Goal: Use online tool/utility: Utilize a website feature to perform a specific function

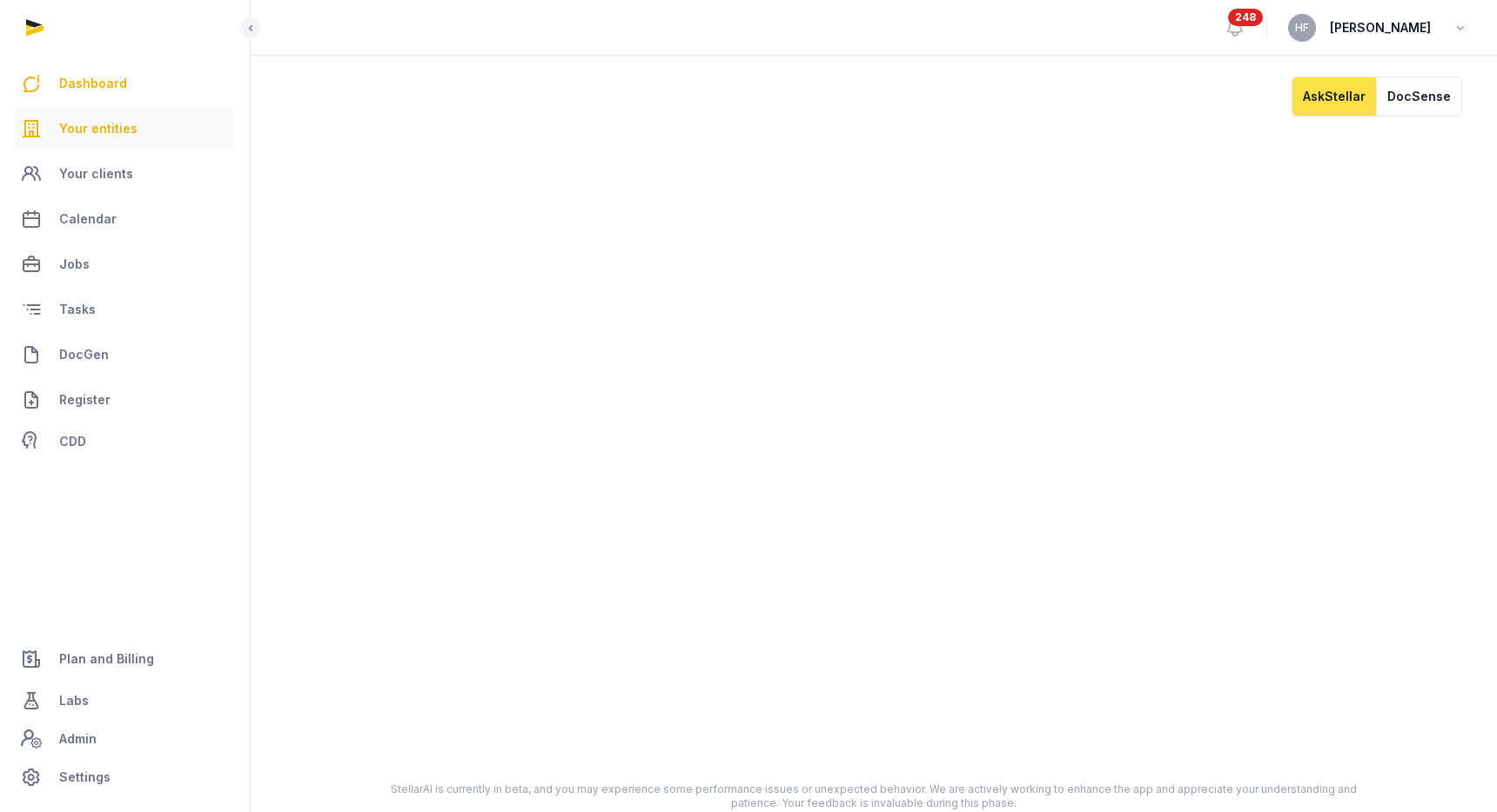
click at [84, 119] on span "Your entities" at bounding box center [98, 128] width 78 height 21
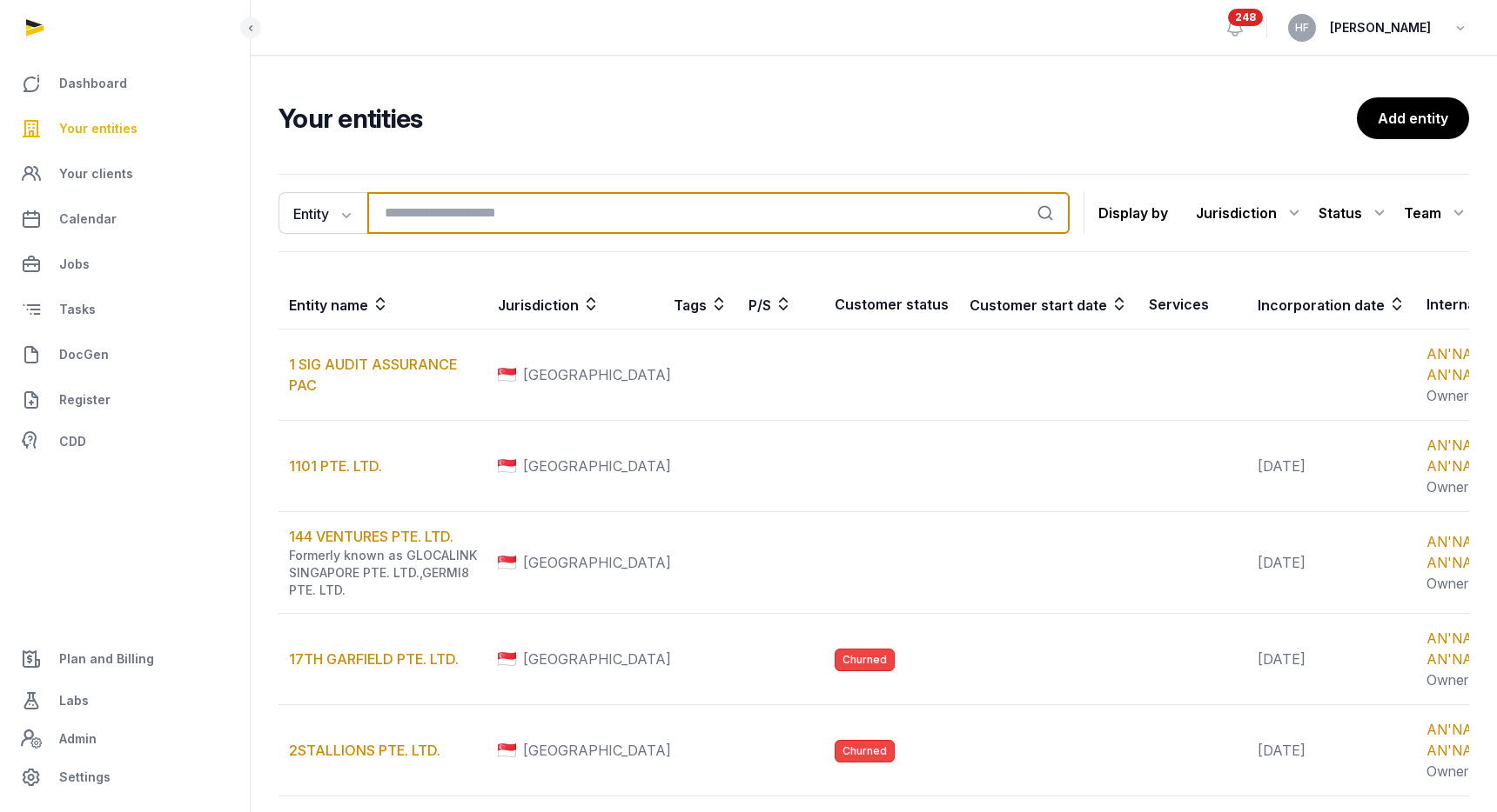
click at [420, 202] on input "search" at bounding box center [718, 213] width 703 height 42
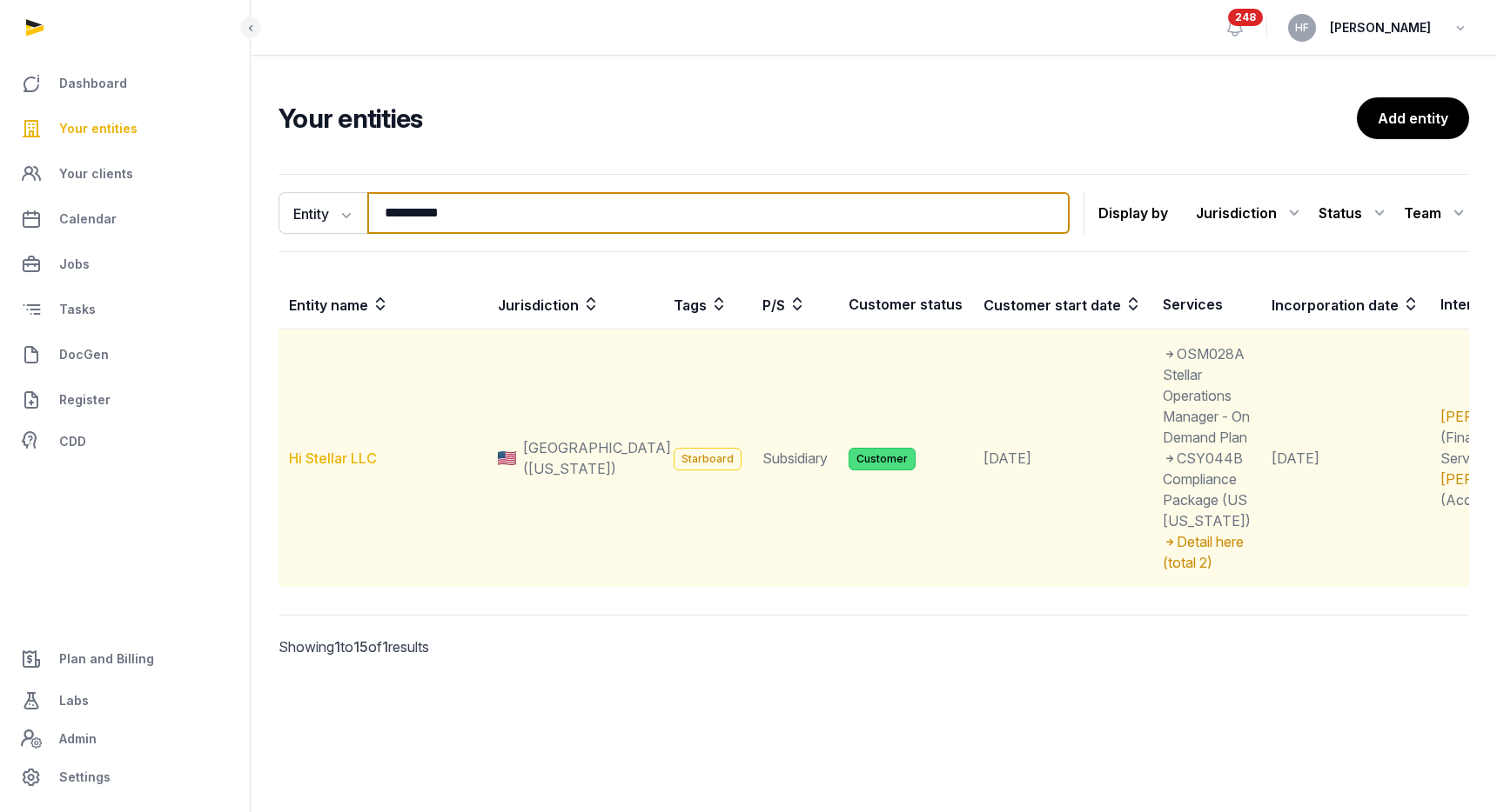
type input "**********"
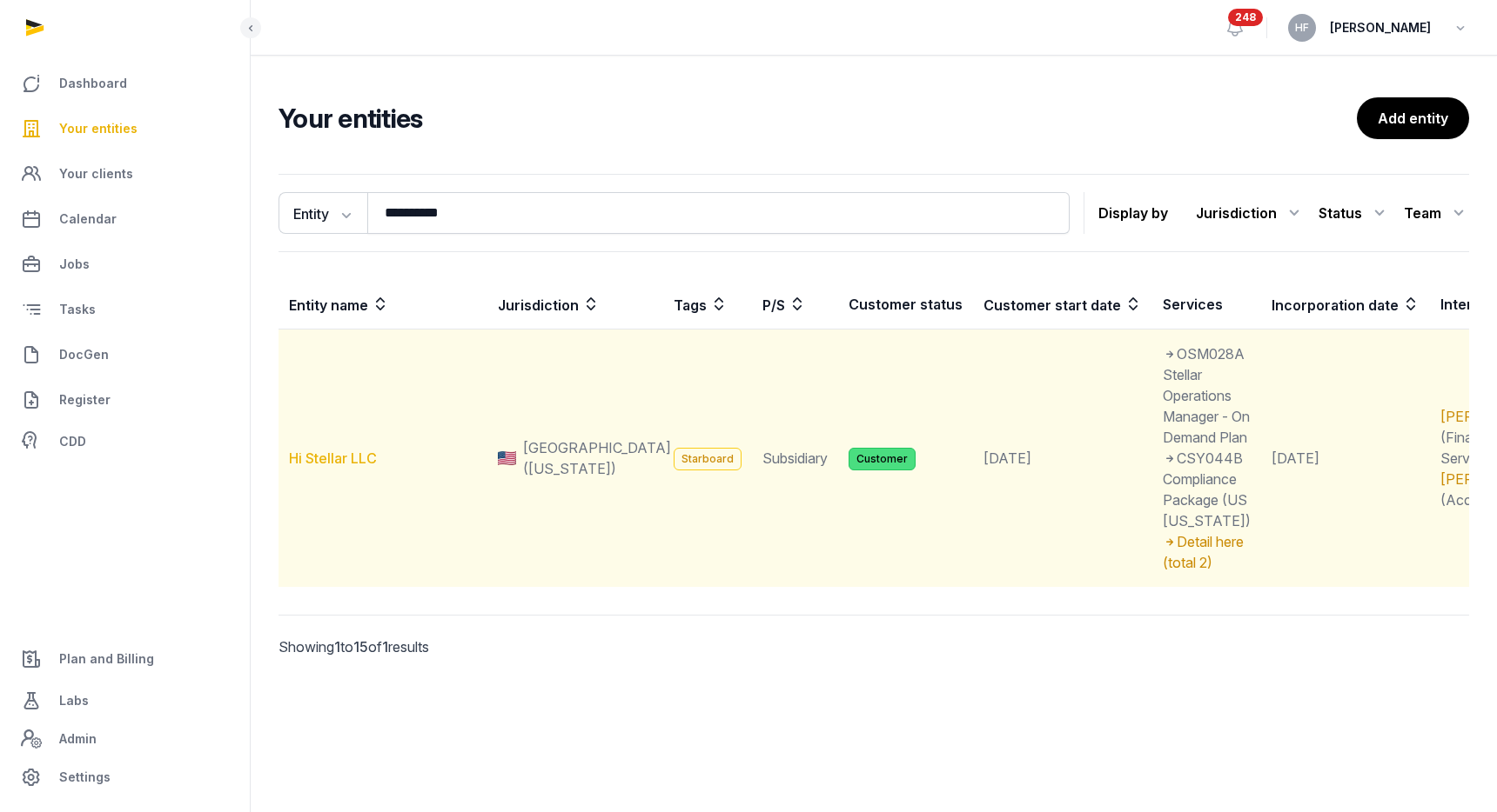
click at [356, 467] on link "Hi Stellar LLC" at bounding box center [333, 459] width 88 height 18
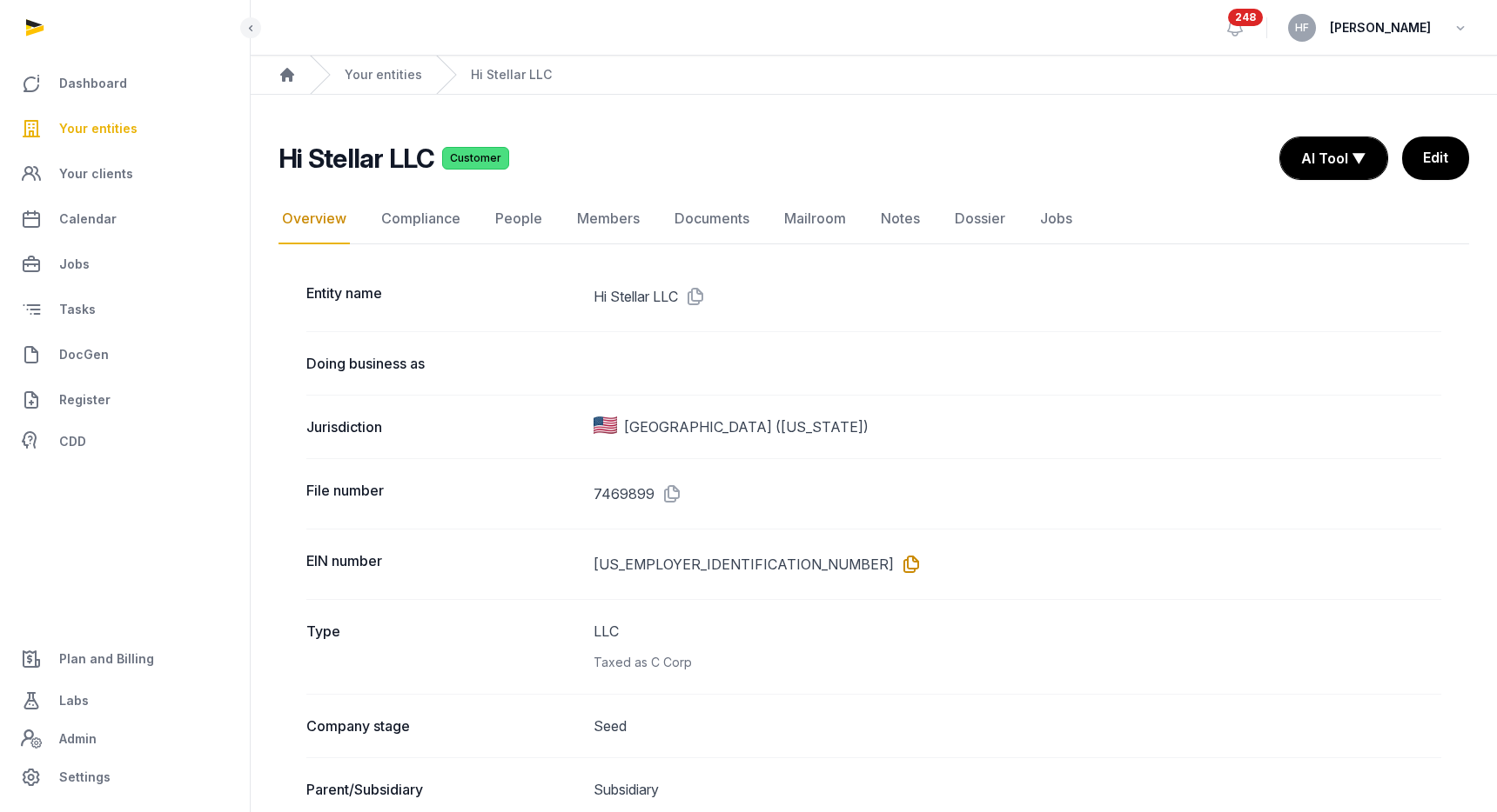
click at [894, 570] on icon at bounding box center [908, 564] width 28 height 28
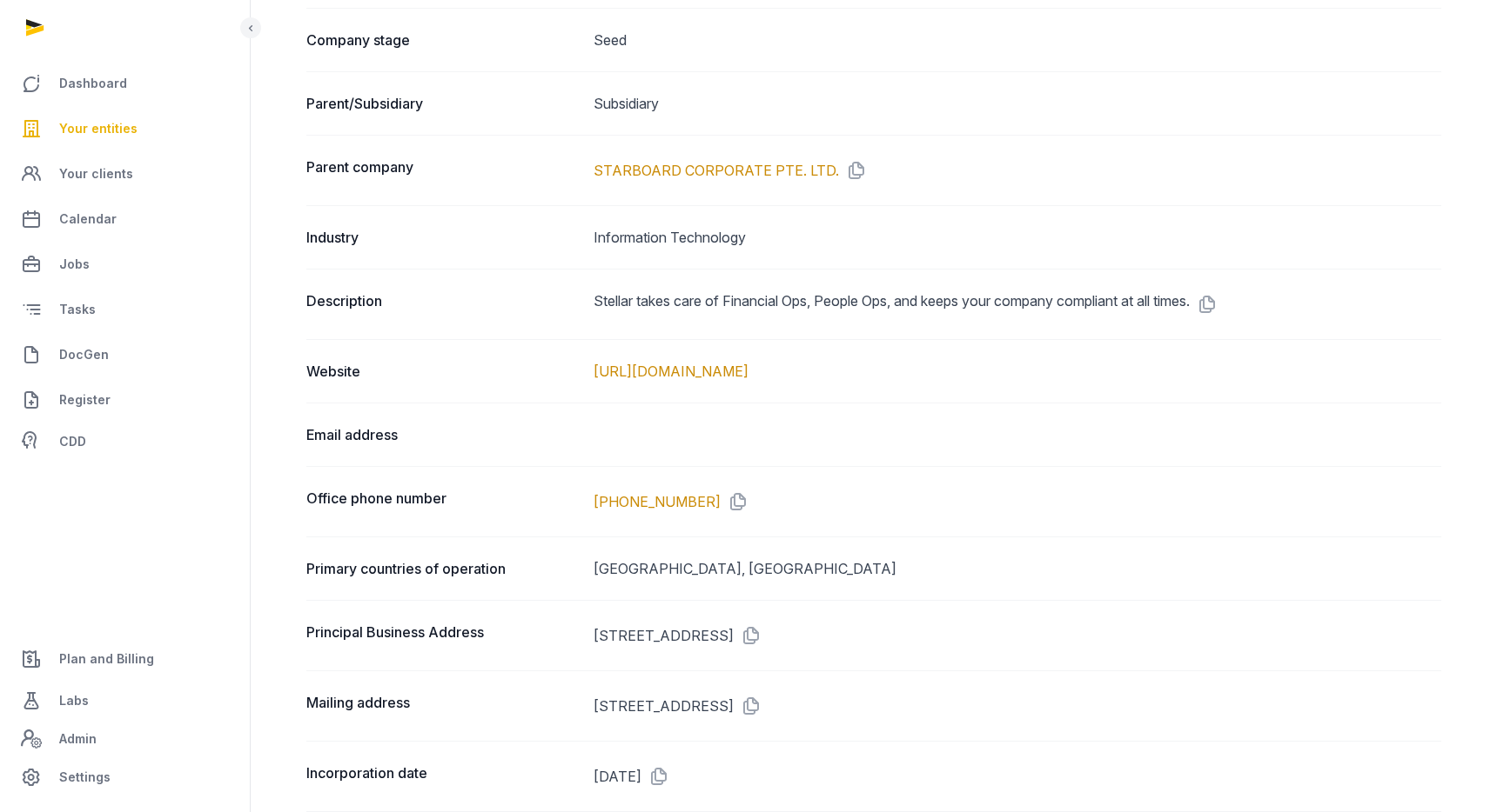
scroll to position [684, 0]
click at [762, 635] on icon at bounding box center [748, 638] width 28 height 28
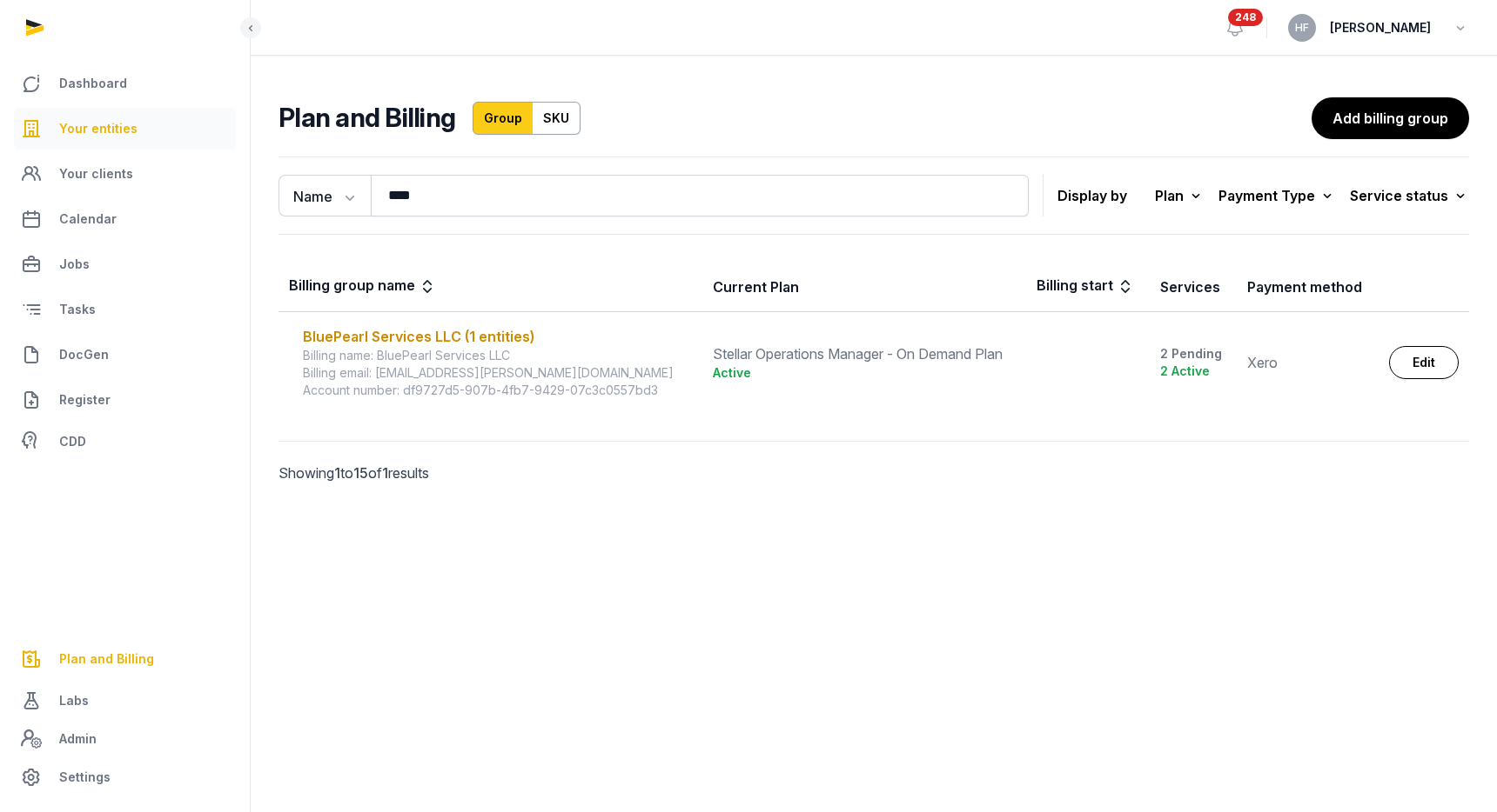
click at [139, 136] on link "Your entities" at bounding box center [125, 128] width 222 height 42
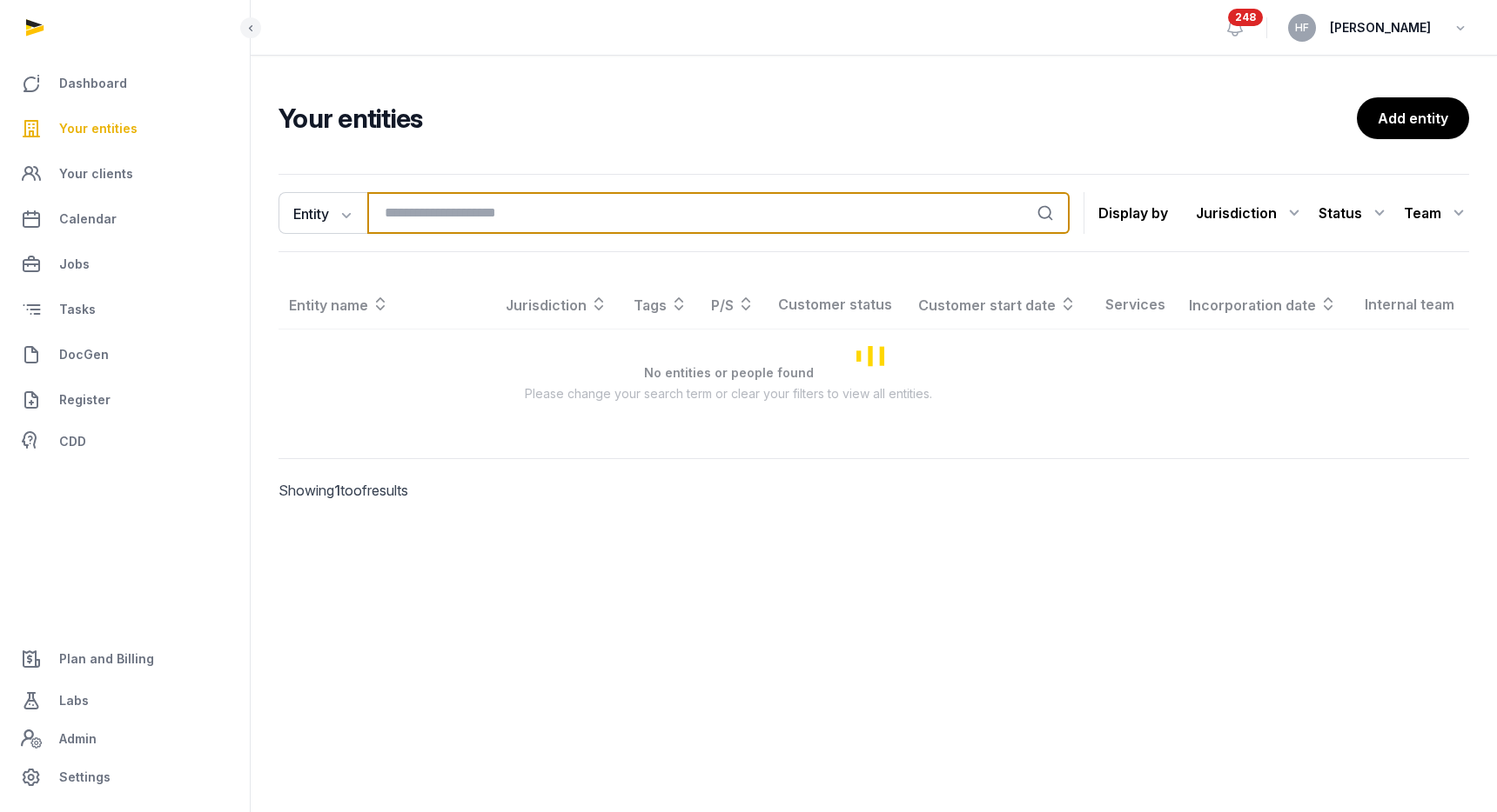
click at [511, 210] on input "search" at bounding box center [718, 213] width 703 height 42
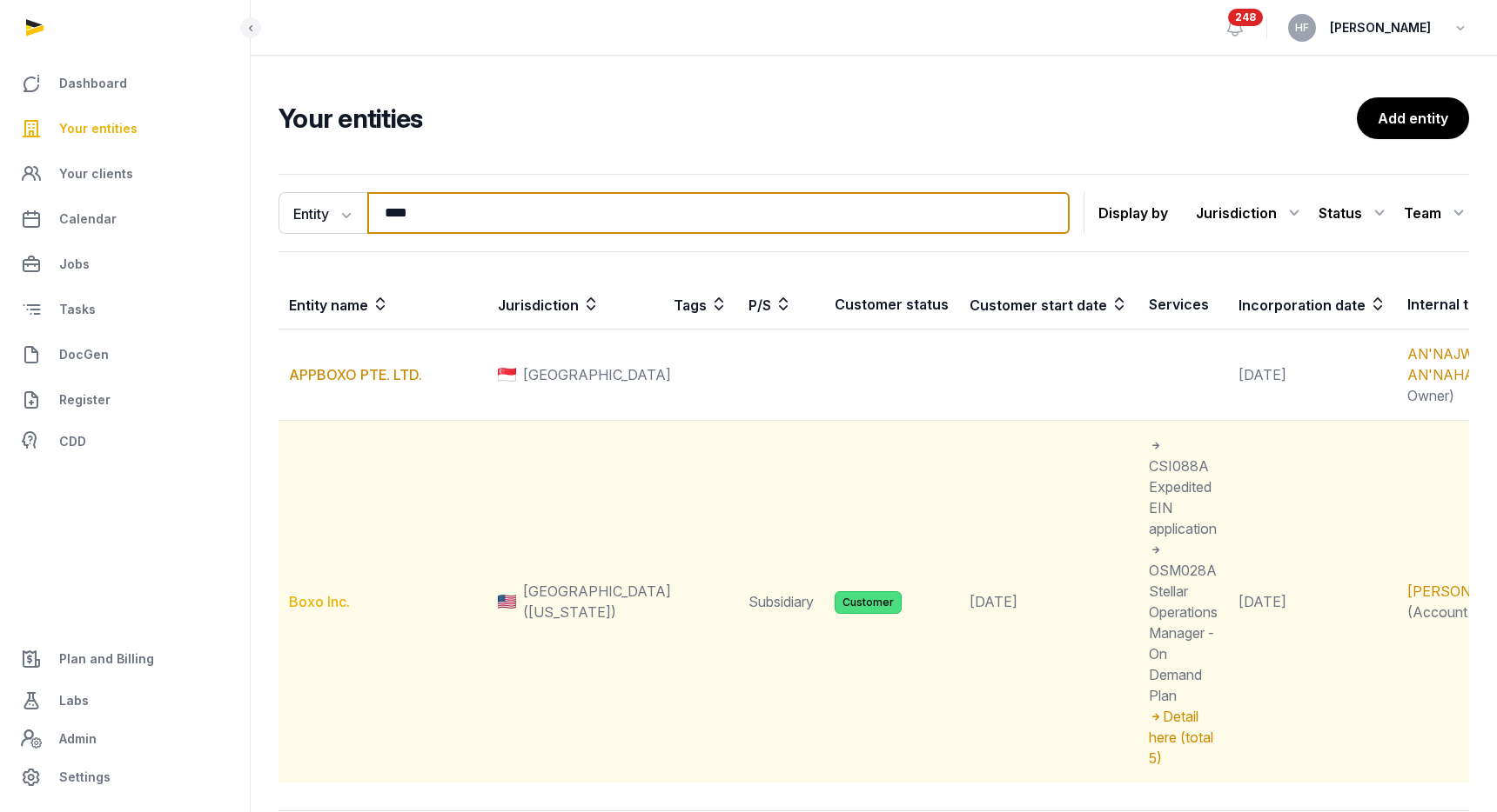
type input "****"
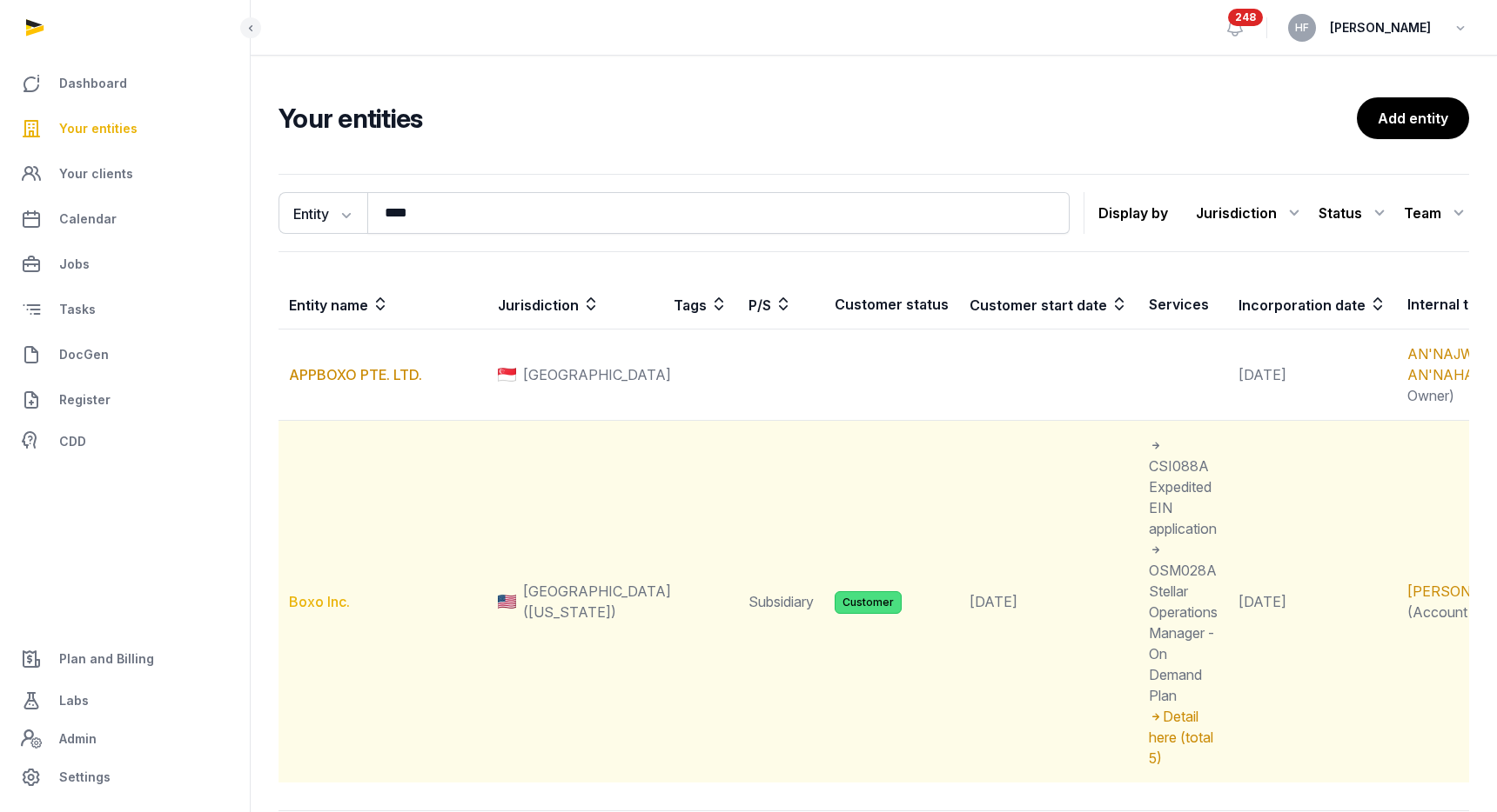
click at [325, 610] on link "Boxo Inc." at bounding box center [319, 602] width 61 height 18
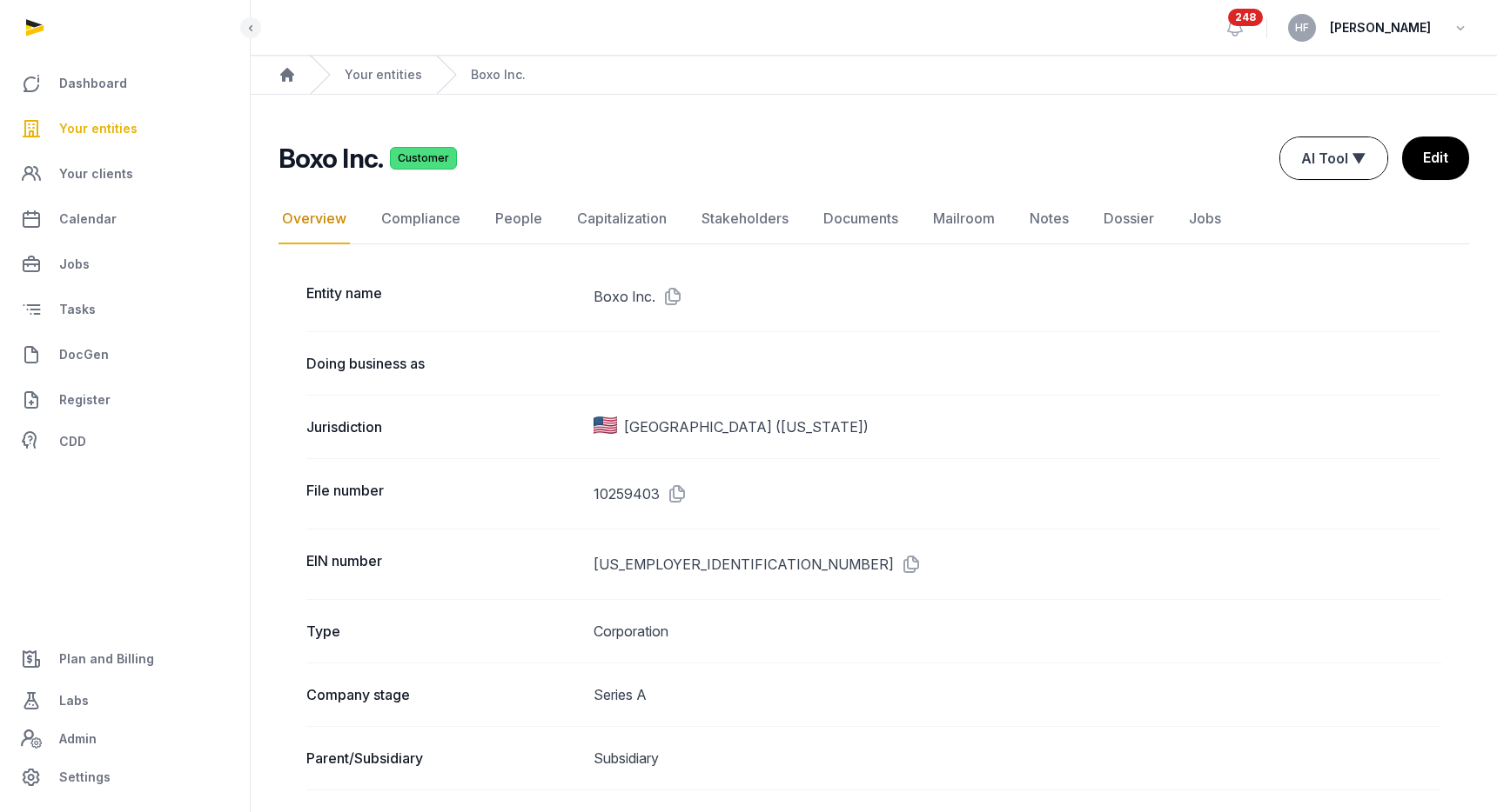
click at [1341, 152] on button "AI Tool ▼" at bounding box center [1334, 158] width 107 height 42
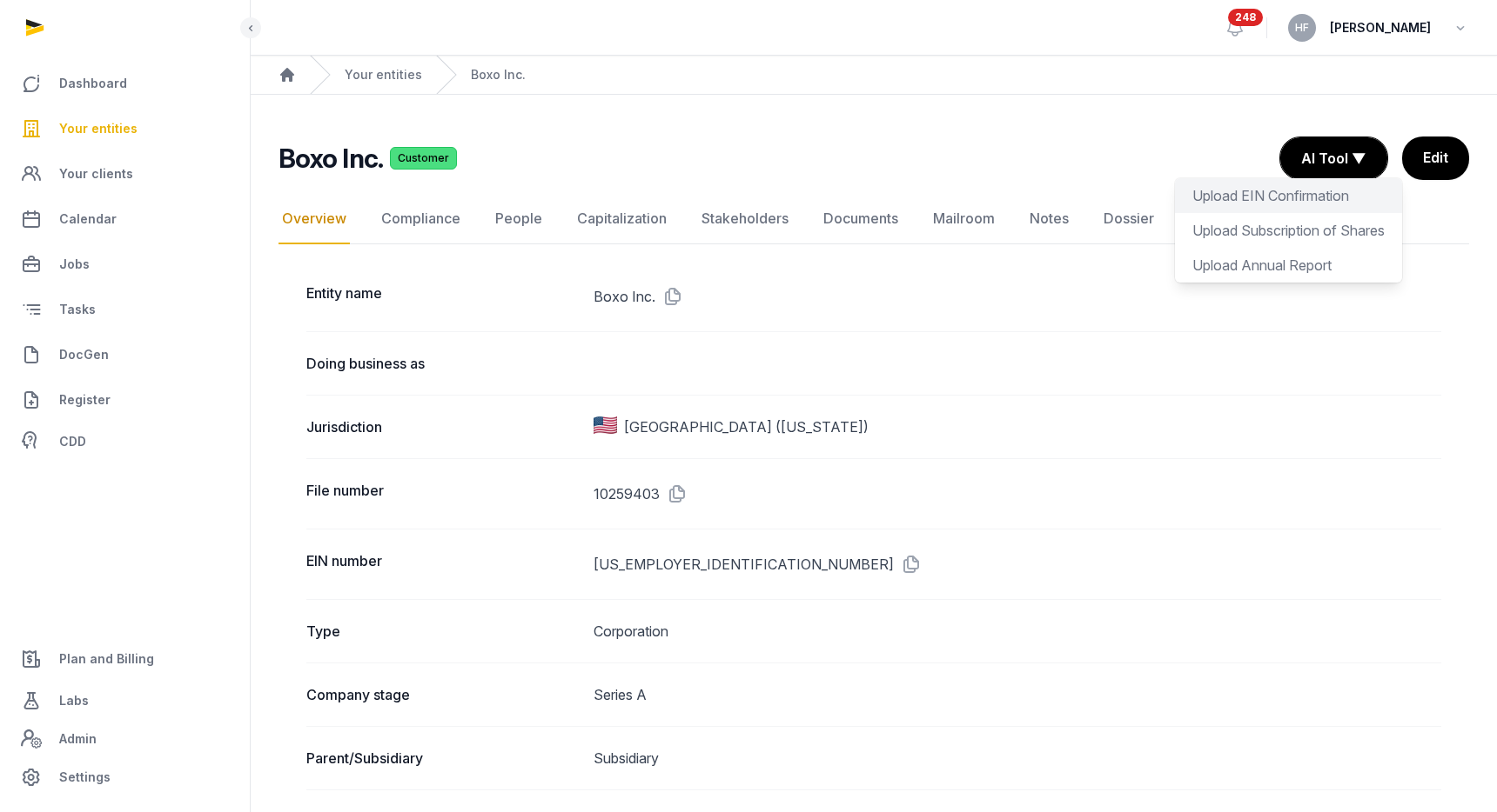
click at [1319, 213] on div "Upload EIN Confirmation" at bounding box center [1288, 230] width 227 height 35
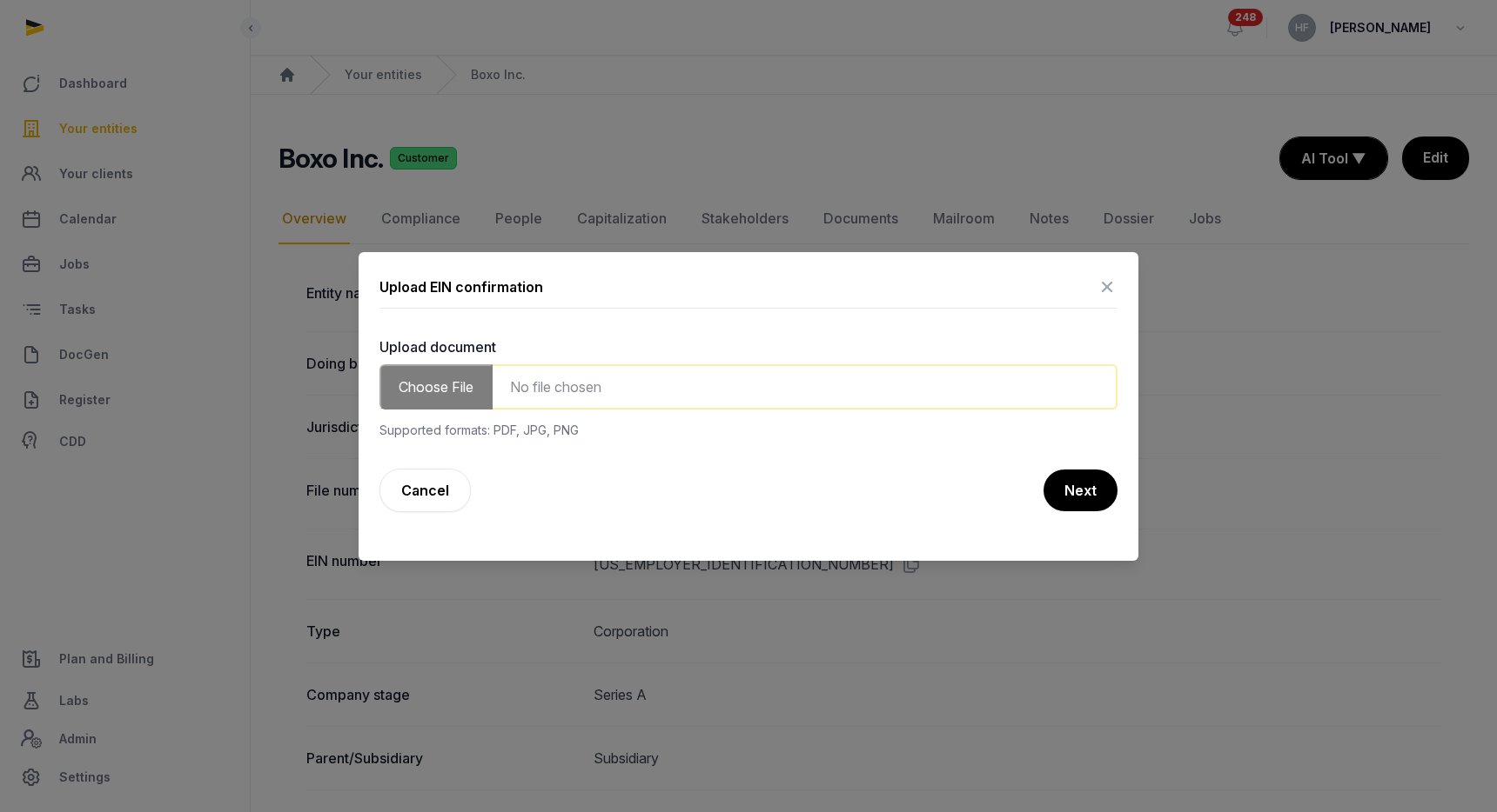
click at [718, 378] on input "file" at bounding box center [748, 387] width 738 height 45
click at [1350, 167] on div at bounding box center [748, 406] width 1497 height 812
click at [1101, 291] on icon at bounding box center [1107, 287] width 21 height 28
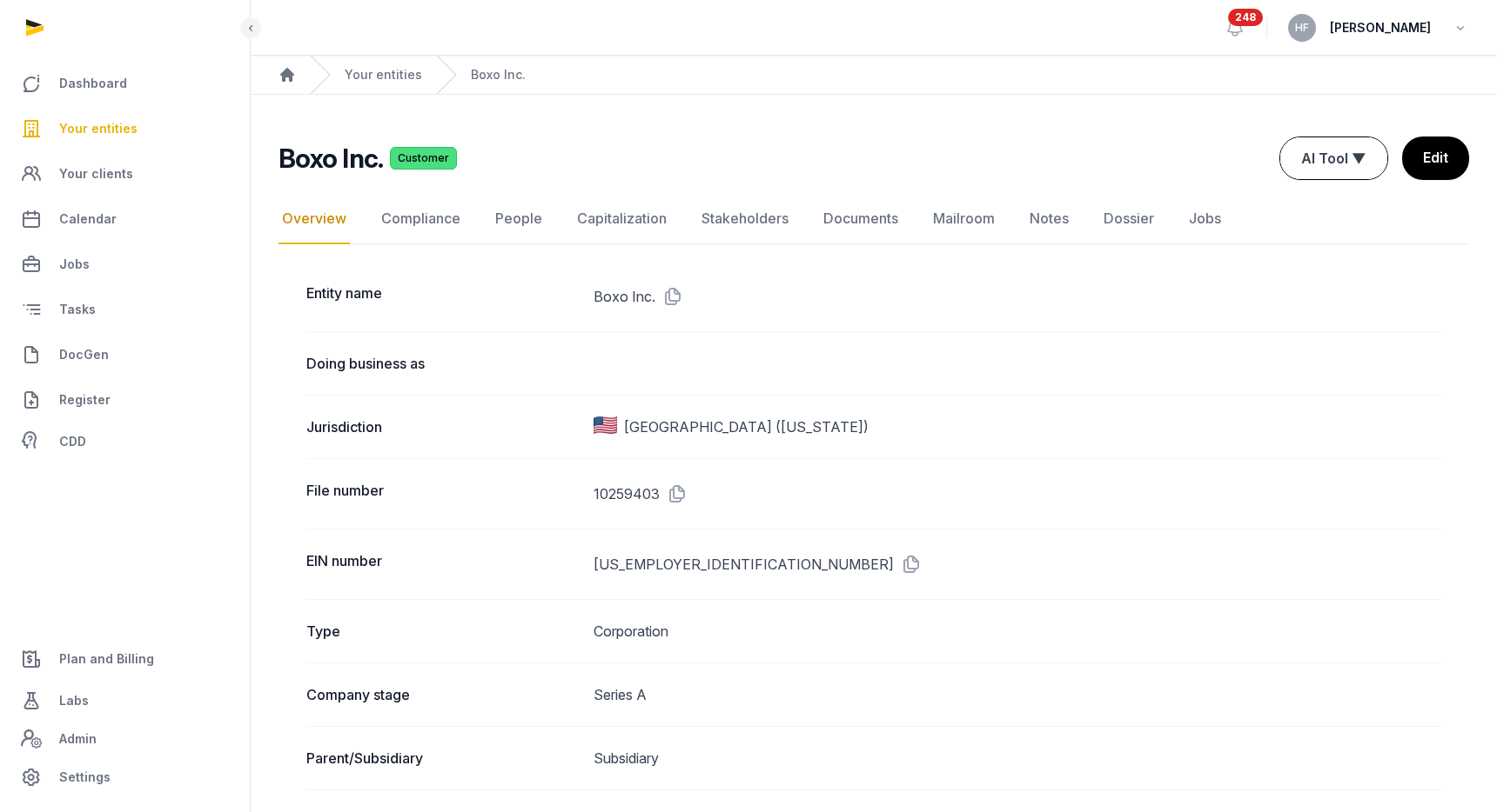
click at [1365, 155] on button "AI Tool ▼" at bounding box center [1334, 158] width 107 height 42
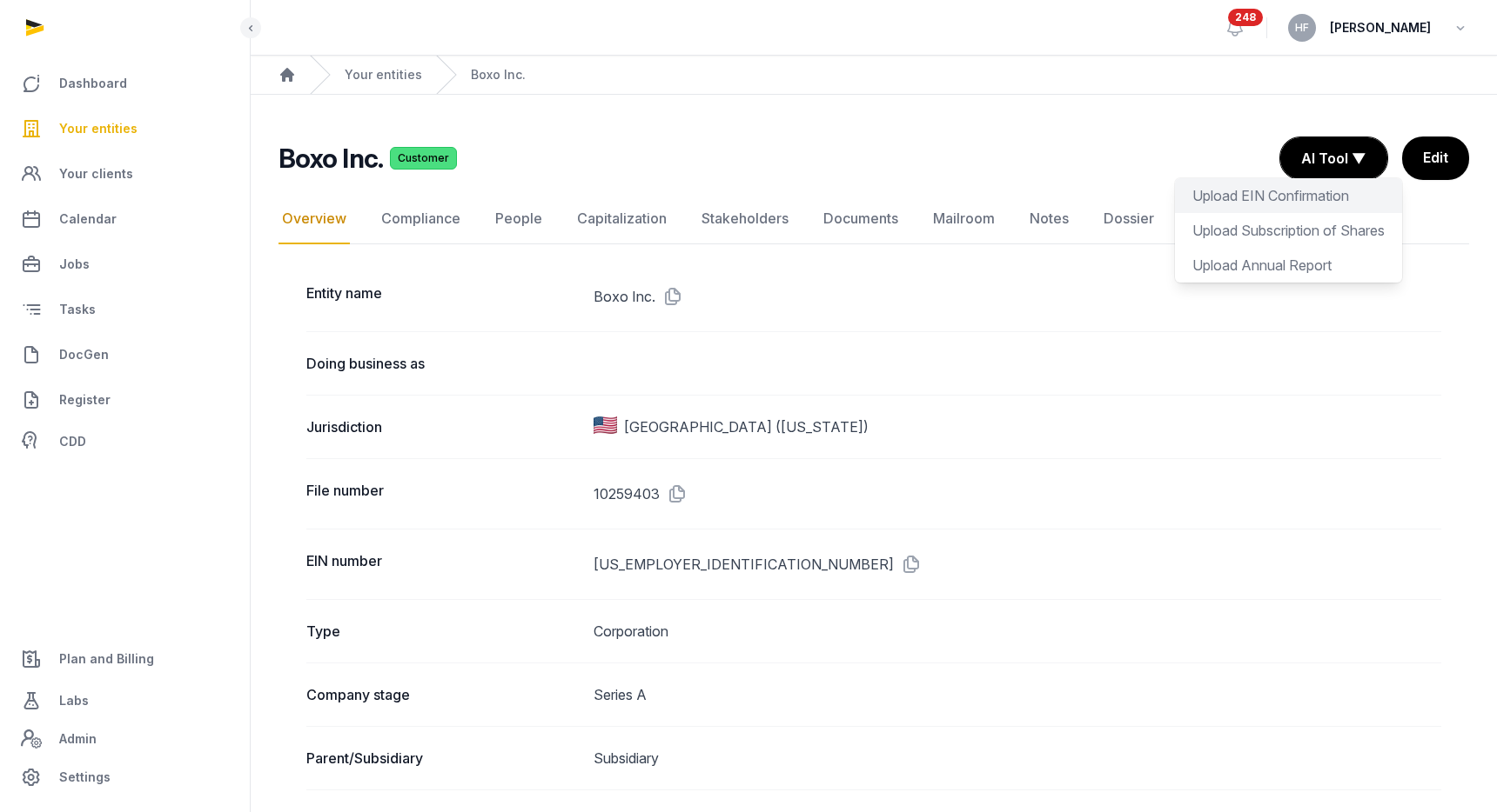
click at [1293, 213] on div "Upload EIN Confirmation" at bounding box center [1288, 230] width 227 height 35
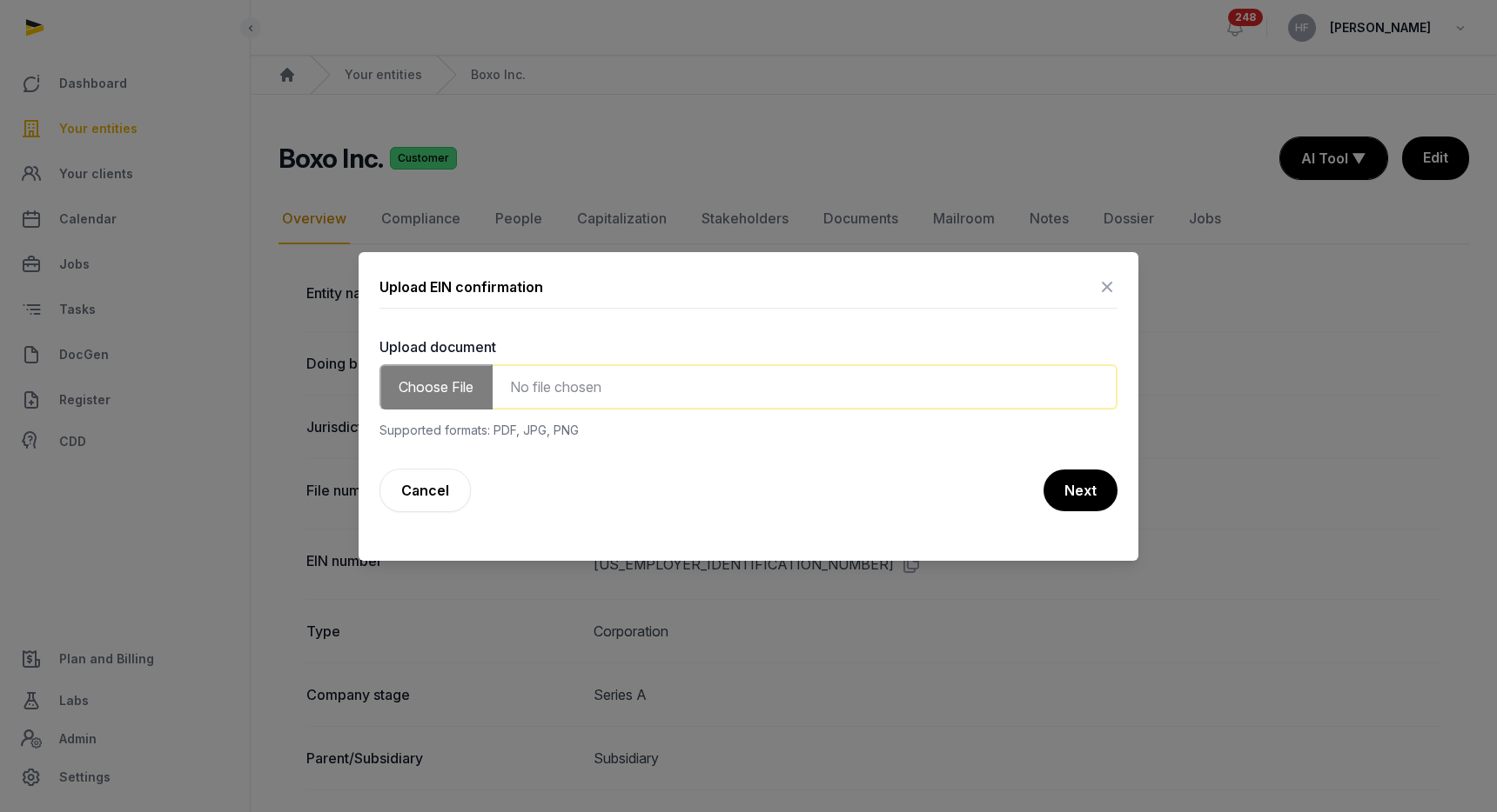
click at [777, 387] on input "file" at bounding box center [748, 387] width 738 height 45
click at [1110, 285] on icon at bounding box center [1107, 287] width 21 height 28
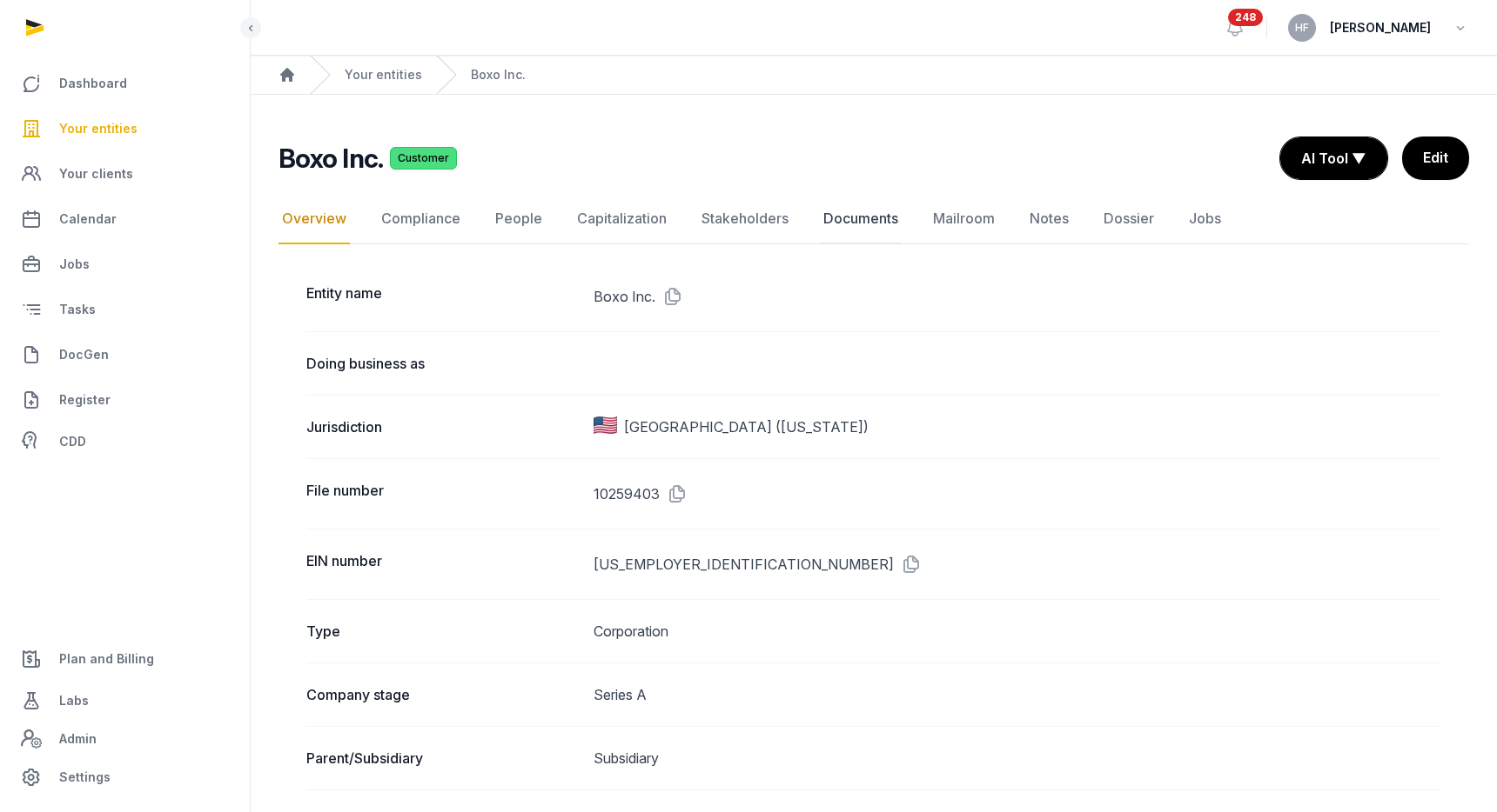
click at [856, 221] on link "Documents" at bounding box center [860, 219] width 82 height 51
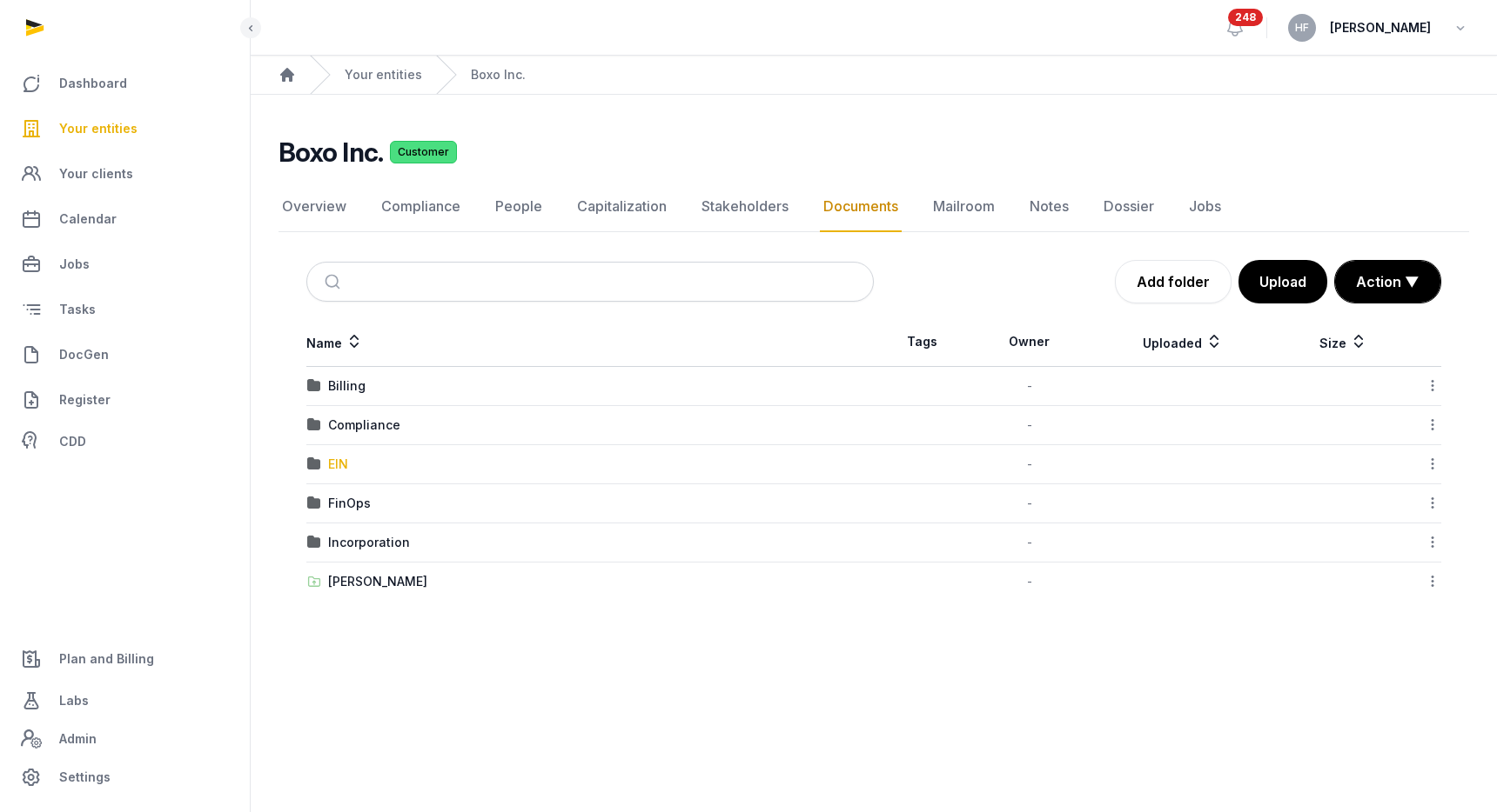
click at [331, 471] on div "EIN" at bounding box center [338, 464] width 20 height 18
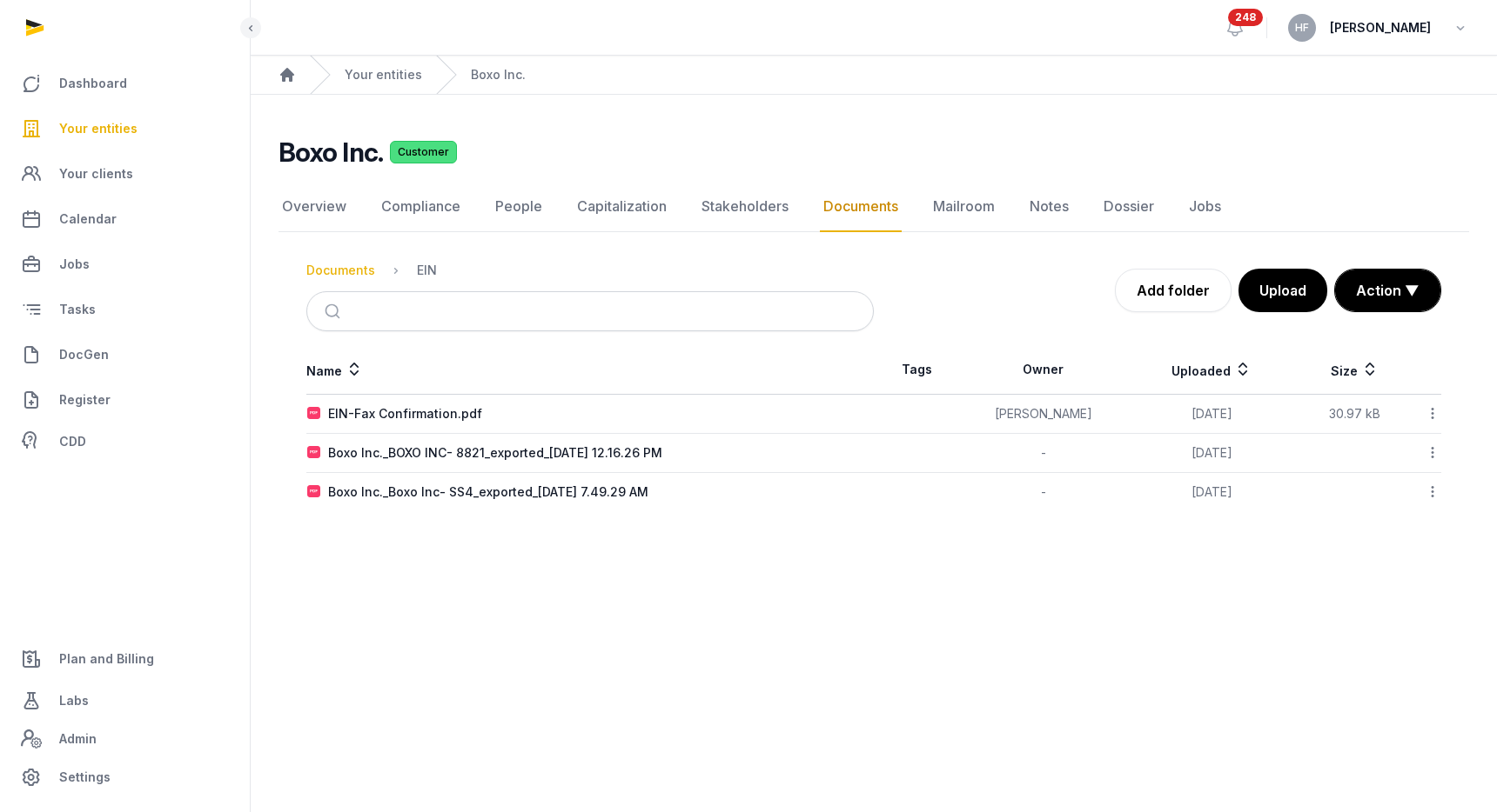
click at [348, 269] on div "Documents" at bounding box center [340, 270] width 68 height 18
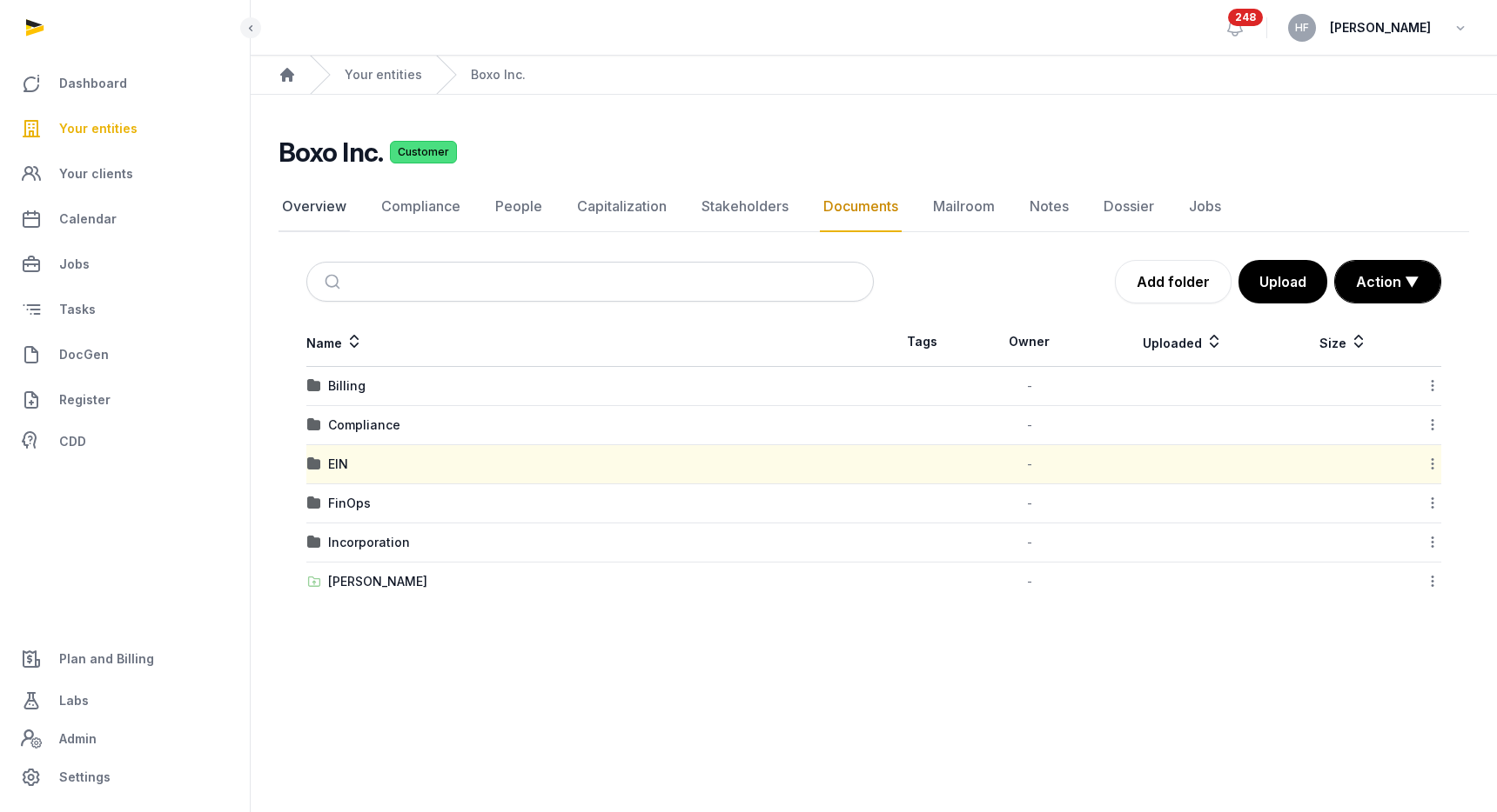
click at [316, 201] on link "Overview" at bounding box center [314, 207] width 71 height 51
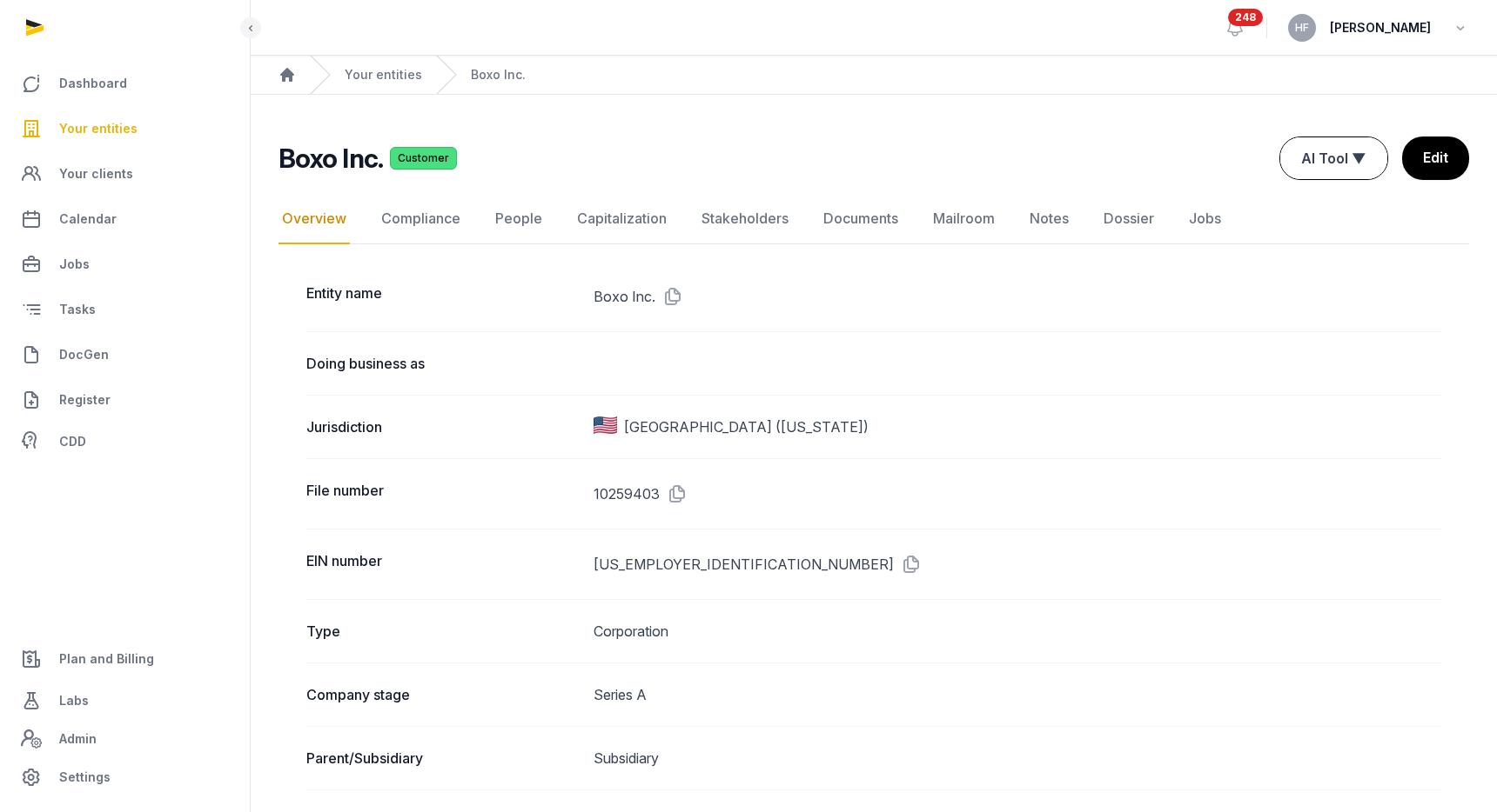
click at [1343, 152] on button "AI Tool ▼" at bounding box center [1334, 158] width 107 height 42
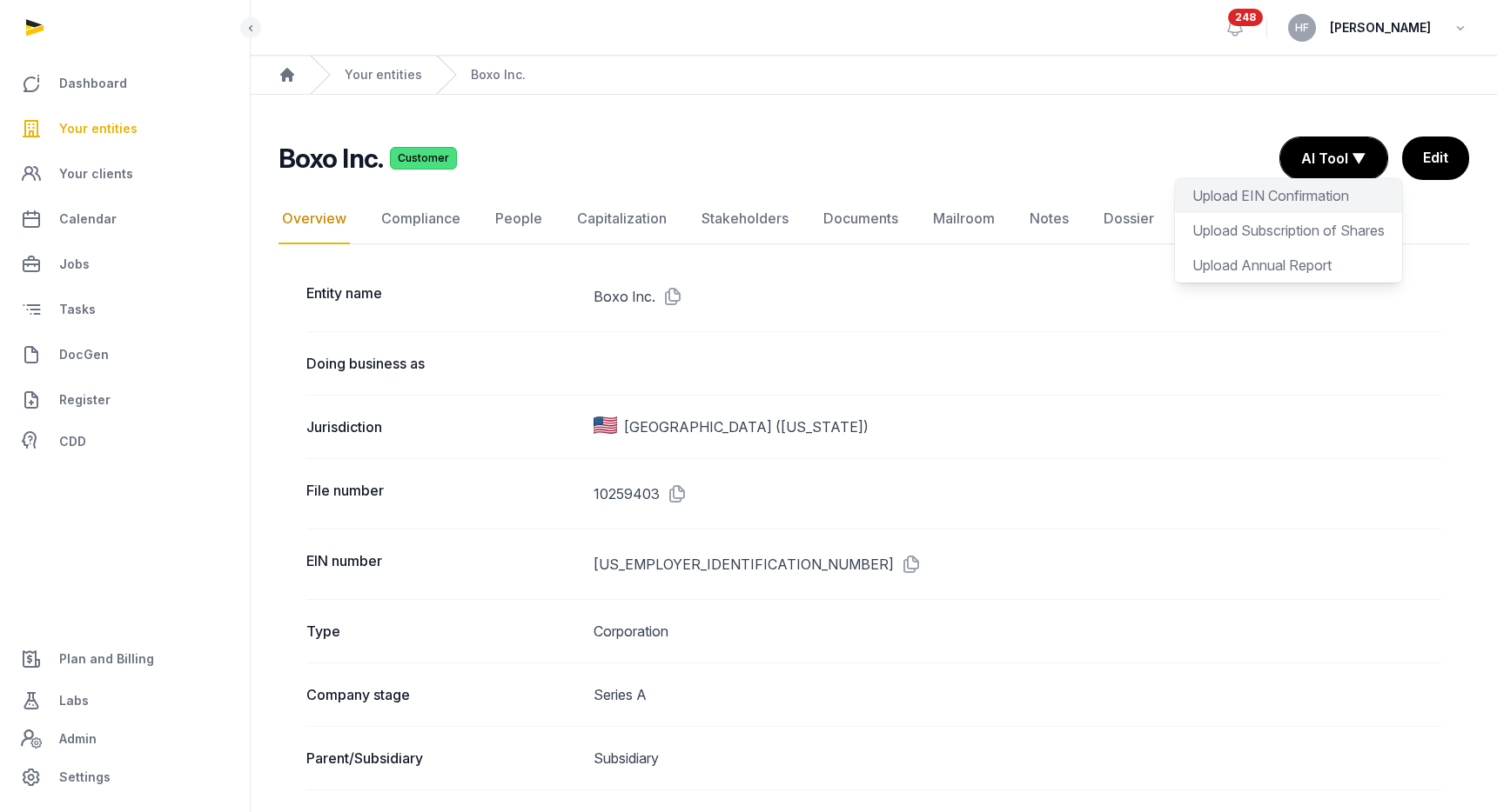
click at [1300, 213] on div "Upload EIN Confirmation" at bounding box center [1288, 230] width 227 height 35
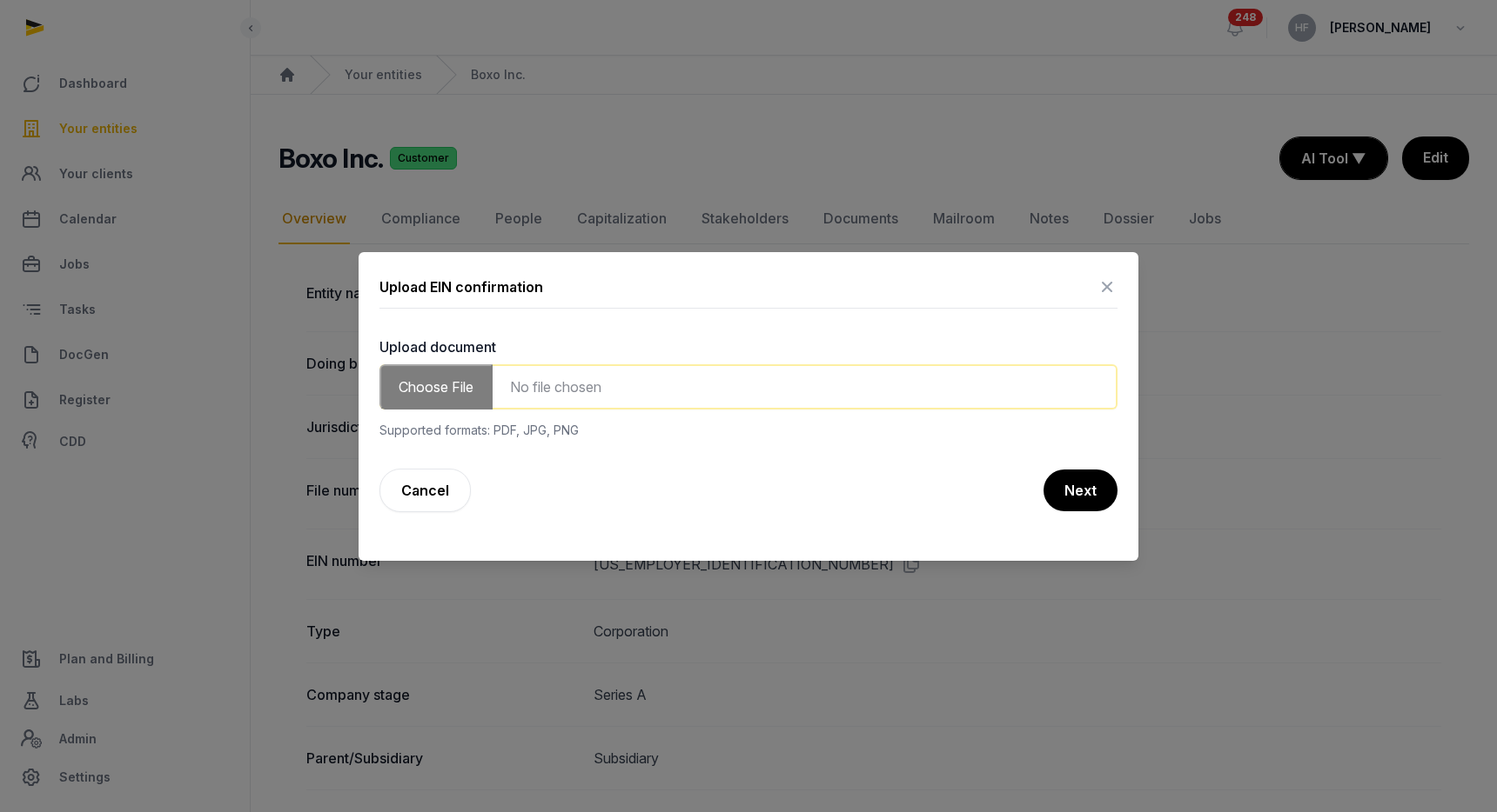
click at [682, 377] on input "file" at bounding box center [748, 387] width 738 height 45
type input "**********"
click at [1093, 493] on button "Next" at bounding box center [1080, 490] width 74 height 42
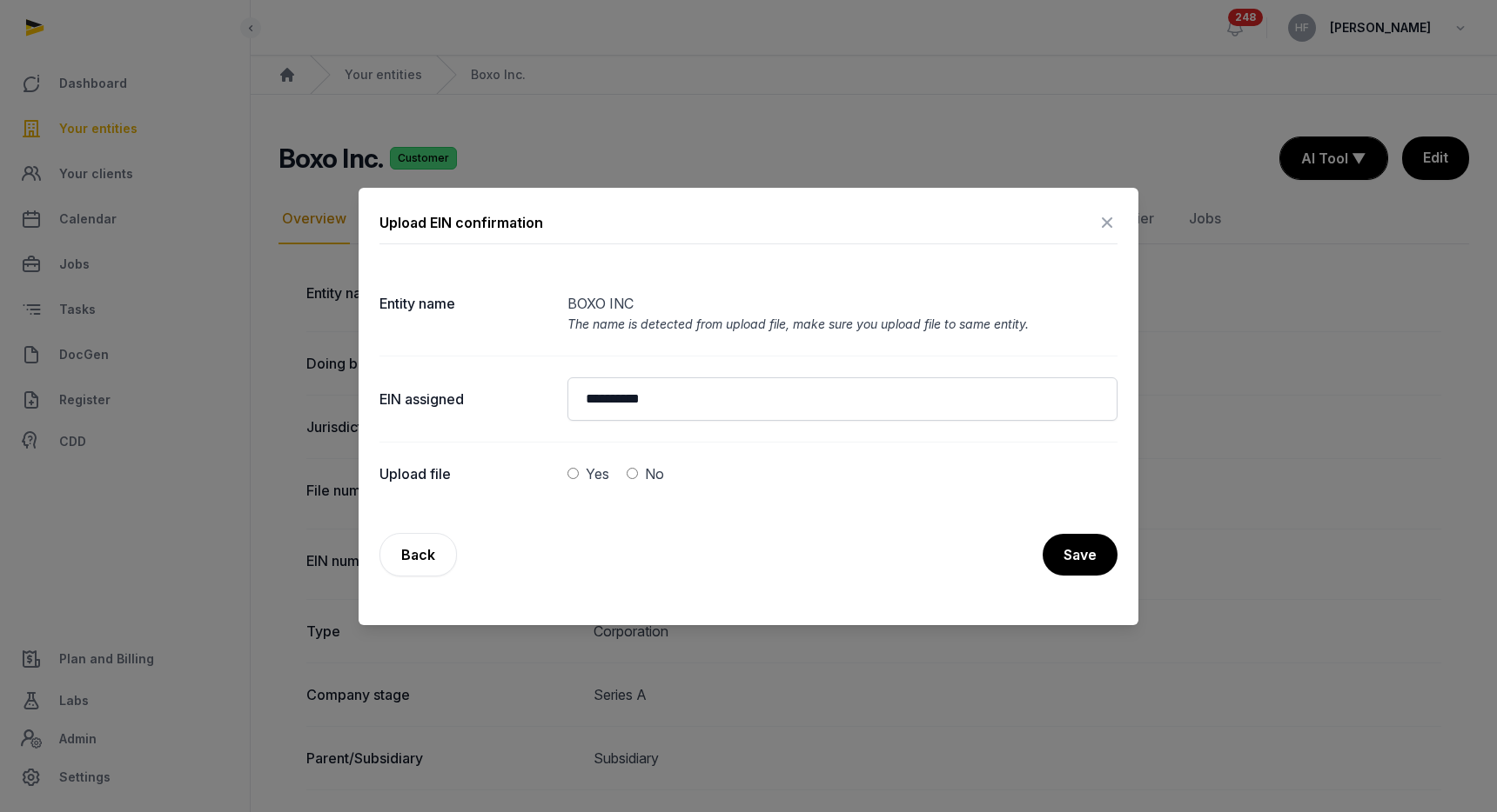
click at [1101, 223] on icon at bounding box center [1107, 223] width 21 height 28
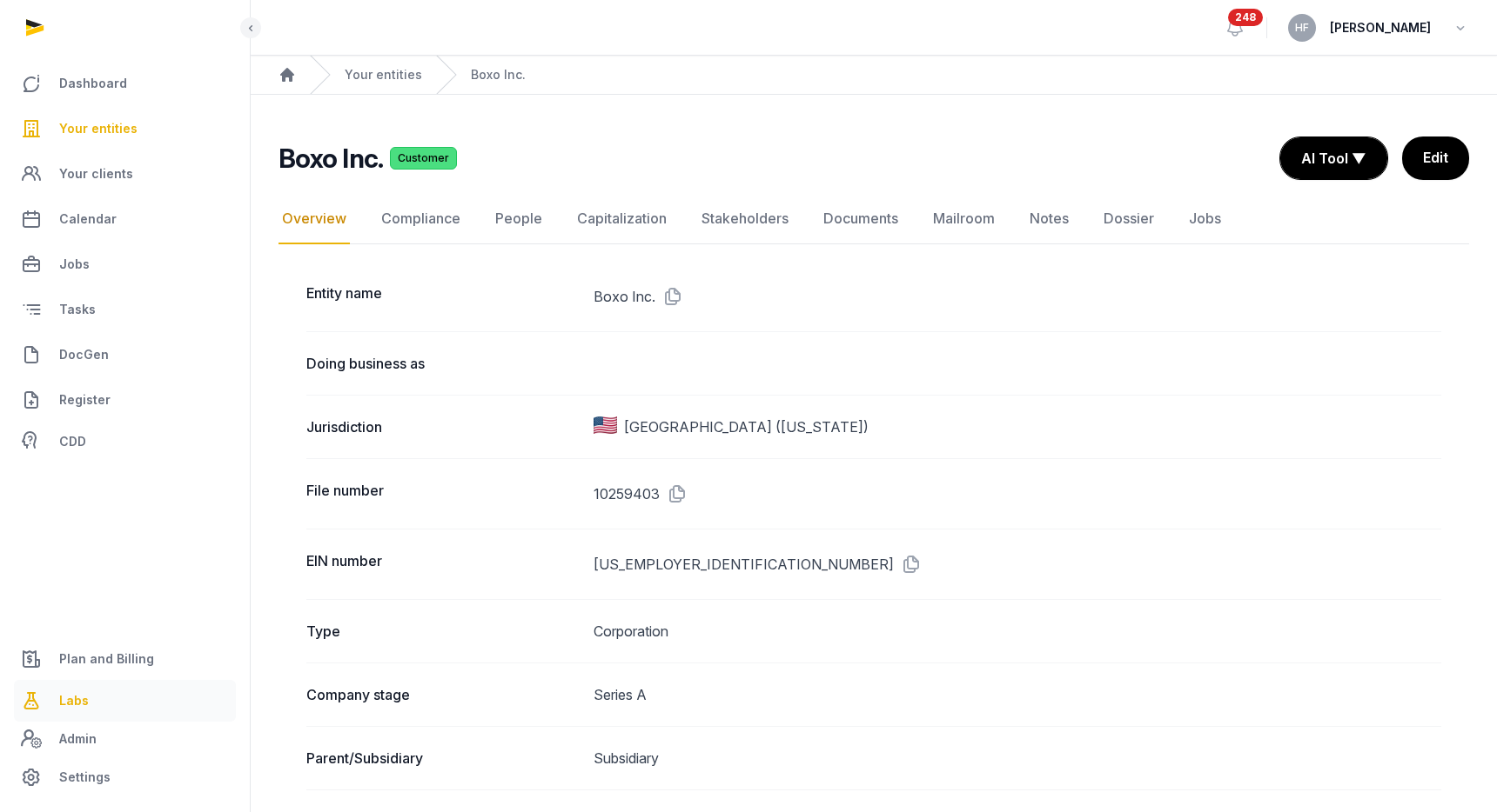
click at [104, 699] on link "Labs" at bounding box center [125, 700] width 222 height 42
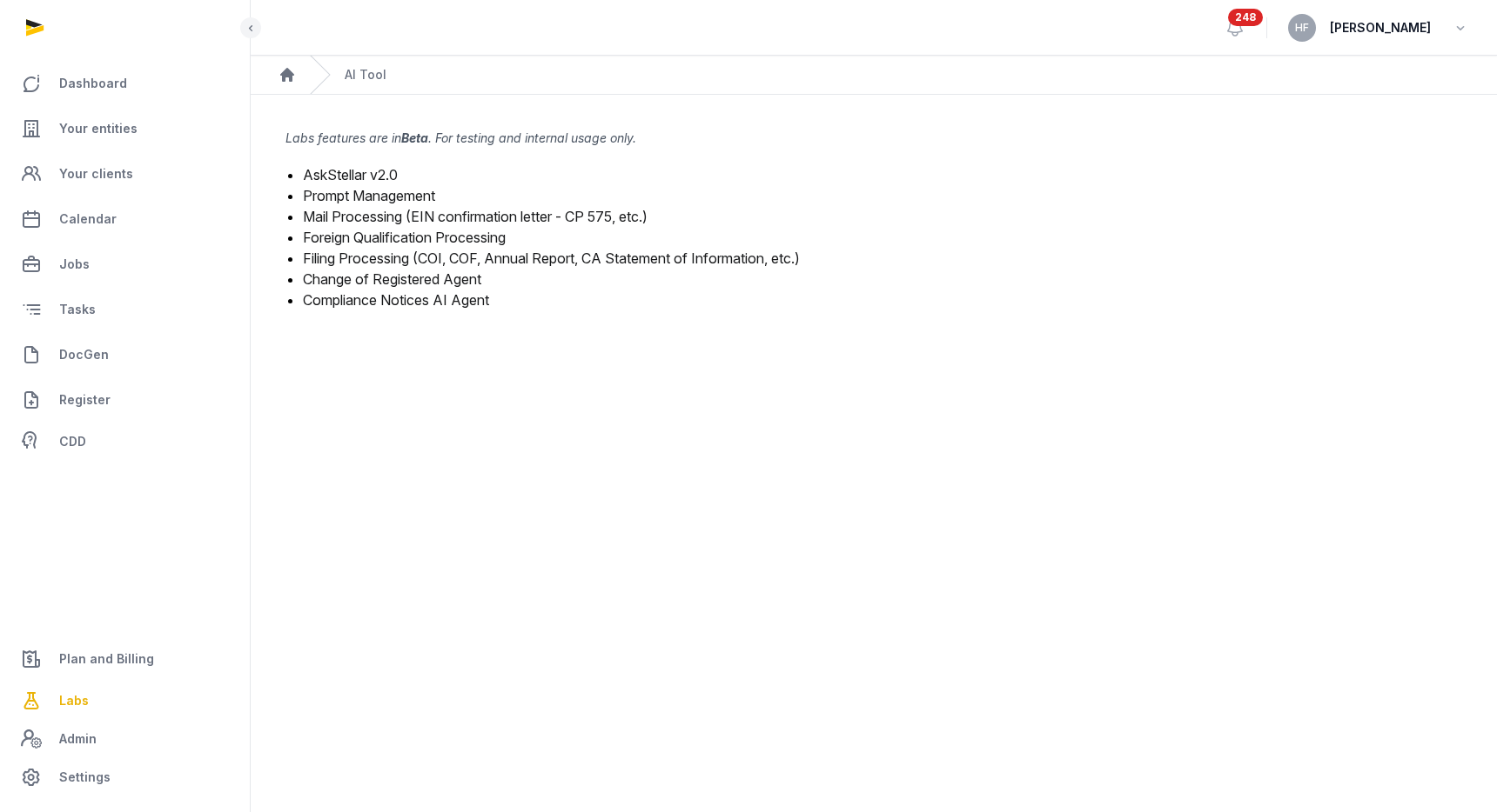
click at [551, 212] on link "Mail Processing (EIN confirmation letter - CP 575, etc.)" at bounding box center [475, 217] width 344 height 18
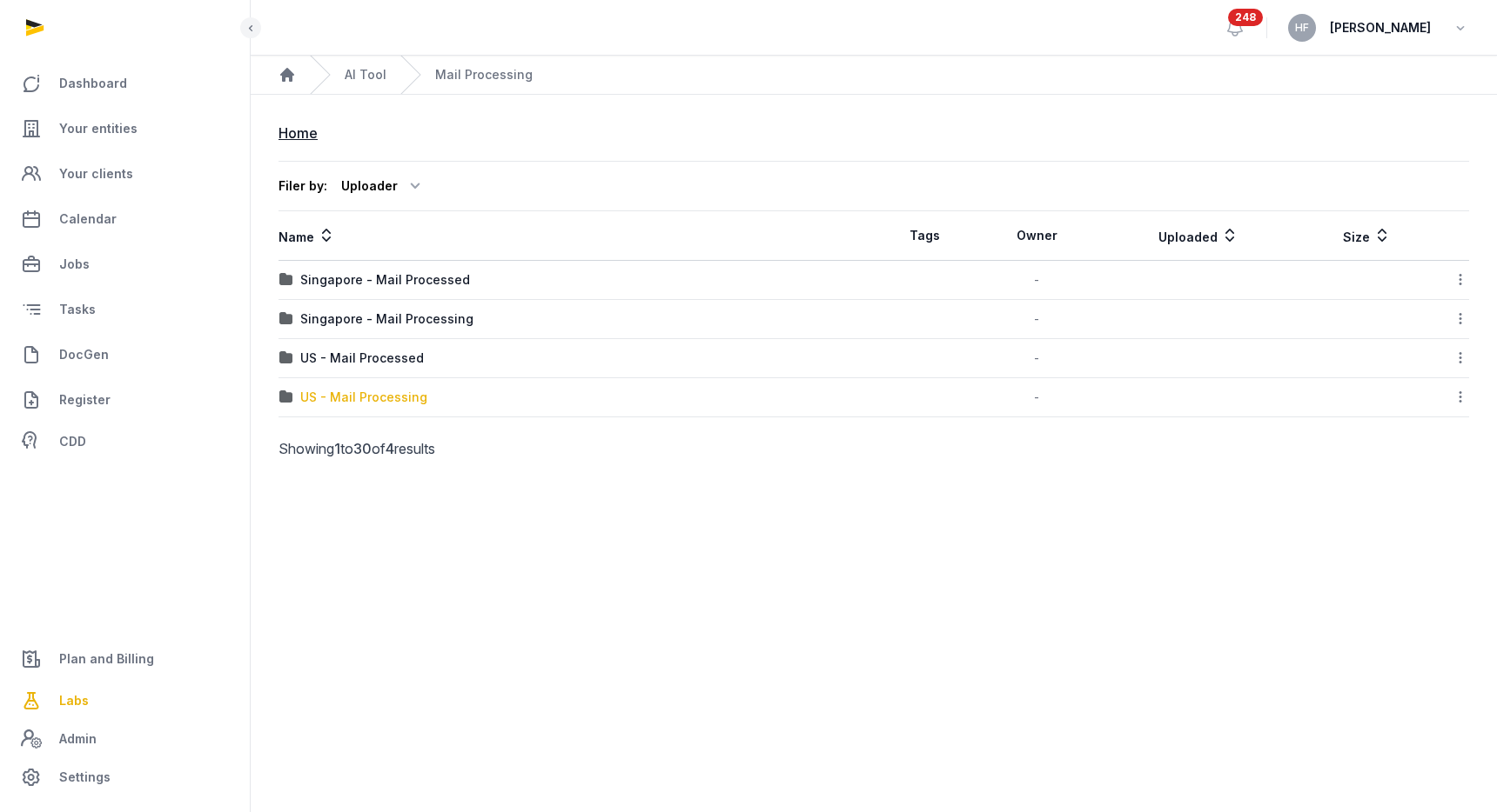
click at [417, 398] on div "US - Mail Processing" at bounding box center [363, 398] width 127 height 18
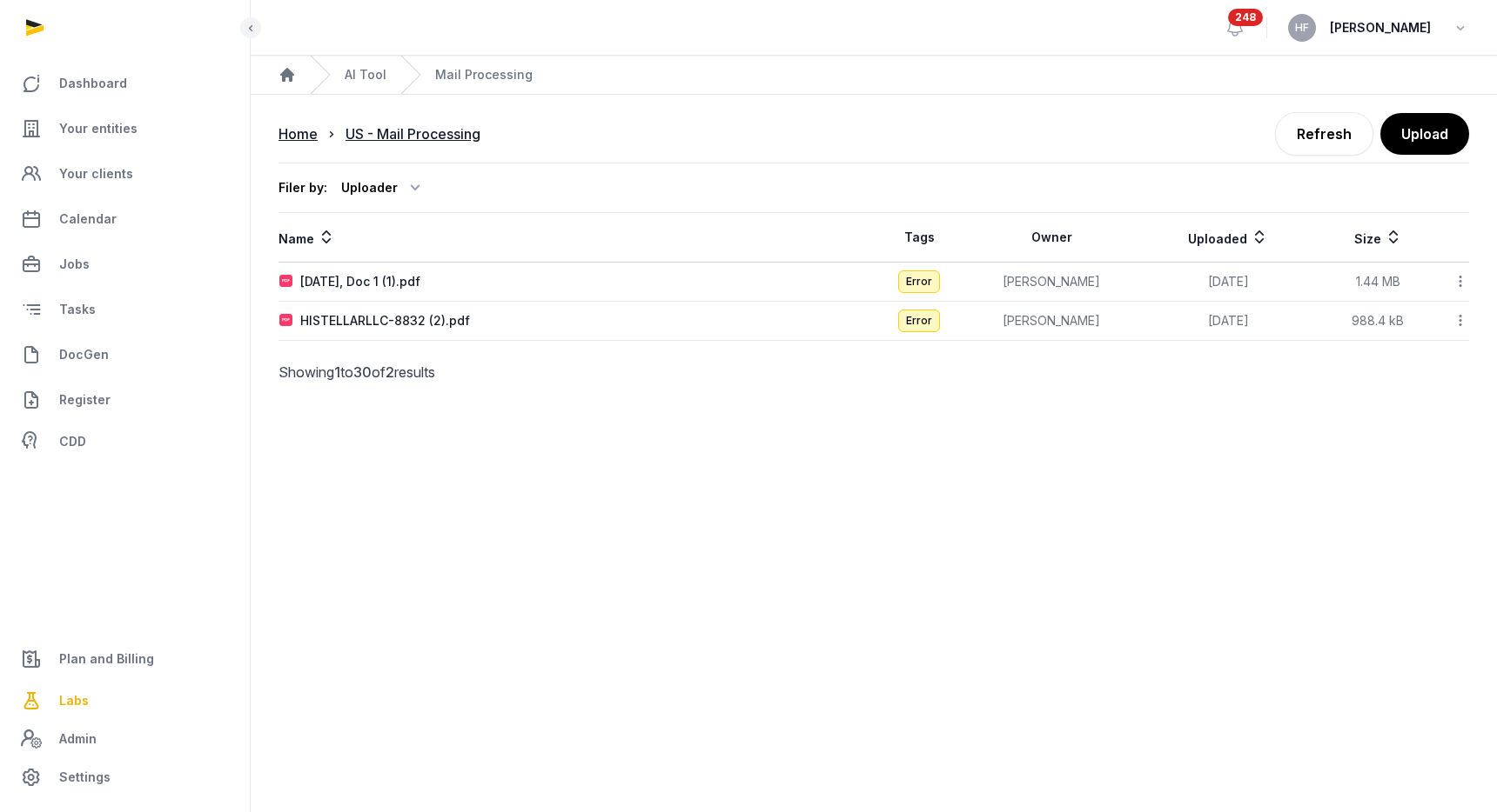
click at [1460, 280] on icon at bounding box center [1459, 280] width 16 height 18
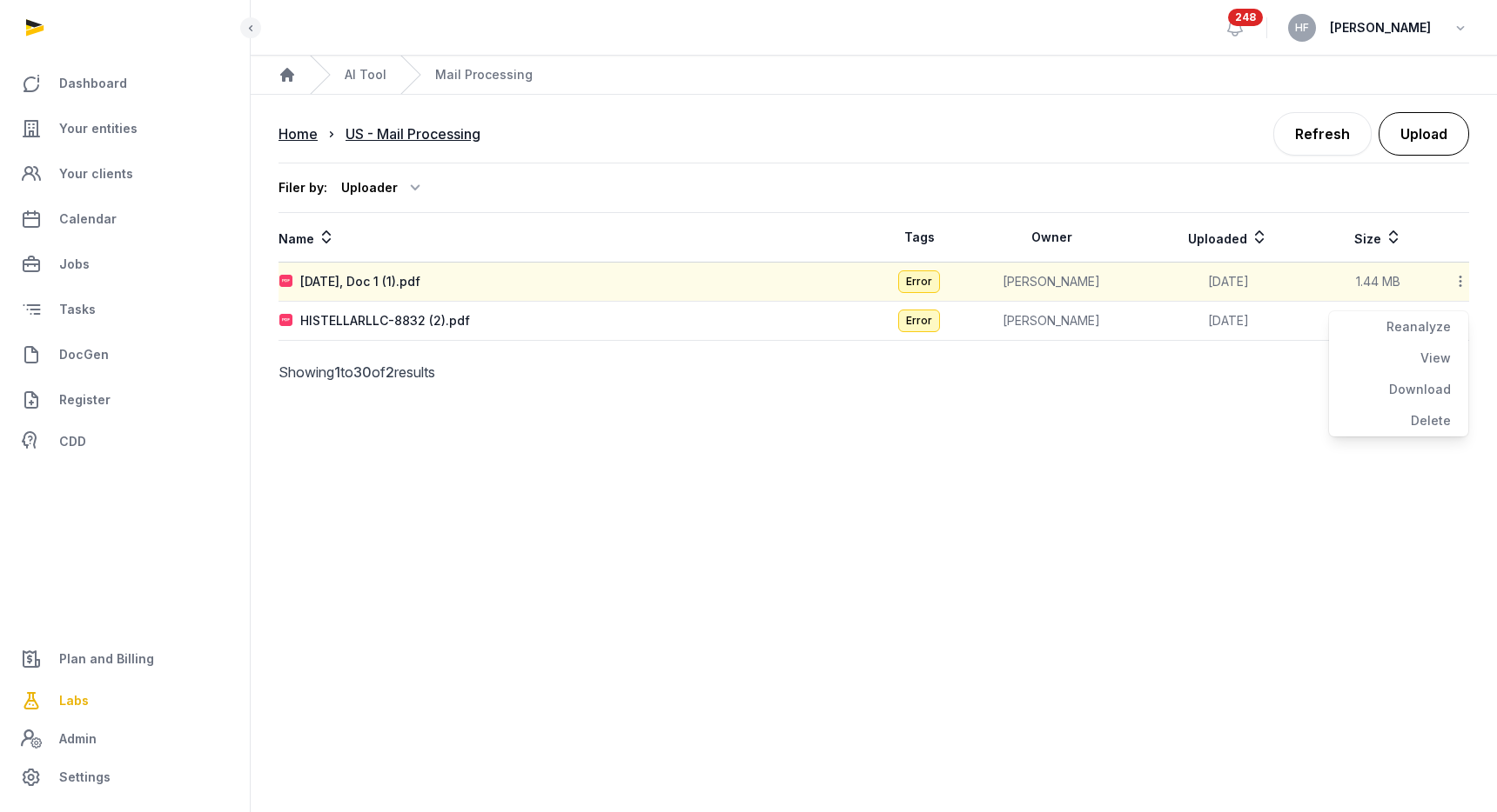
click at [1437, 139] on button "Upload" at bounding box center [1423, 134] width 90 height 43
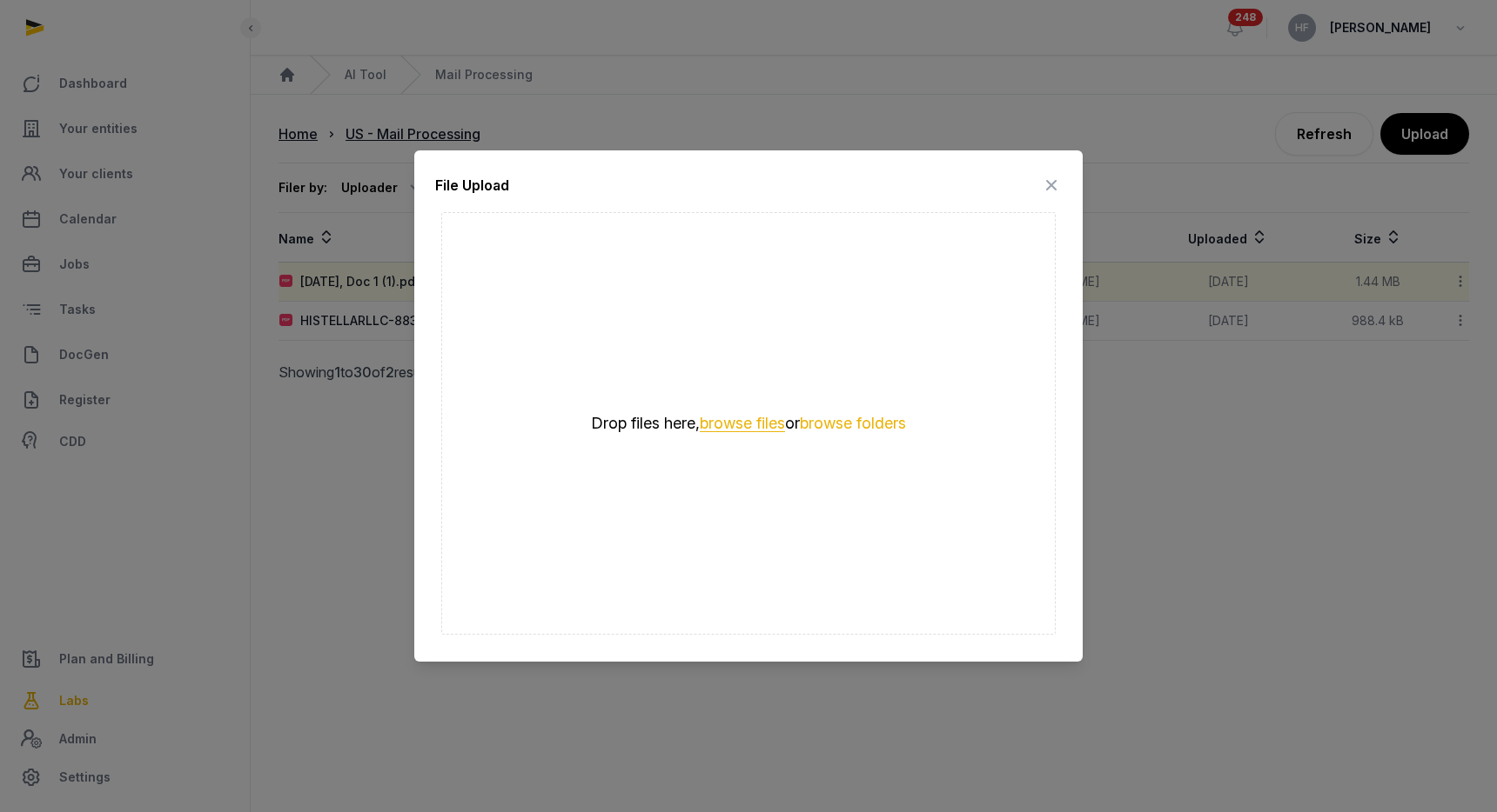
click at [770, 428] on button "browse files" at bounding box center [742, 424] width 85 height 17
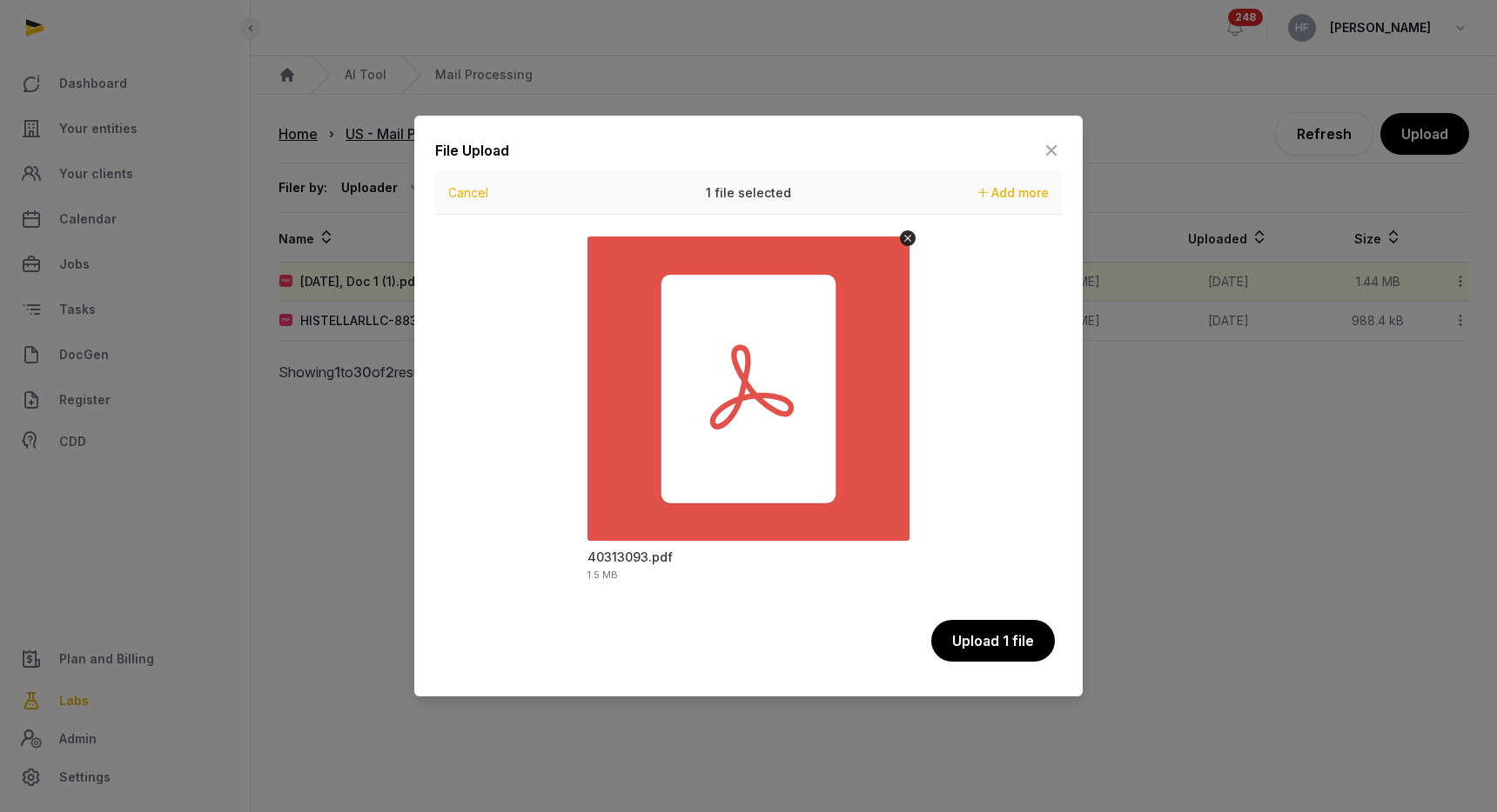
click at [1005, 648] on button "Upload 1 file" at bounding box center [993, 640] width 124 height 42
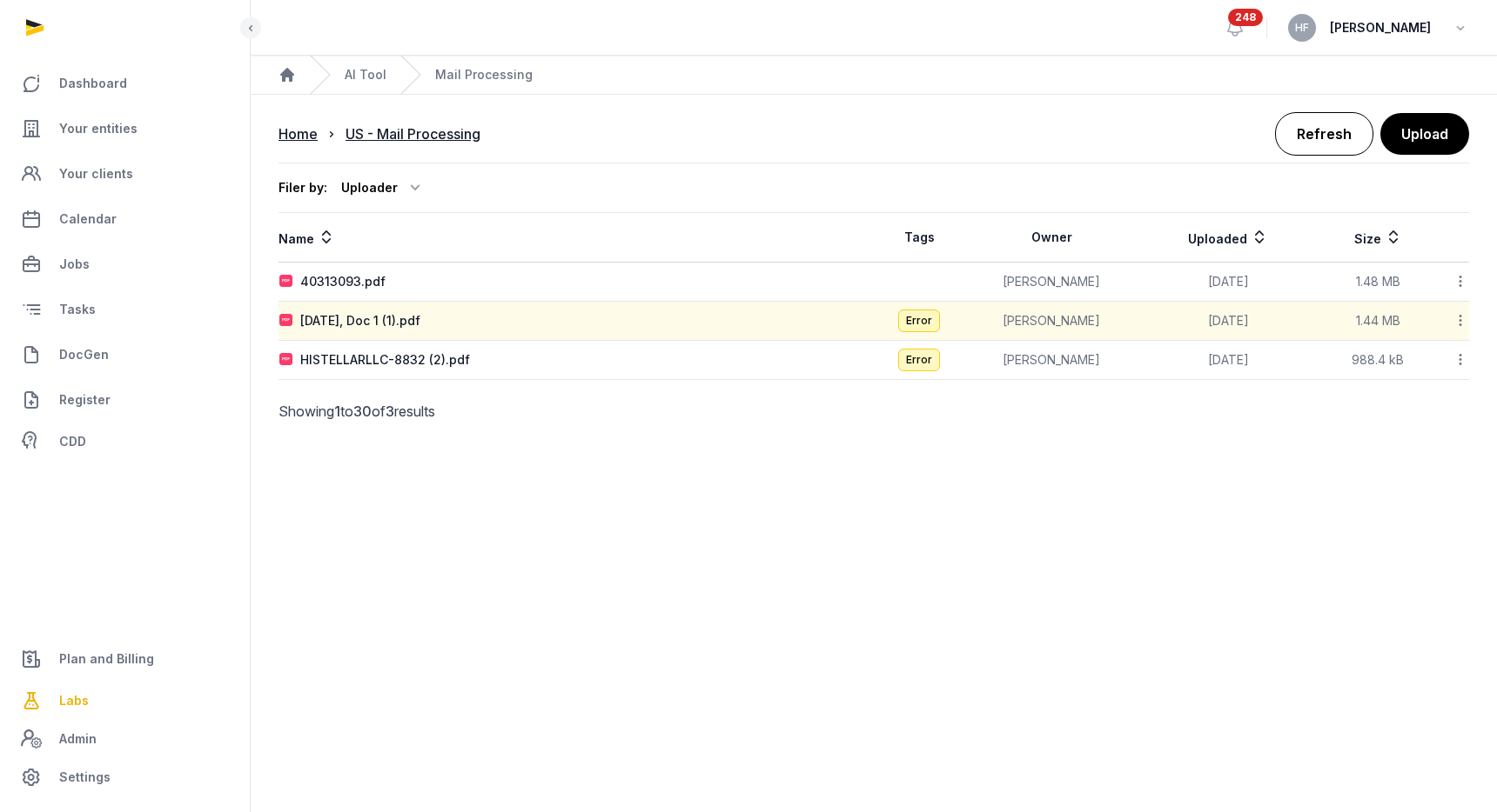
click at [1322, 129] on link "Refresh" at bounding box center [1323, 134] width 98 height 43
click at [1323, 131] on link "Refresh" at bounding box center [1323, 134] width 98 height 43
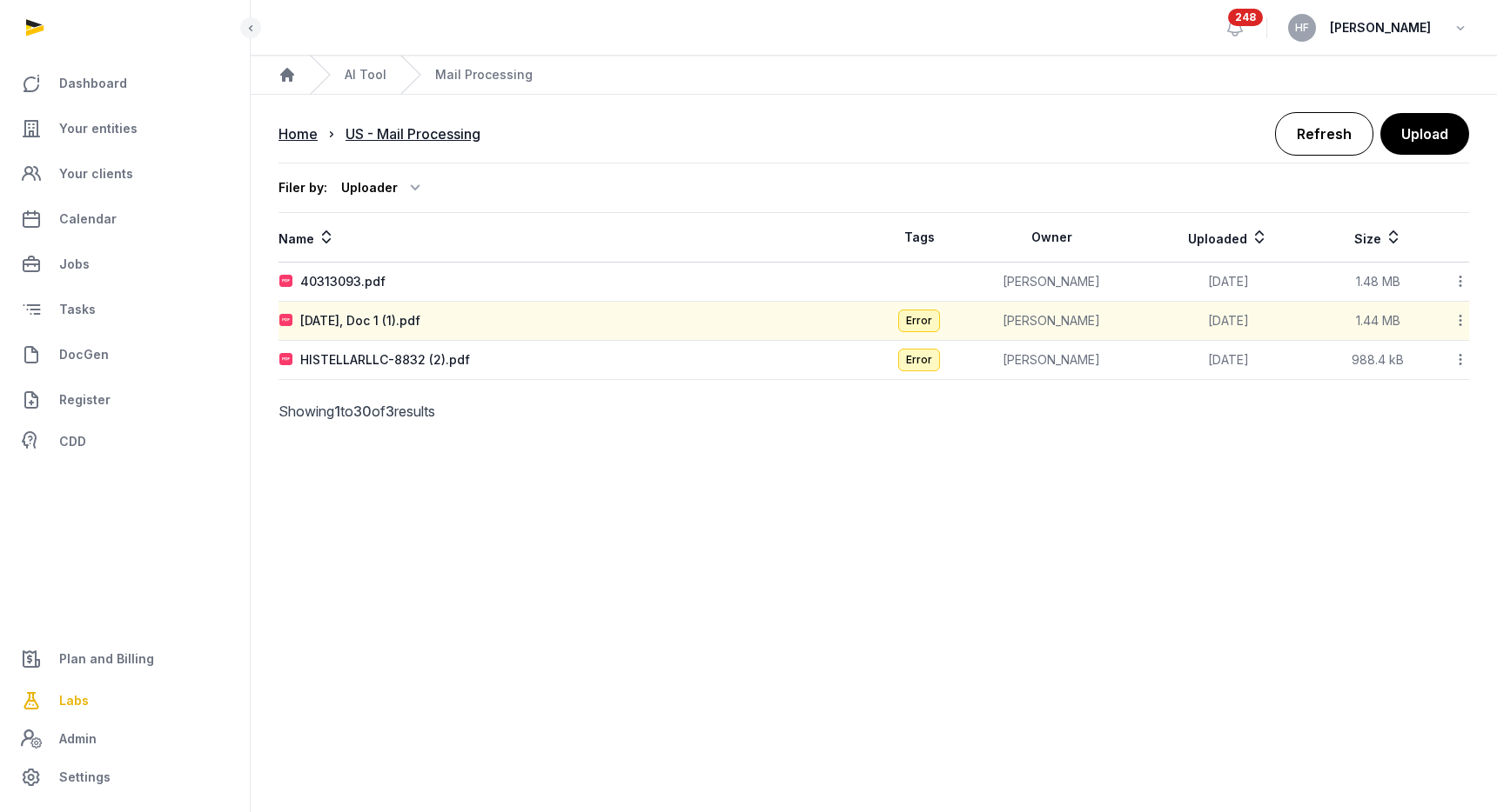
click at [1323, 131] on link "Refresh" at bounding box center [1323, 134] width 98 height 43
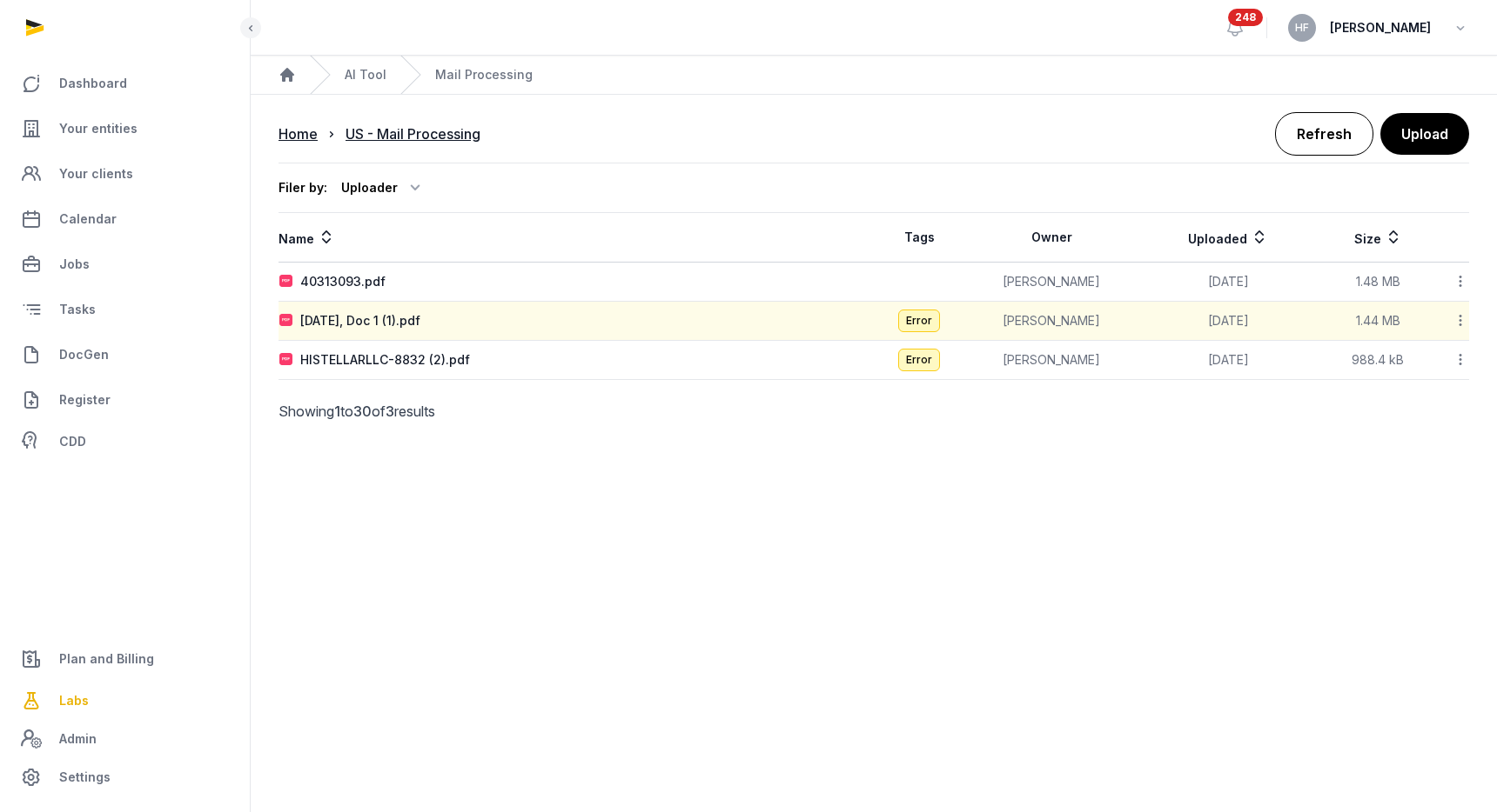
click at [1323, 131] on link "Refresh" at bounding box center [1323, 134] width 98 height 43
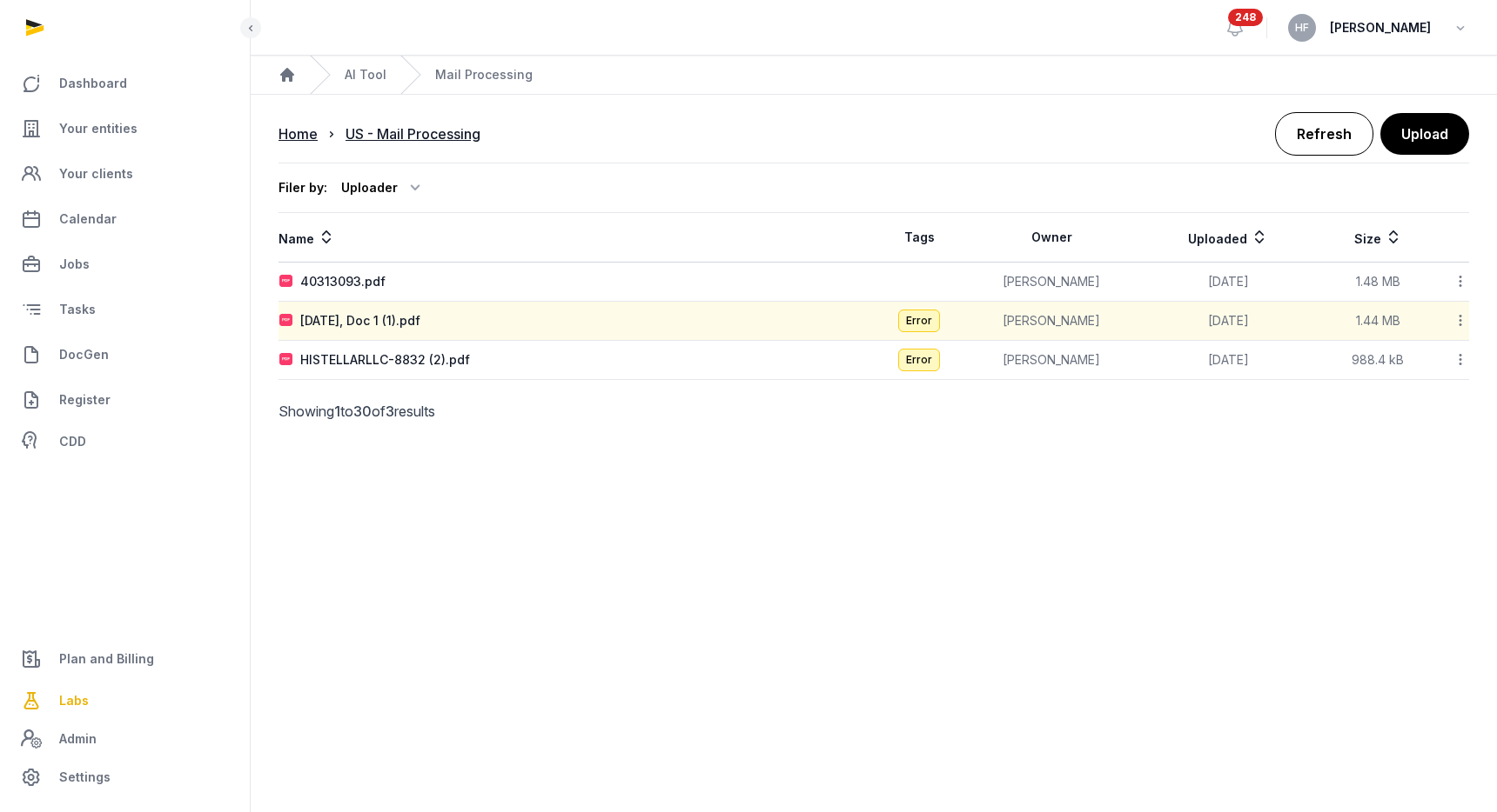
click at [1323, 131] on link "Refresh" at bounding box center [1323, 134] width 98 height 43
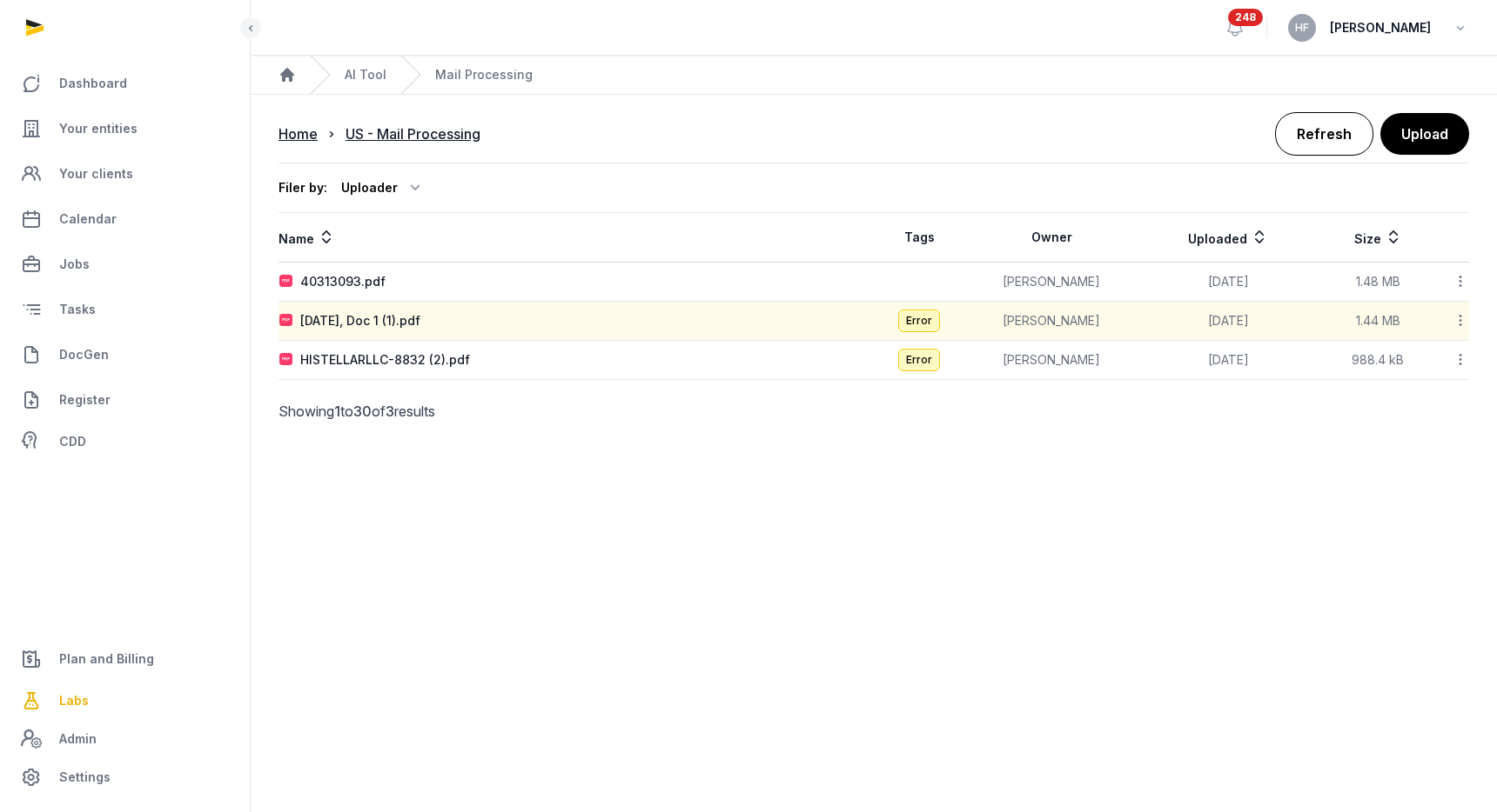
click at [1323, 131] on link "Refresh" at bounding box center [1323, 134] width 98 height 43
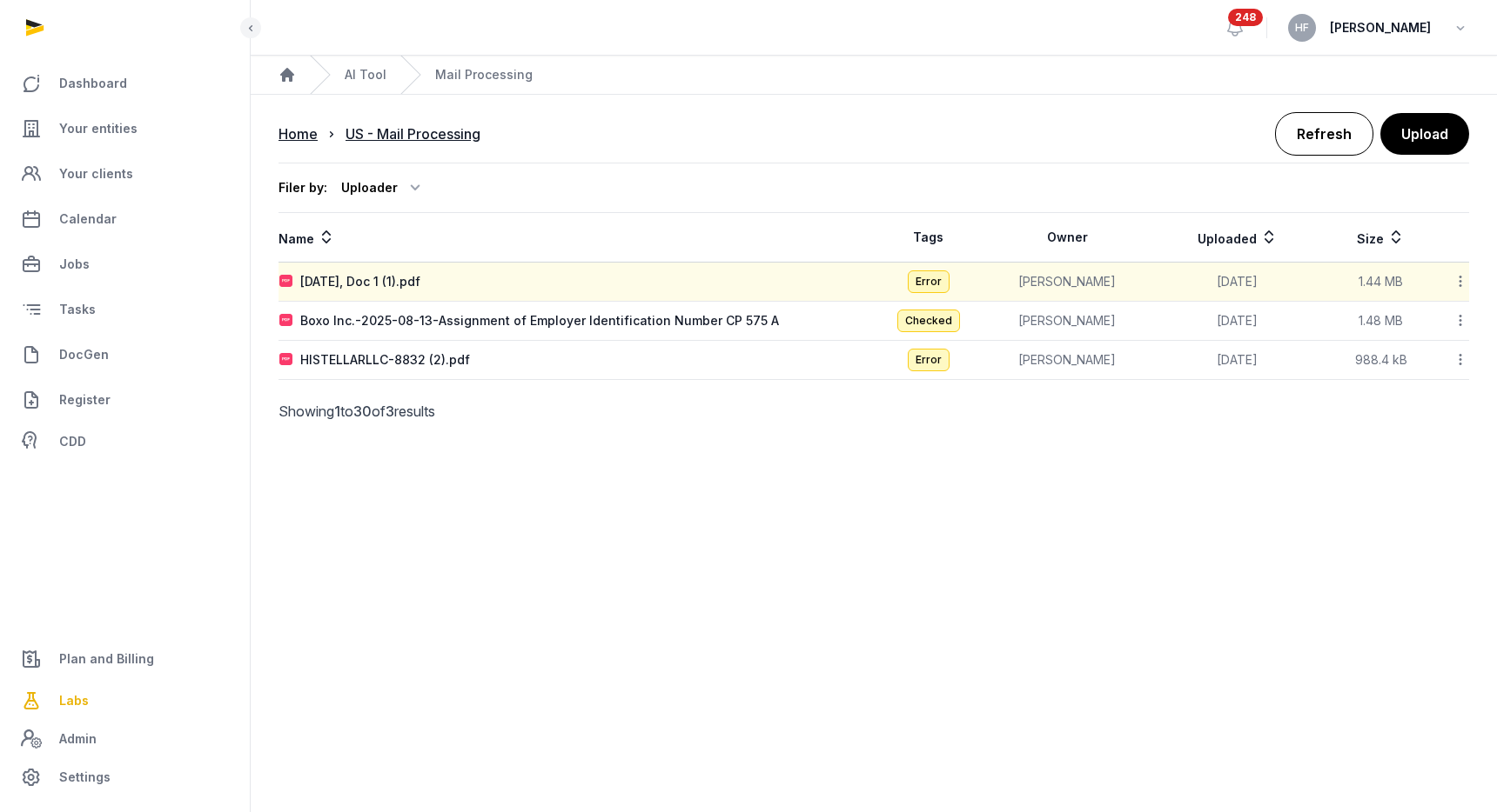
click at [1323, 131] on link "Refresh" at bounding box center [1323, 134] width 98 height 43
click at [1260, 236] on icon at bounding box center [1268, 237] width 18 height 21
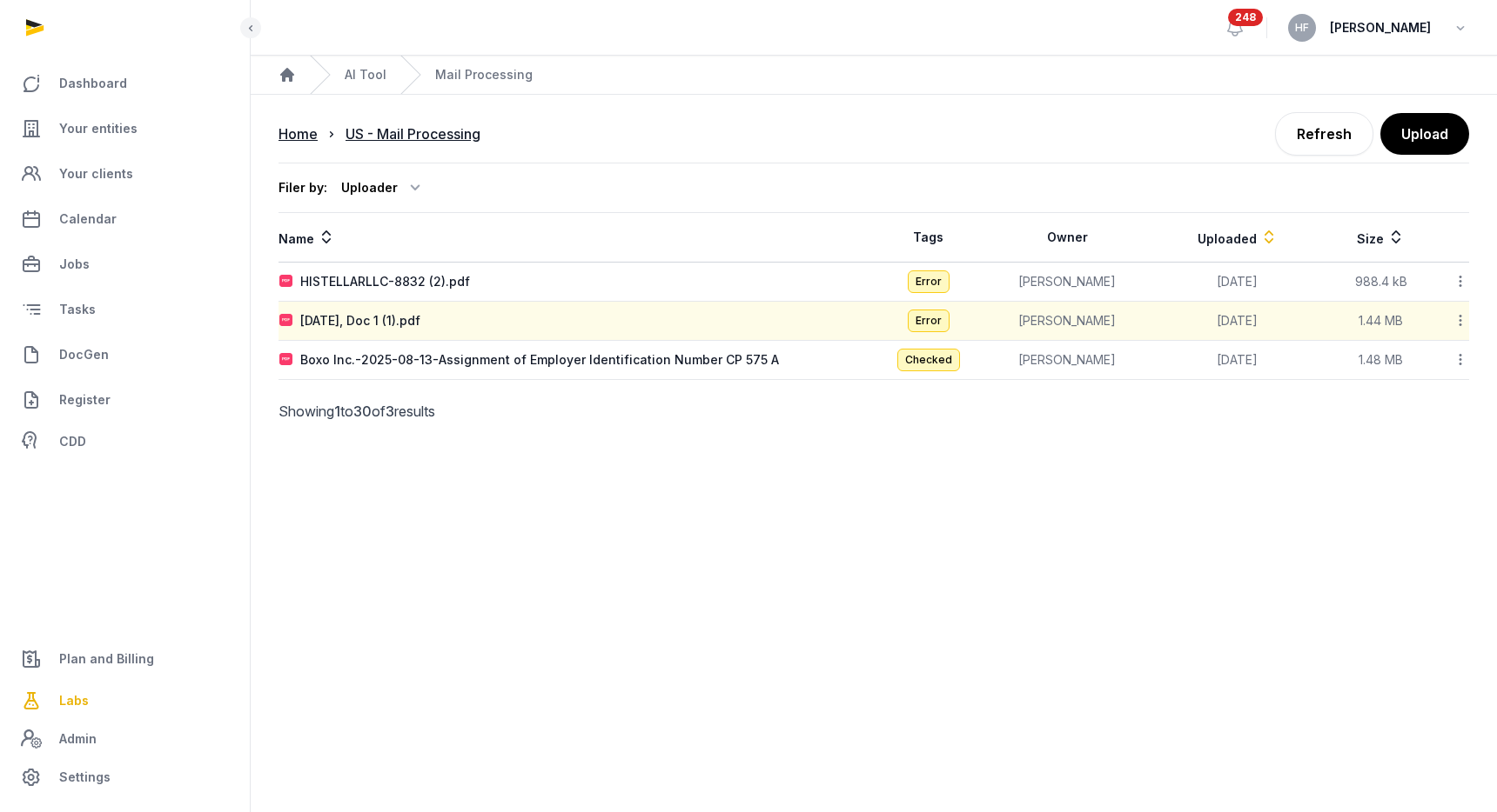
click at [1260, 238] on icon at bounding box center [1268, 237] width 18 height 21
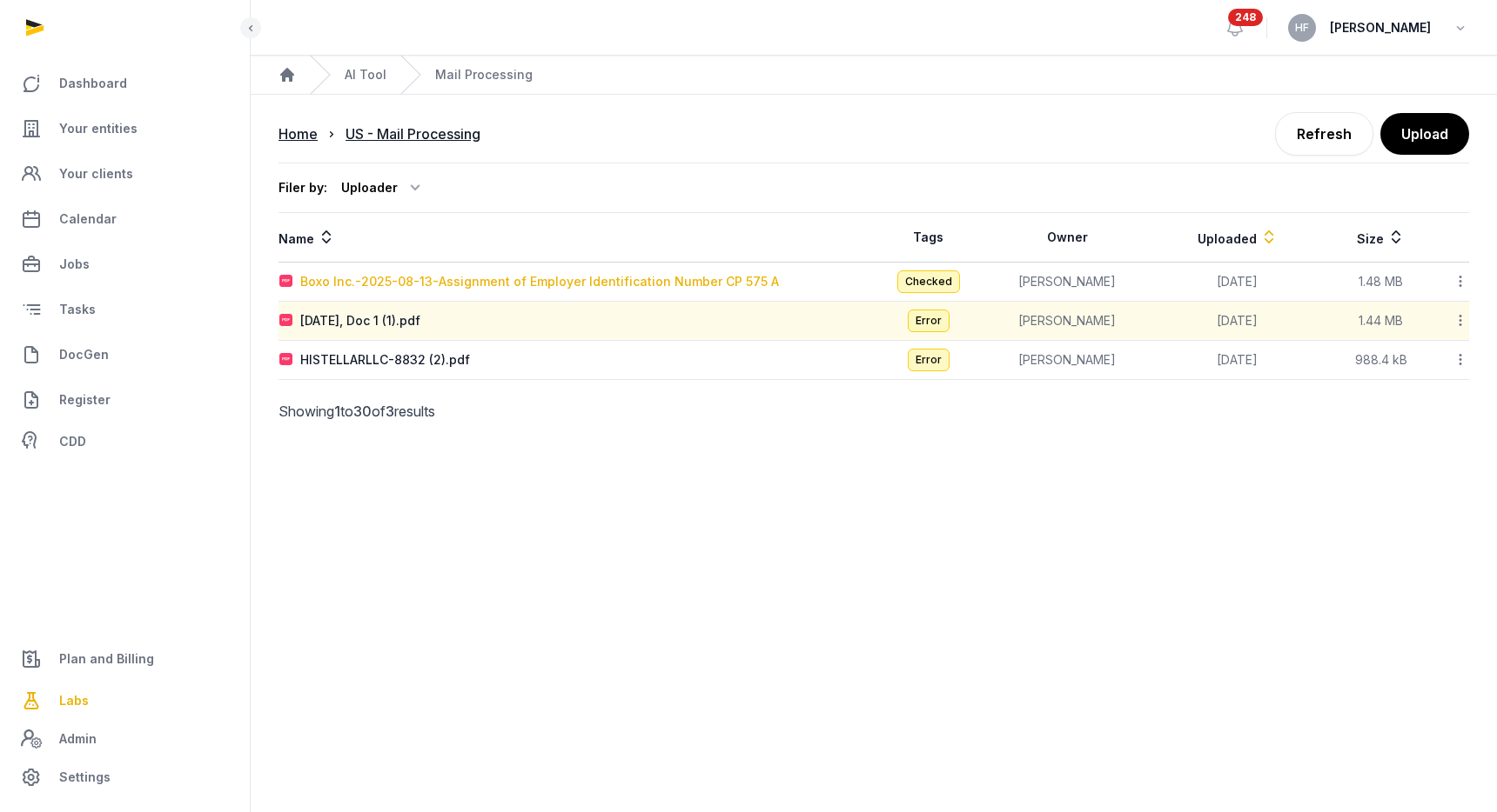
click at [482, 284] on div "Boxo Inc.-2025-08-13-Assignment of Employer Identification Number CP 575 A" at bounding box center [539, 281] width 478 height 18
type input "**********"
type textarea "**********"
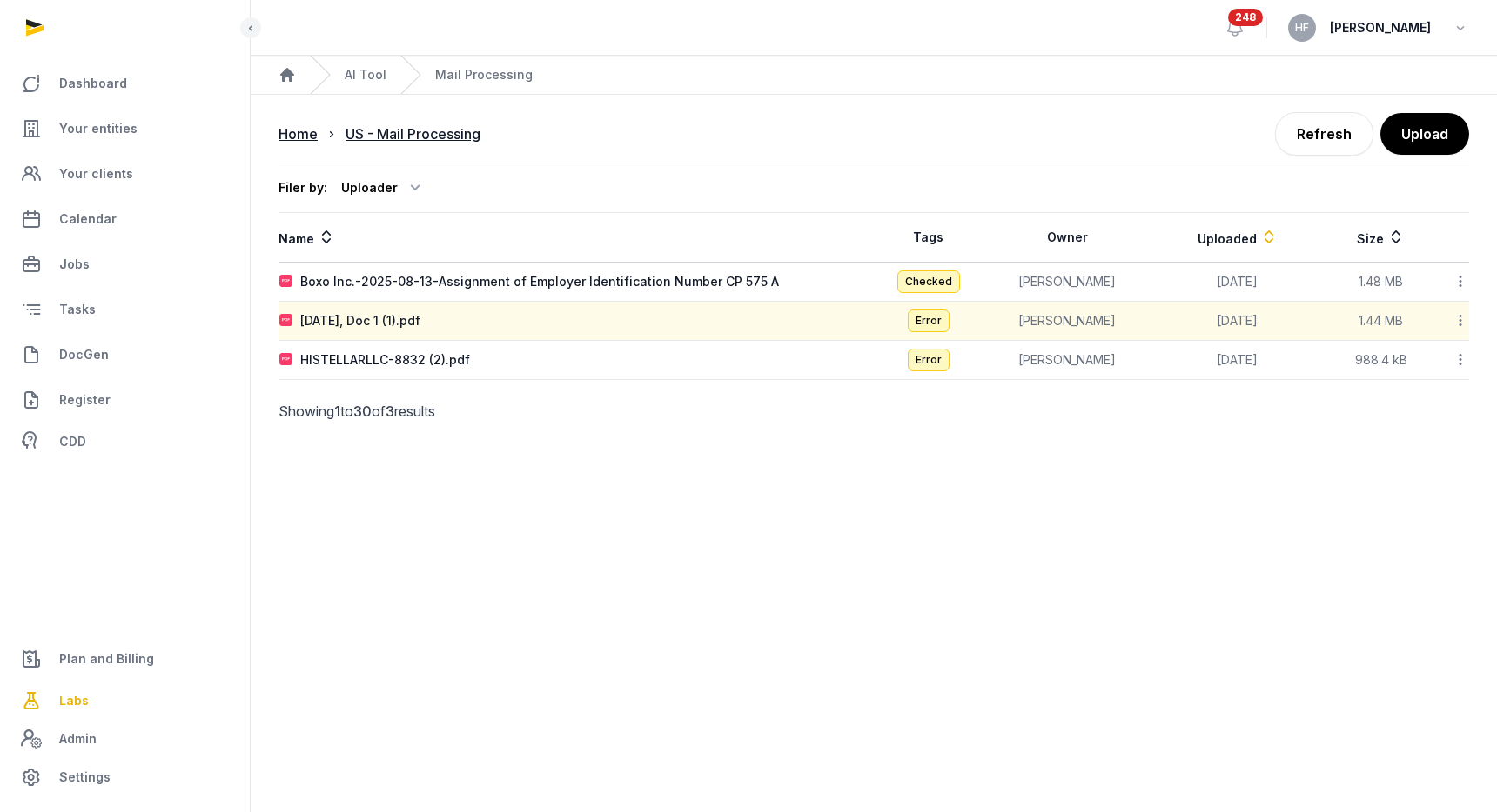
type input "**********"
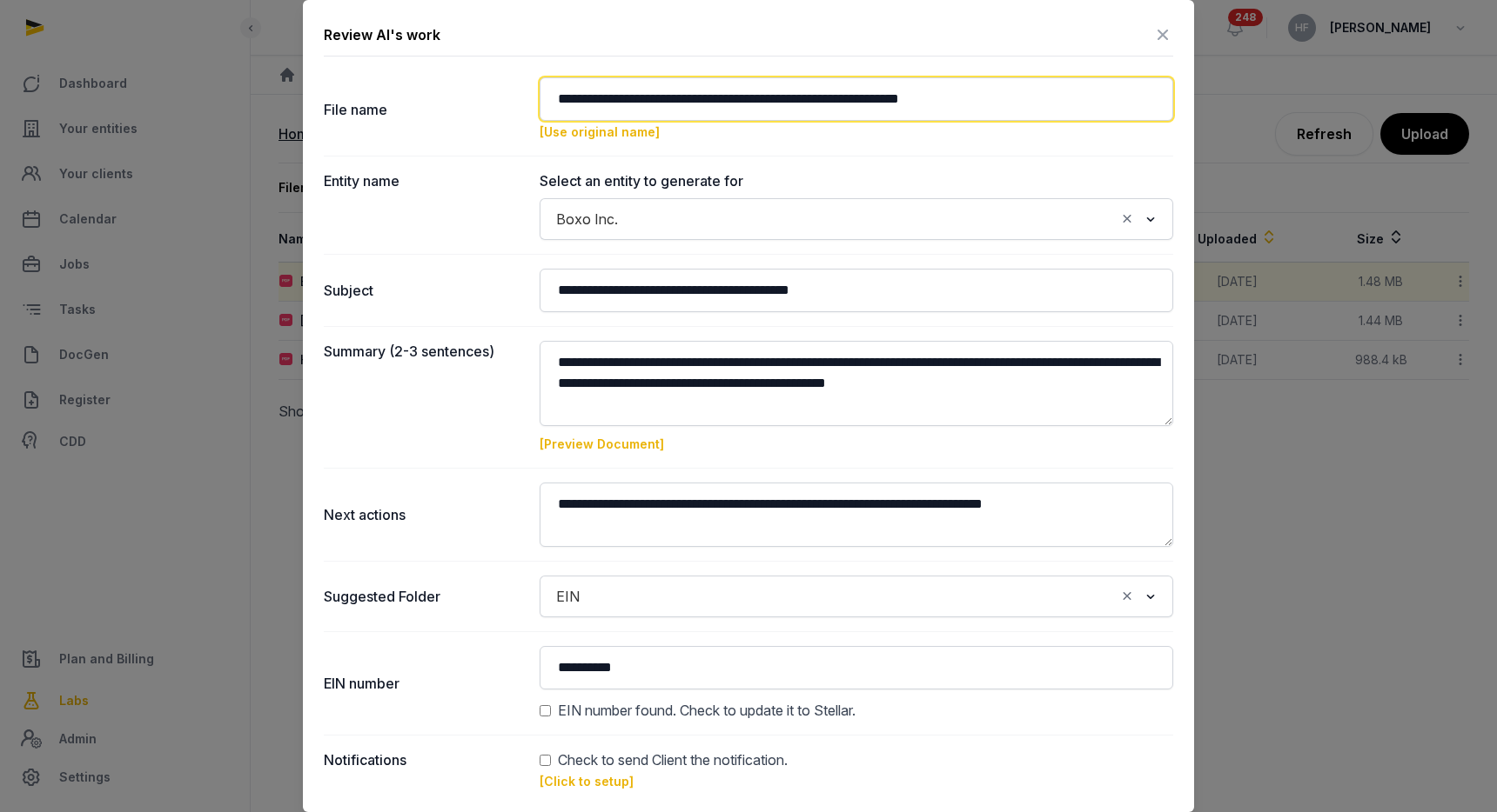
click at [1042, 102] on input "**********" at bounding box center [855, 99] width 633 height 43
type input "**********"
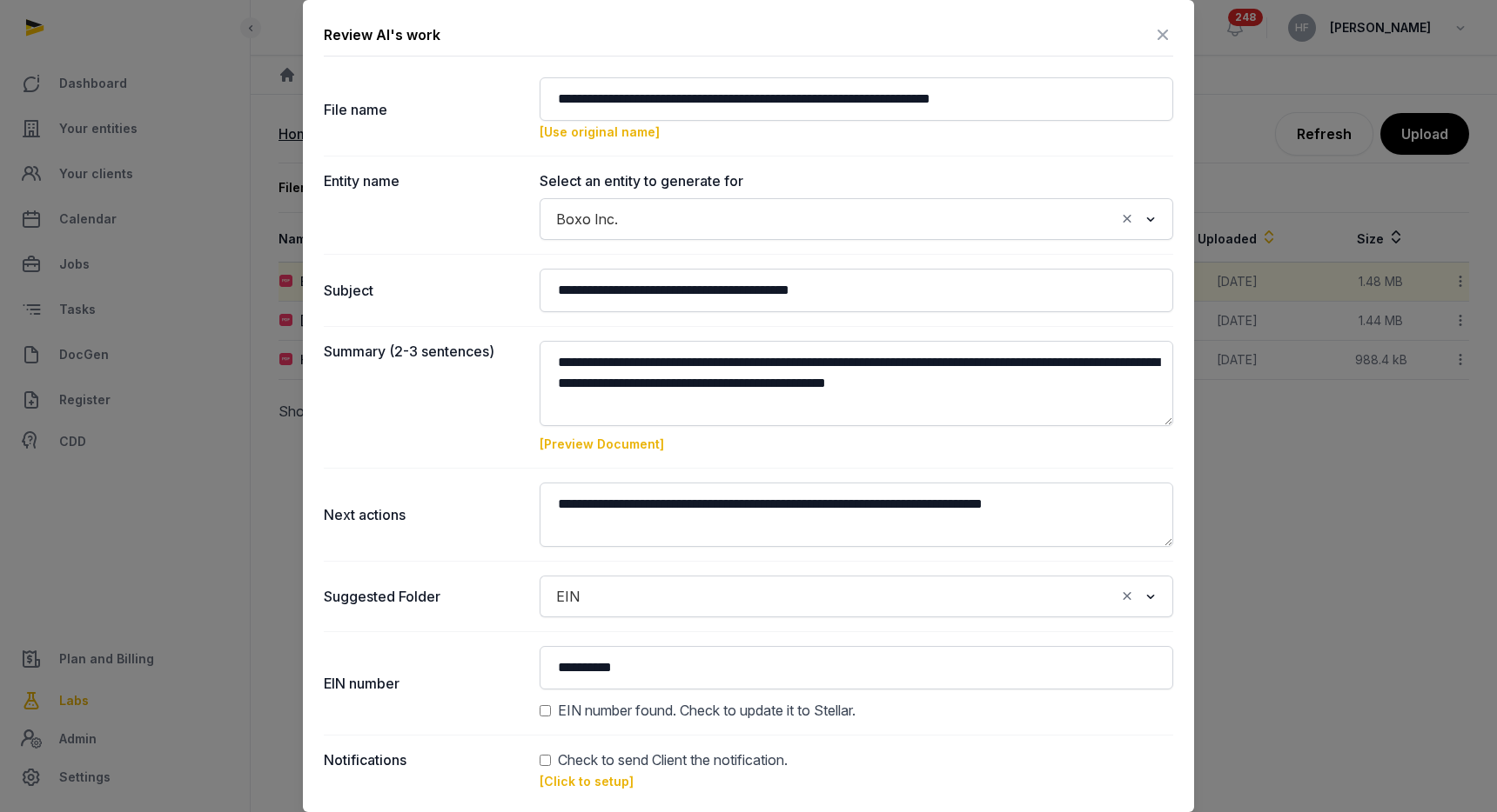
click at [634, 444] on link "[Preview Document]" at bounding box center [601, 444] width 125 height 15
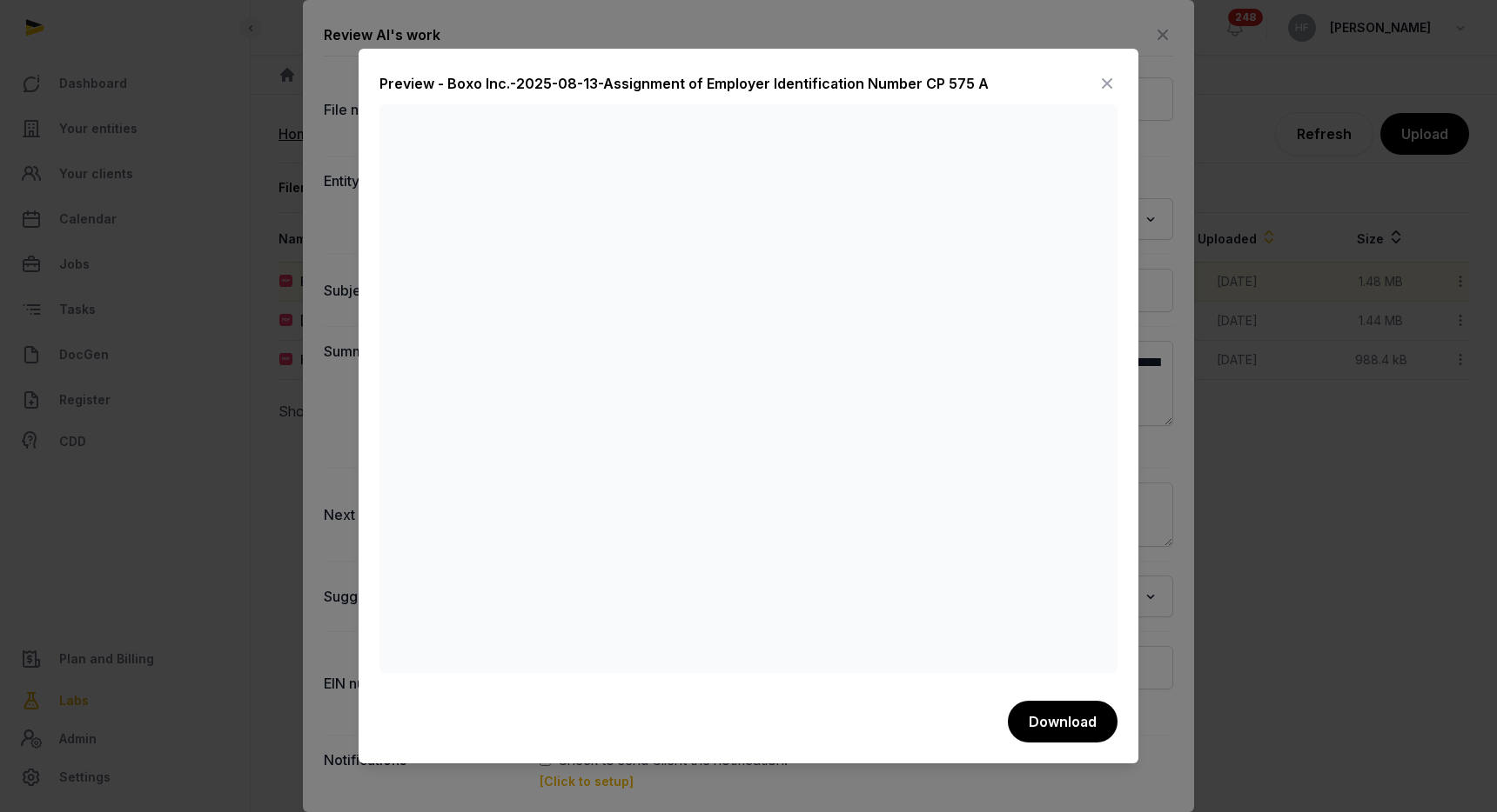
click at [1109, 86] on icon at bounding box center [1107, 83] width 21 height 28
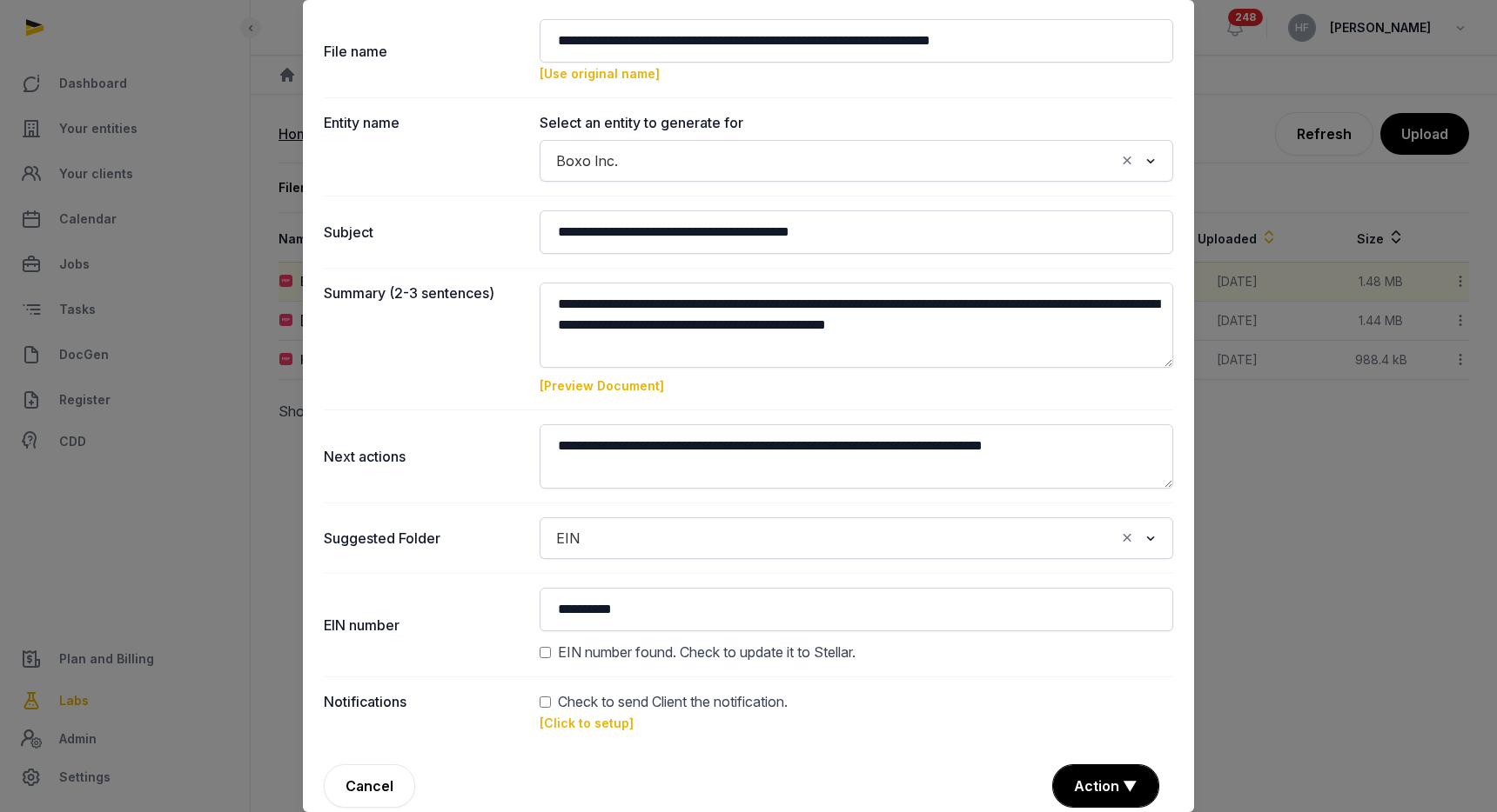
scroll to position [75, 0]
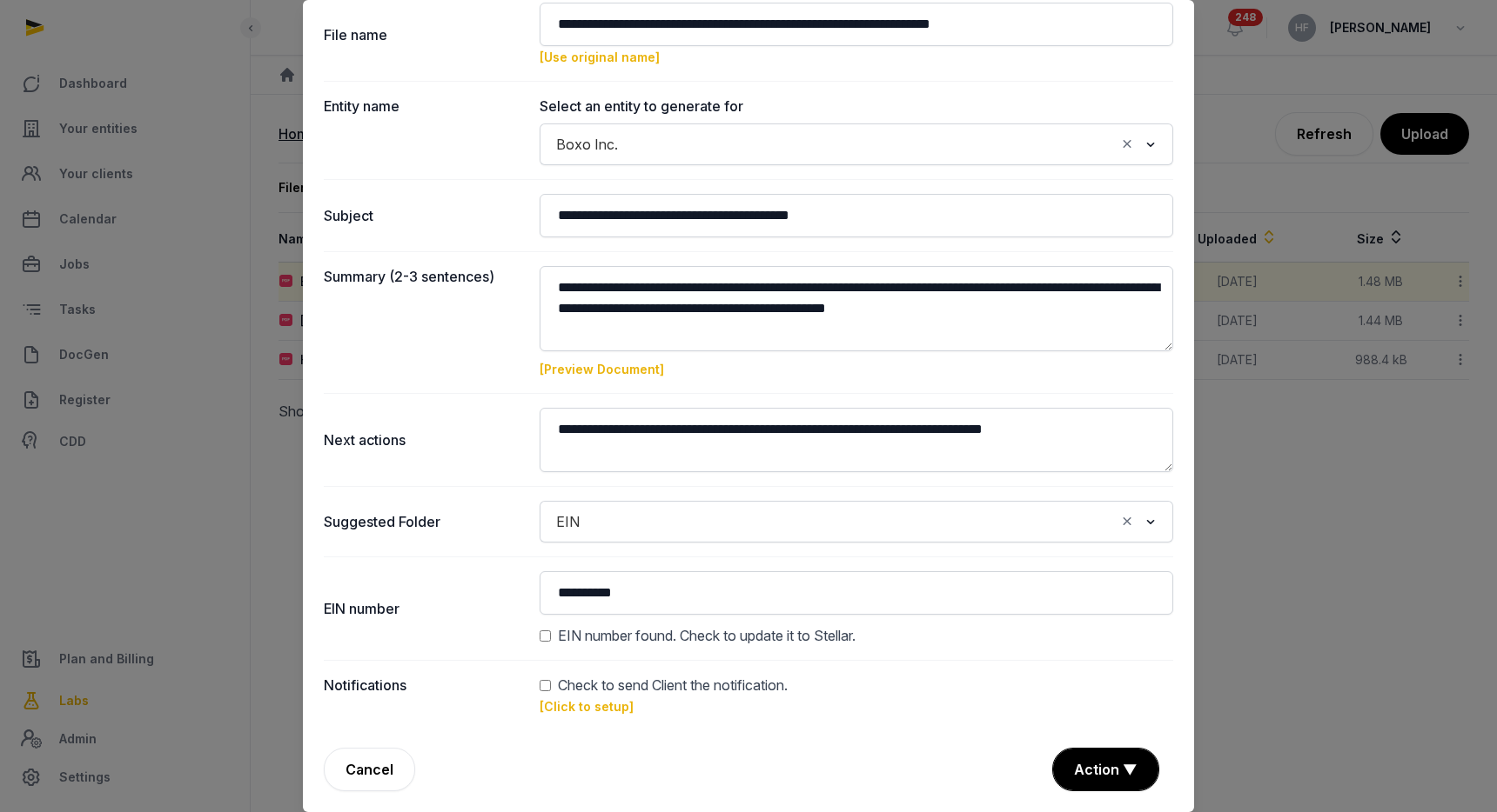
click at [663, 639] on span "EIN number found. Check to update it to Stellar." at bounding box center [706, 636] width 297 height 21
drag, startPoint x: 578, startPoint y: 706, endPoint x: 596, endPoint y: 675, distance: 35.8
click at [596, 675] on dd "Check to send Client the notification. [Click to setup]" at bounding box center [855, 696] width 633 height 42
click at [612, 706] on link "[Click to setup]" at bounding box center [586, 707] width 94 height 15
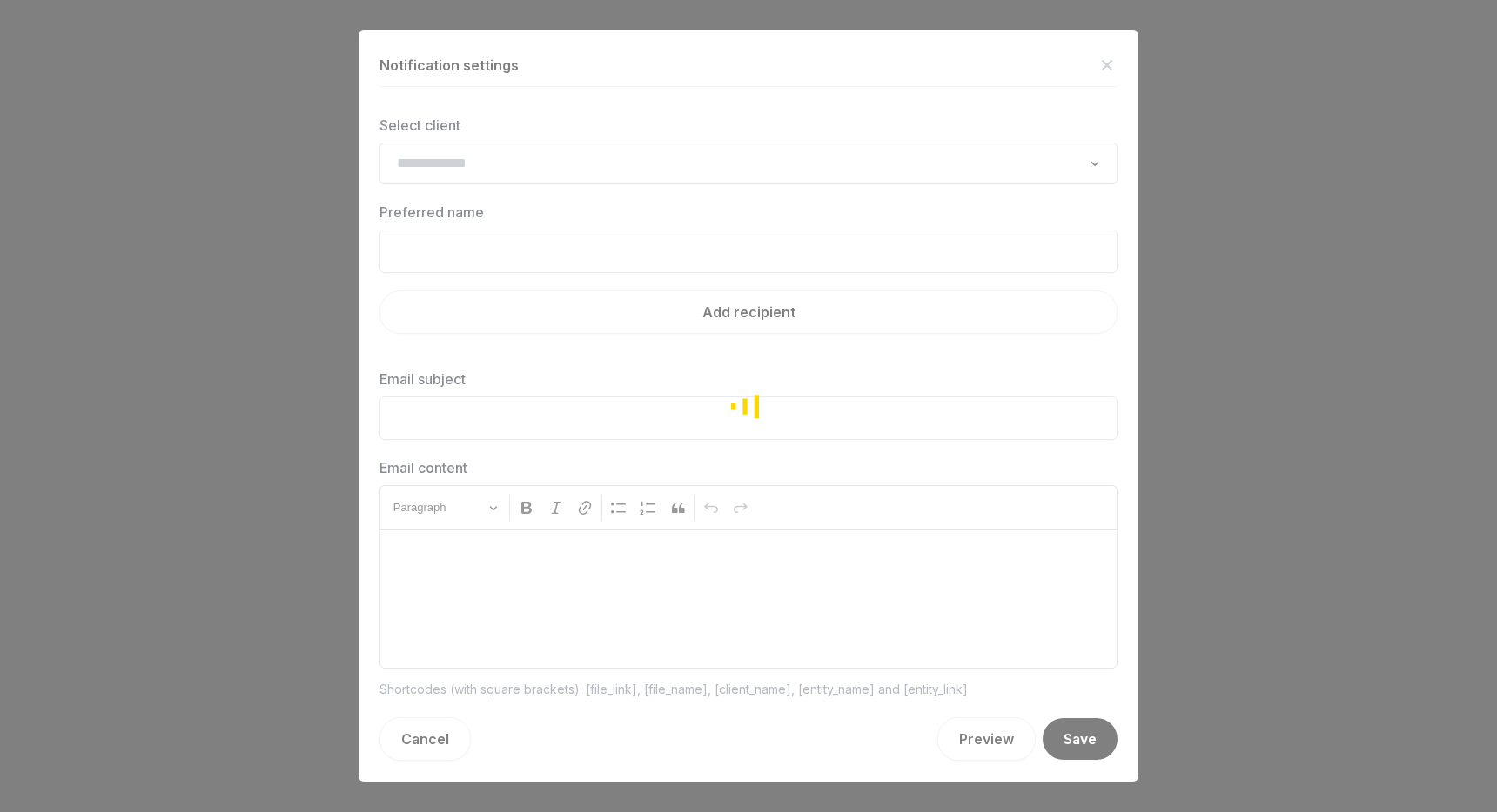
type input "**********"
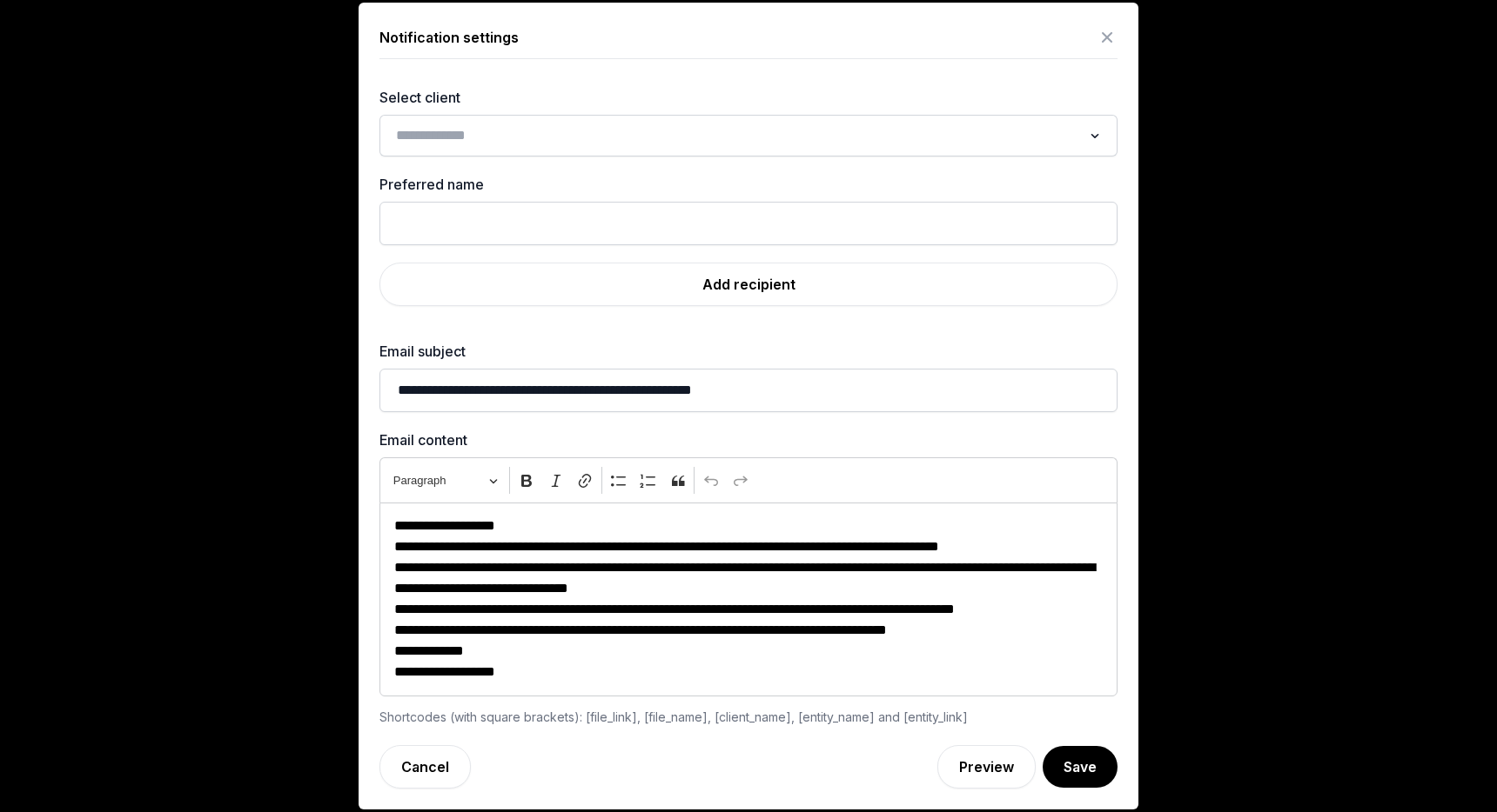
click at [771, 144] on input "Search for option" at bounding box center [735, 136] width 691 height 24
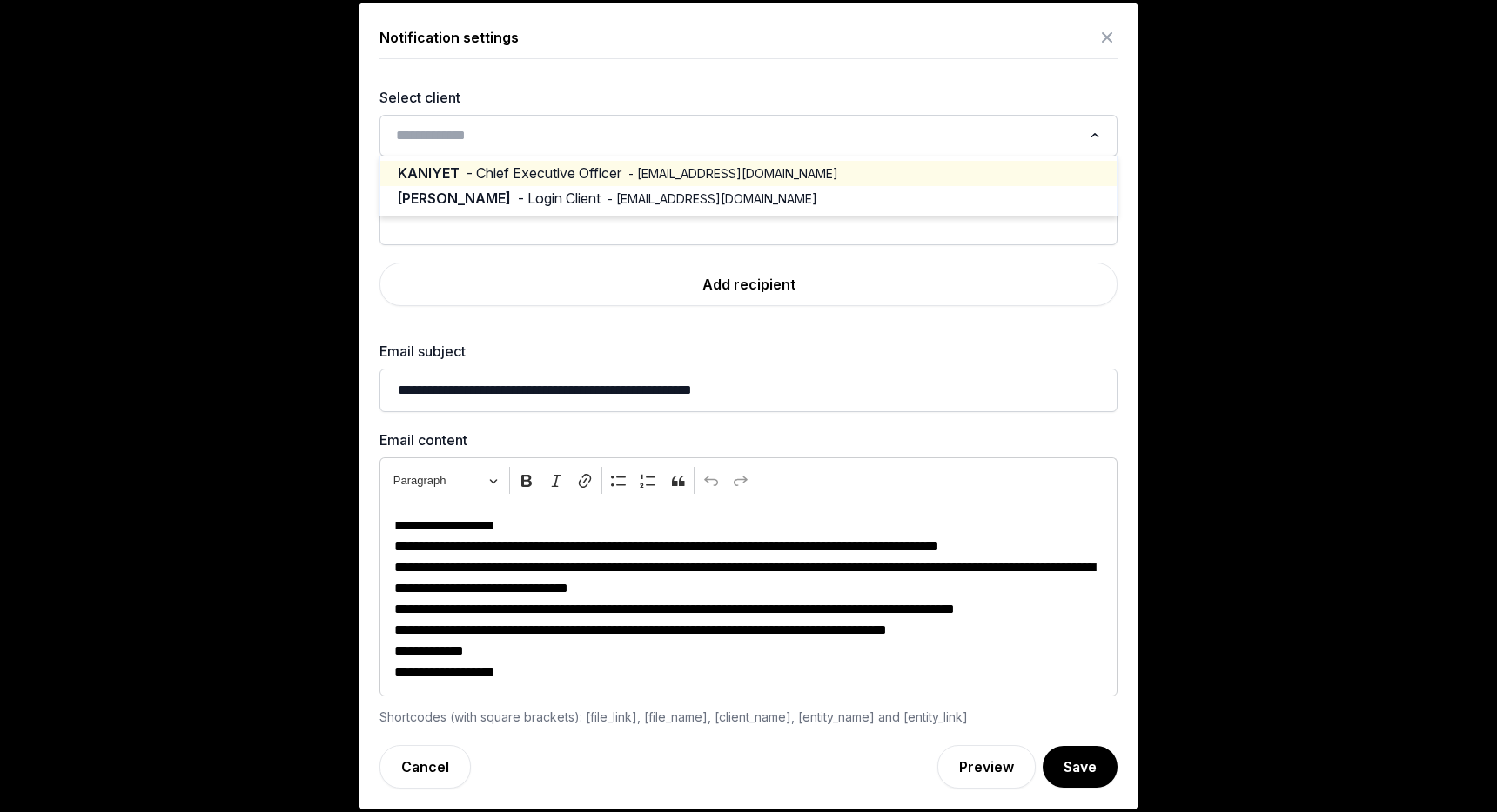
click at [707, 174] on span "- kani@boxo.io" at bounding box center [733, 173] width 210 height 18
type input "*******"
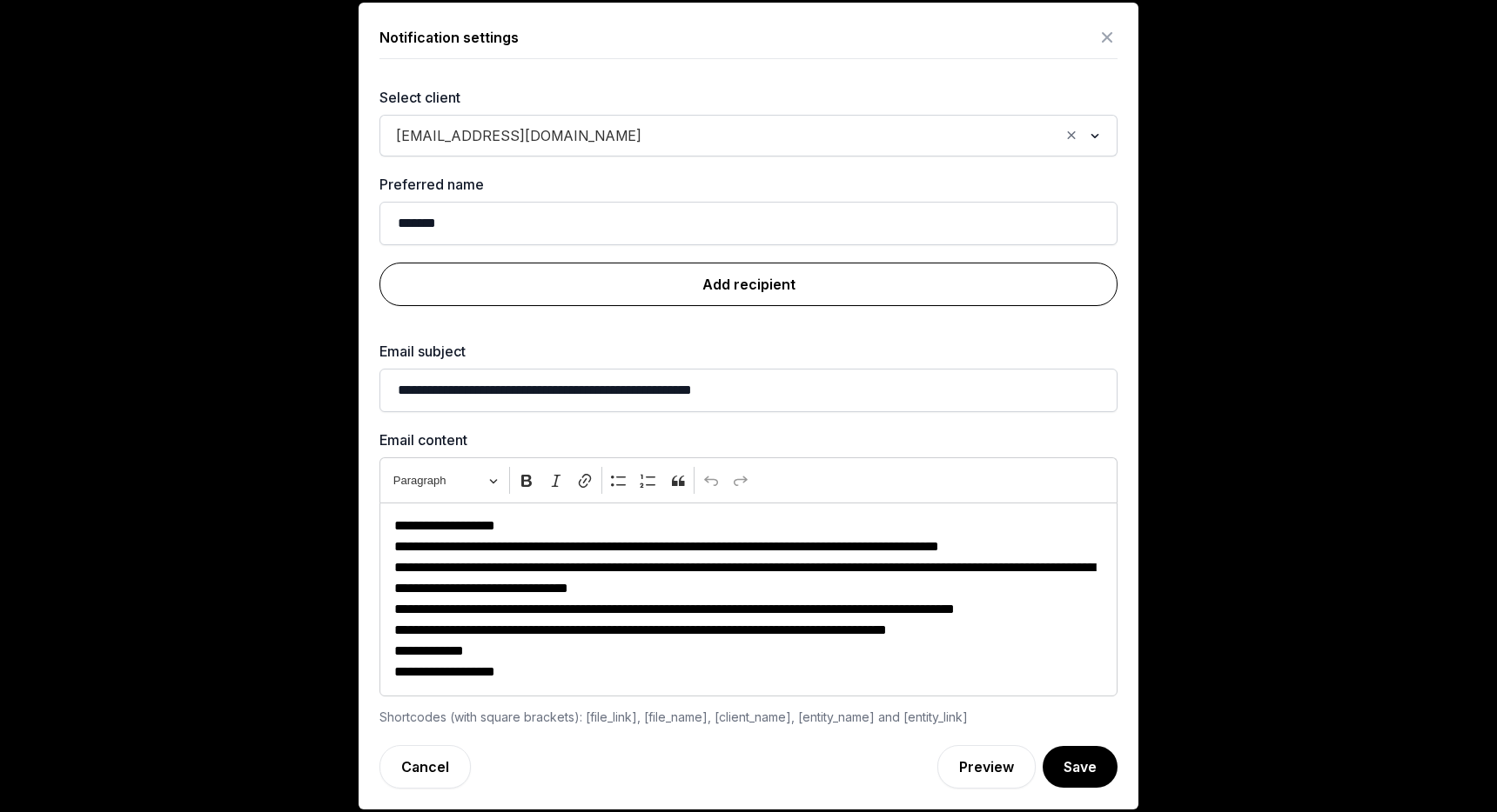
click at [757, 272] on link "Add recipient" at bounding box center [748, 284] width 738 height 43
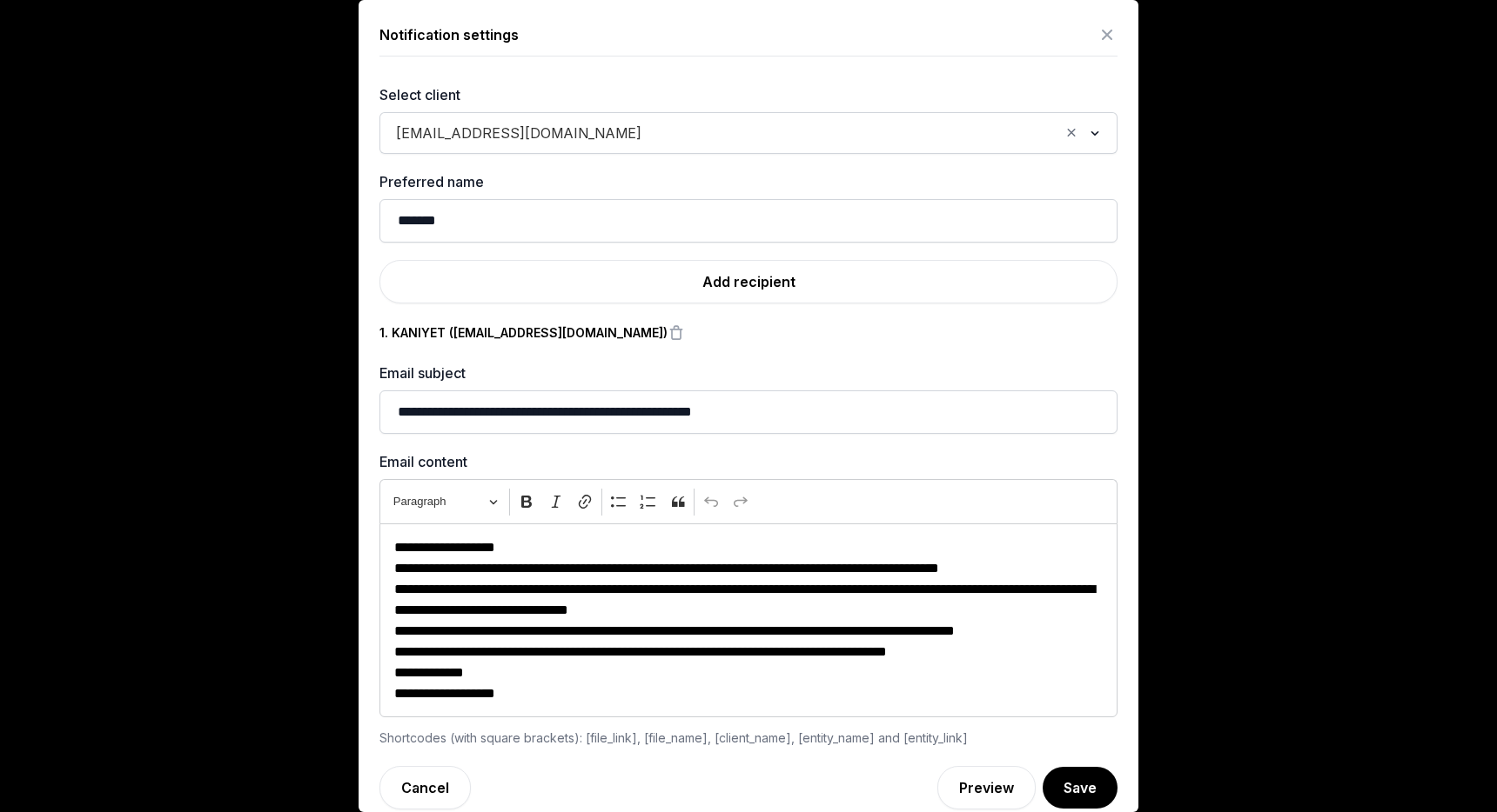
scroll to position [18, 0]
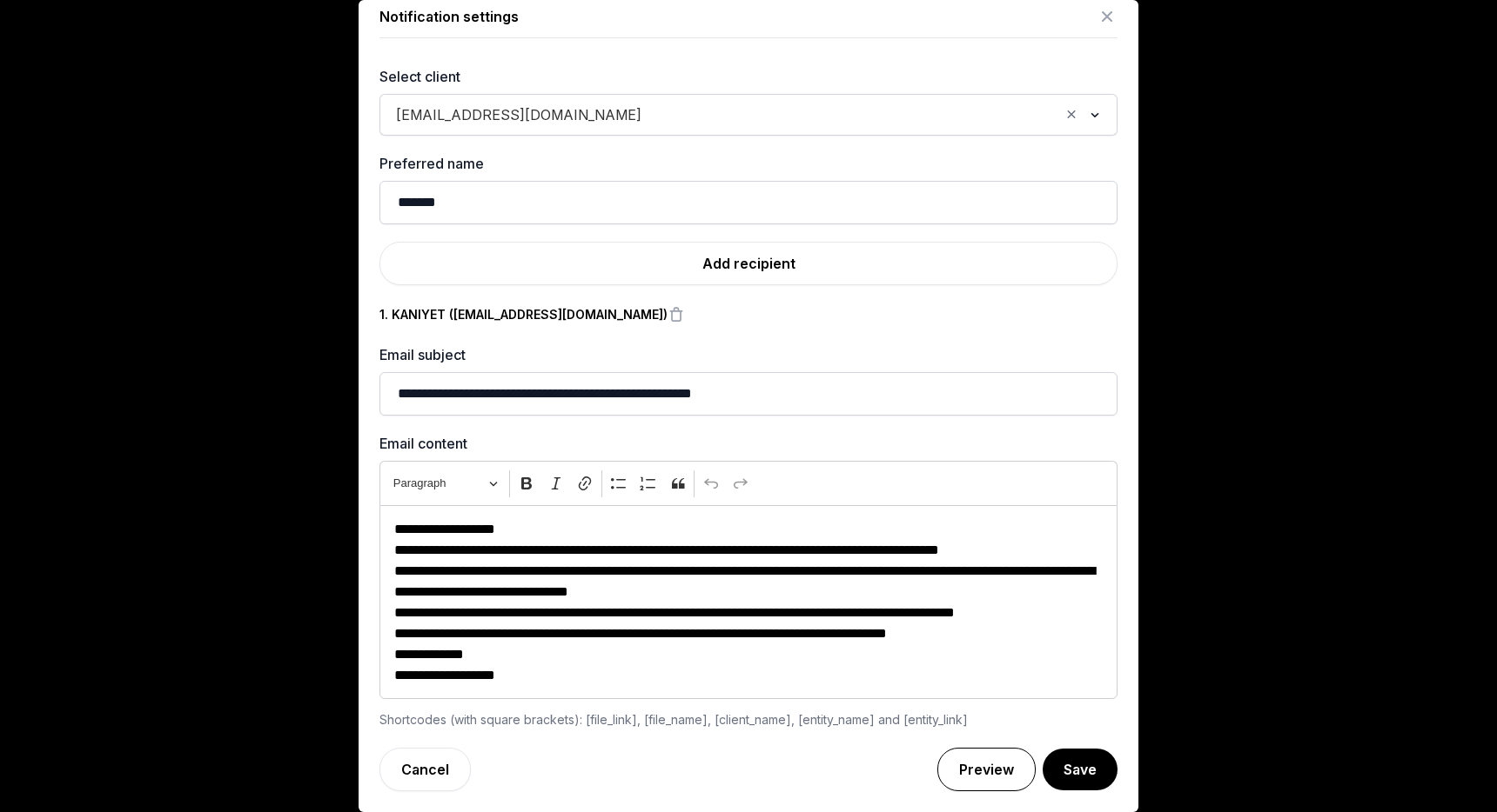
click at [998, 772] on link "Preview" at bounding box center [986, 770] width 98 height 43
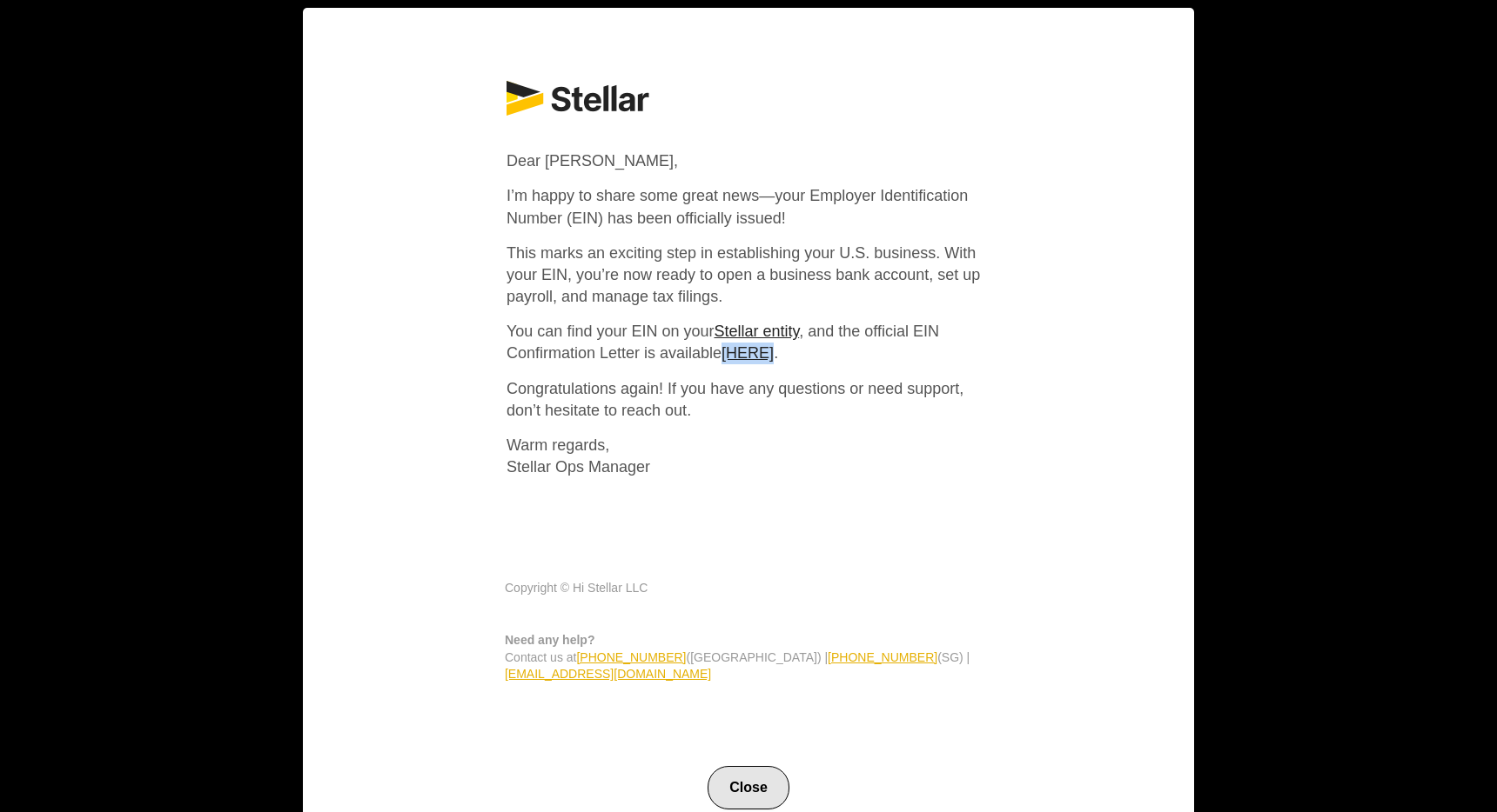
click at [773, 775] on button "Close" at bounding box center [748, 788] width 82 height 43
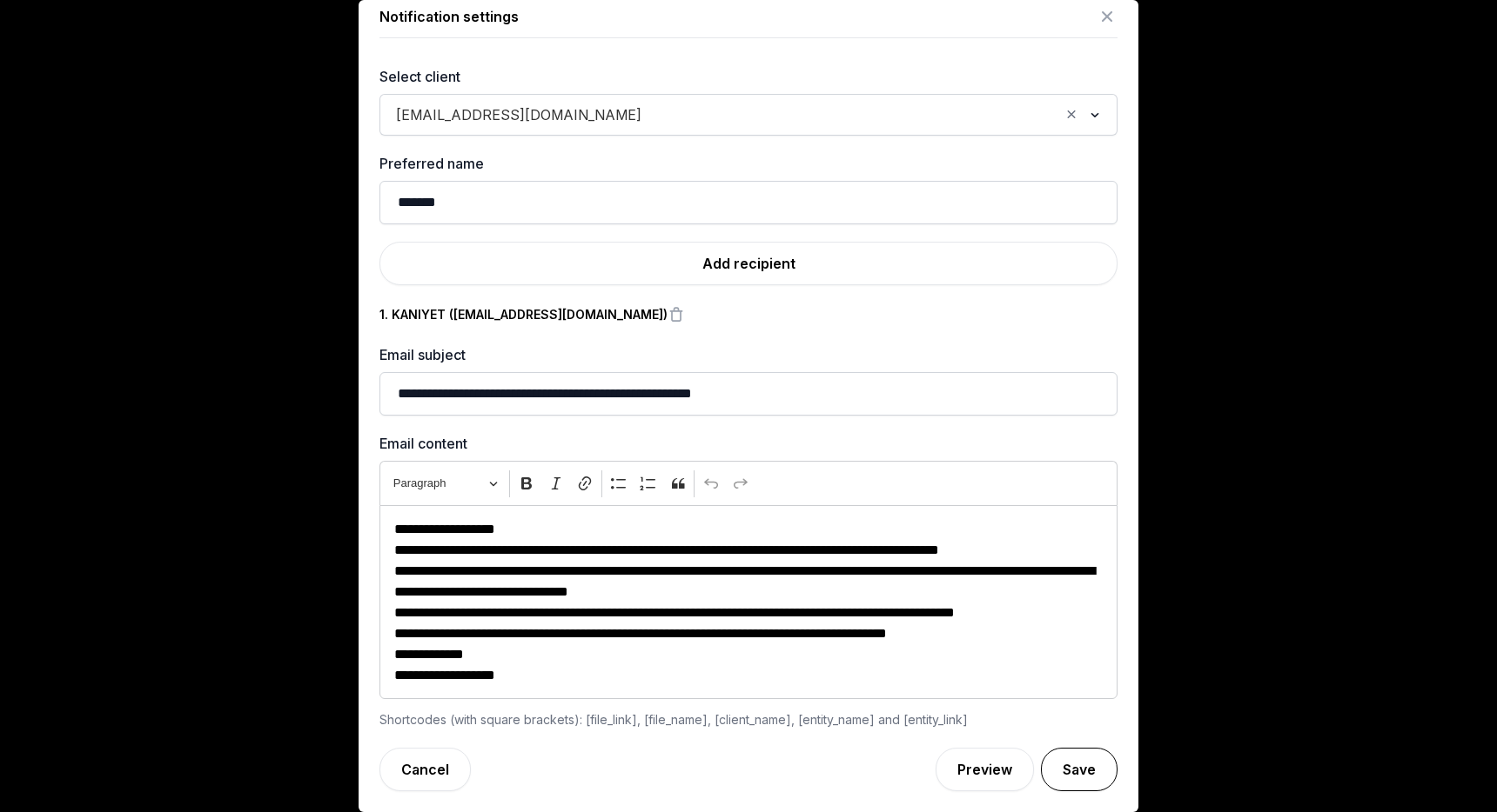
click at [1097, 767] on button "Save" at bounding box center [1079, 770] width 77 height 43
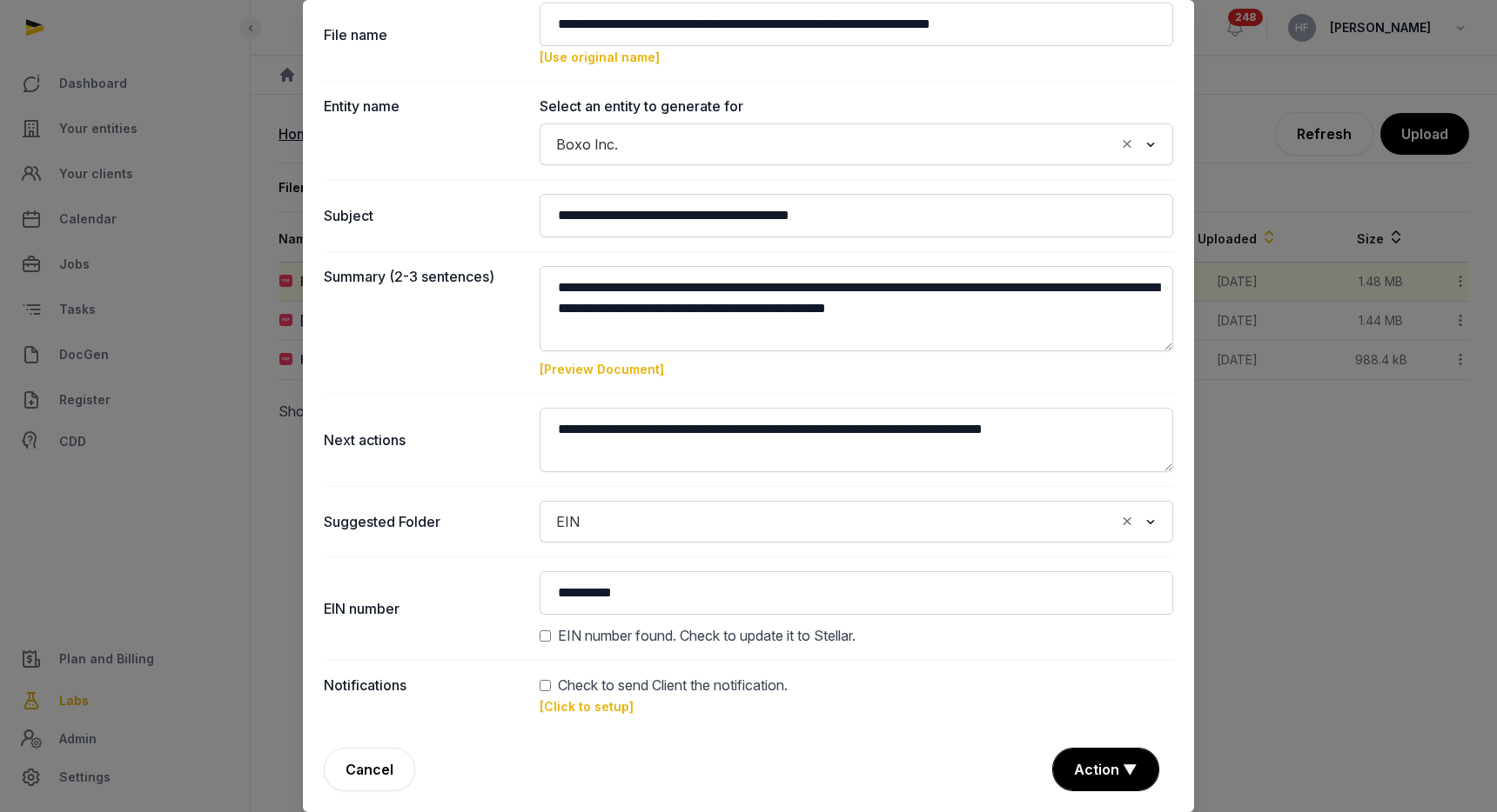
click at [608, 710] on link "[Click to setup]" at bounding box center [586, 707] width 94 height 15
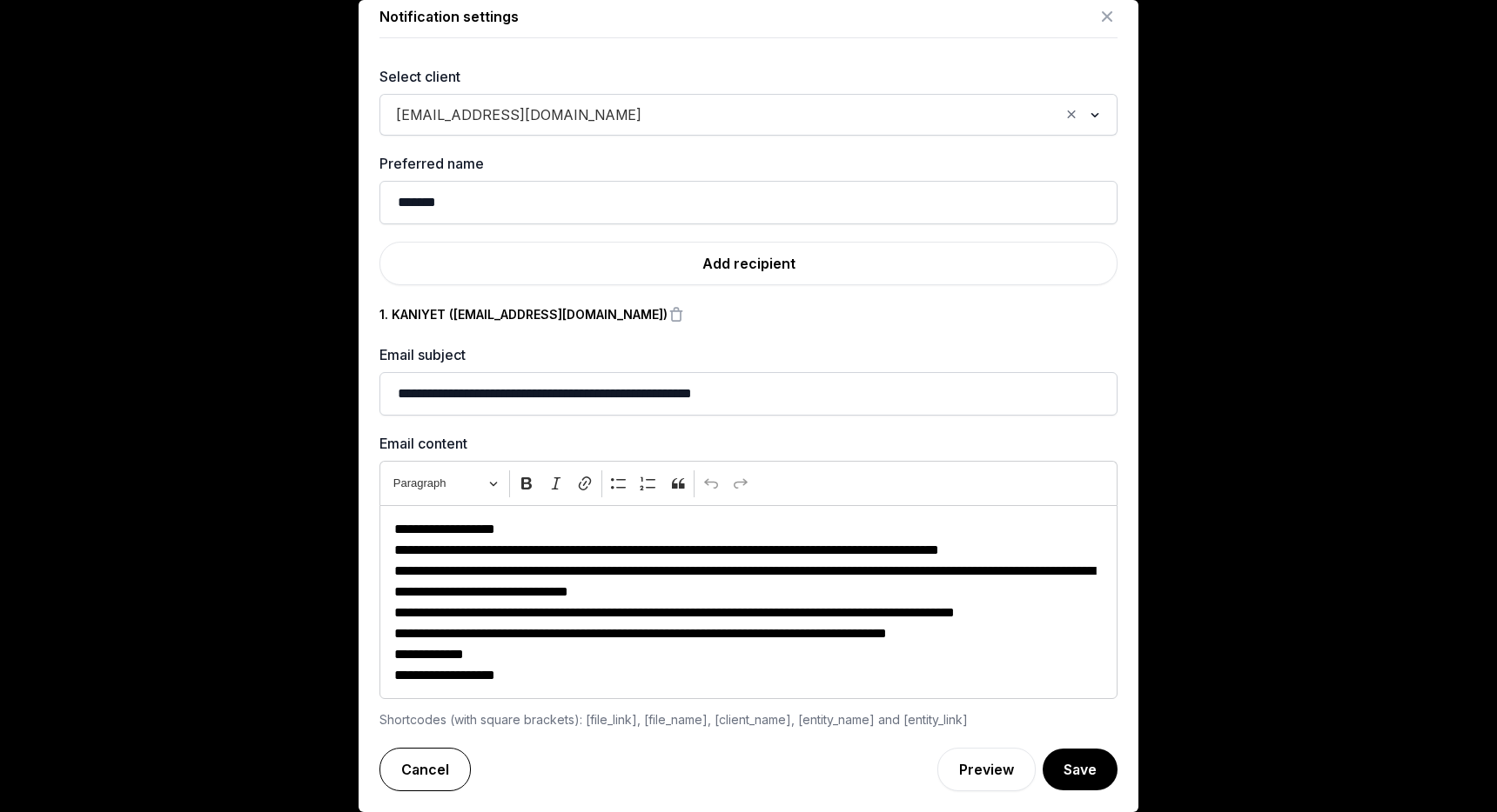
click at [433, 778] on link "Cancel" at bounding box center [424, 770] width 91 height 43
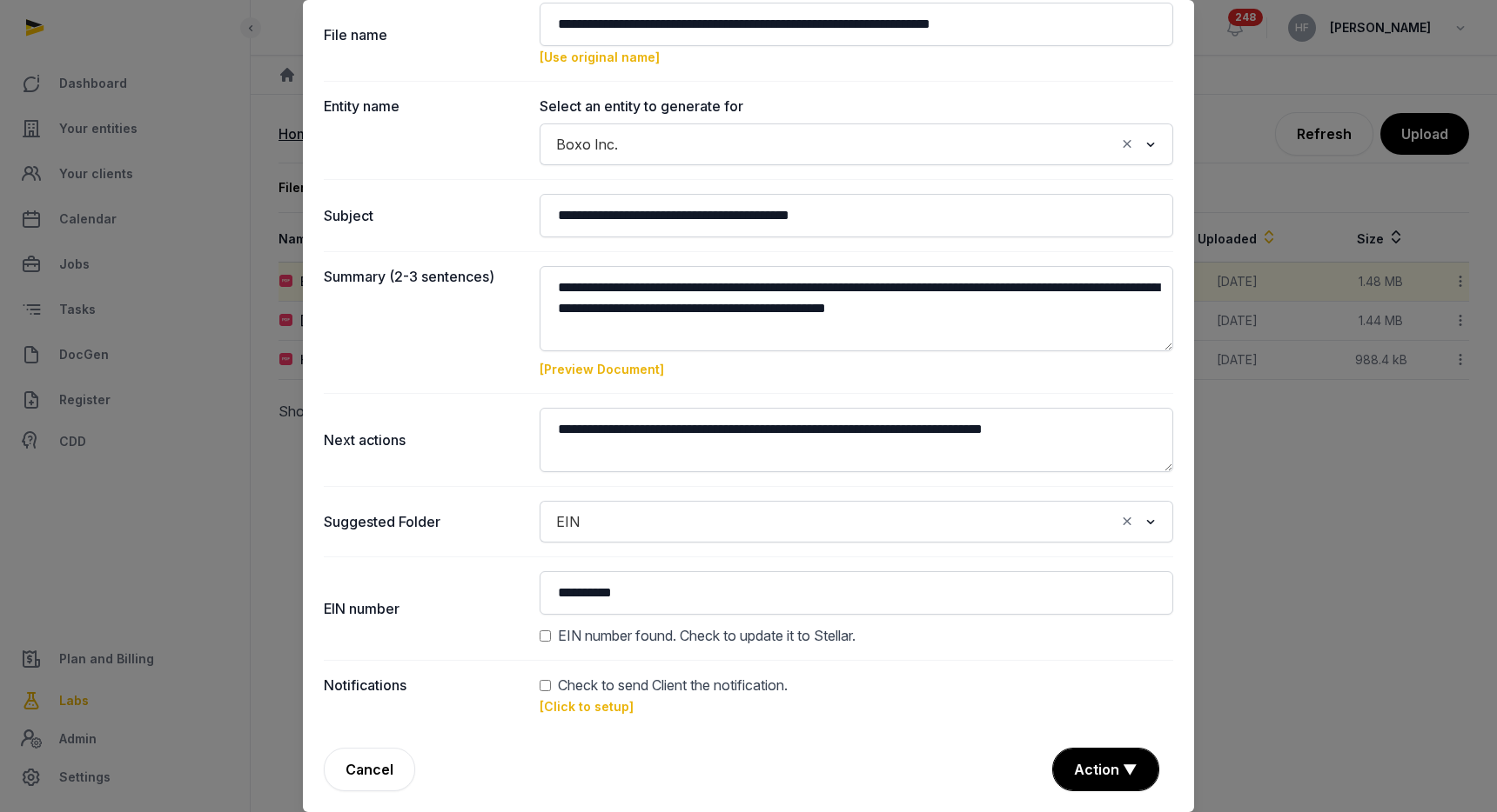
scroll to position [0, 0]
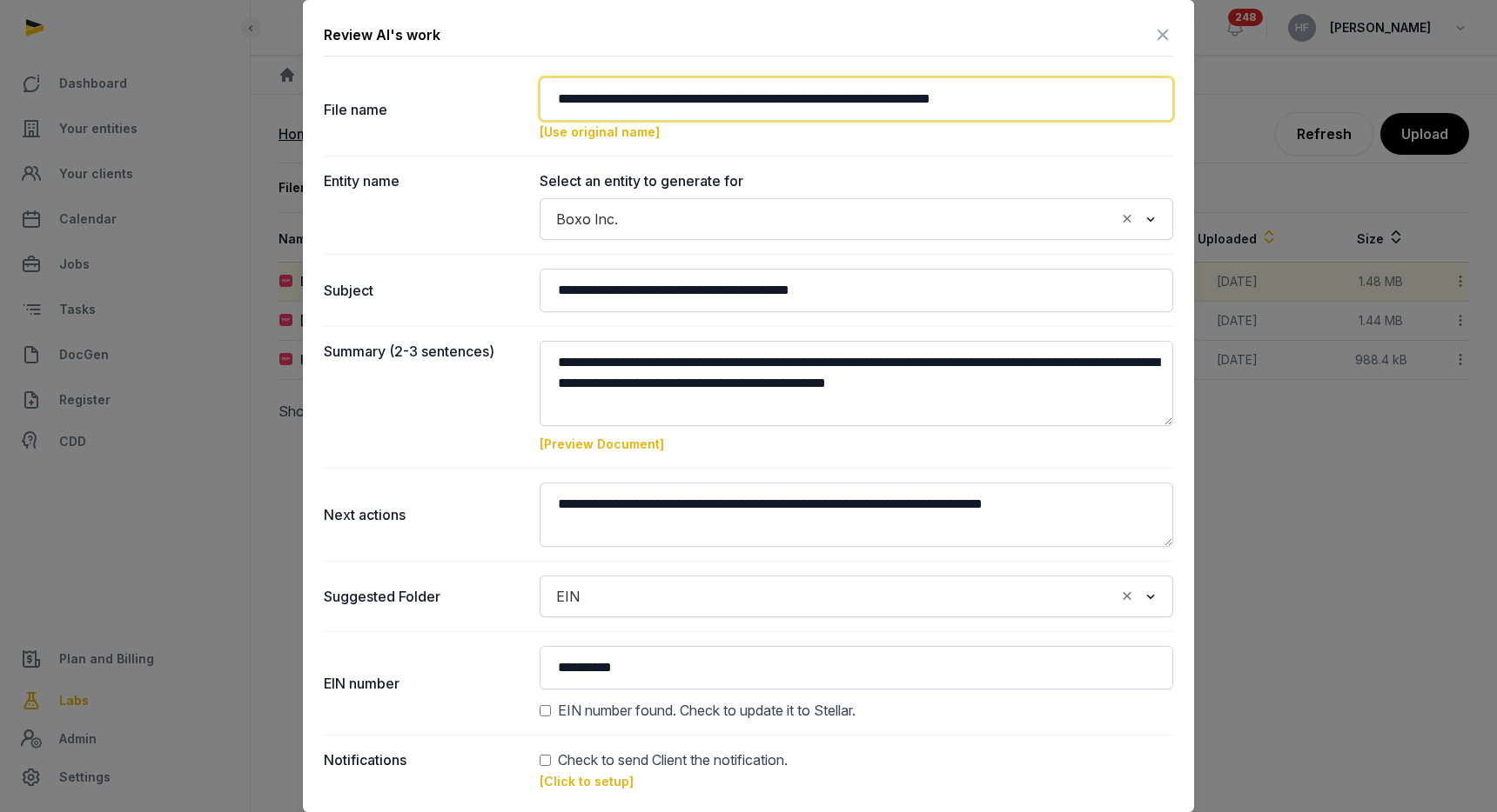
drag, startPoint x: 1011, startPoint y: 99, endPoint x: 1097, endPoint y: 99, distance: 86.0
click at [1097, 99] on input "**********" at bounding box center [855, 99] width 633 height 43
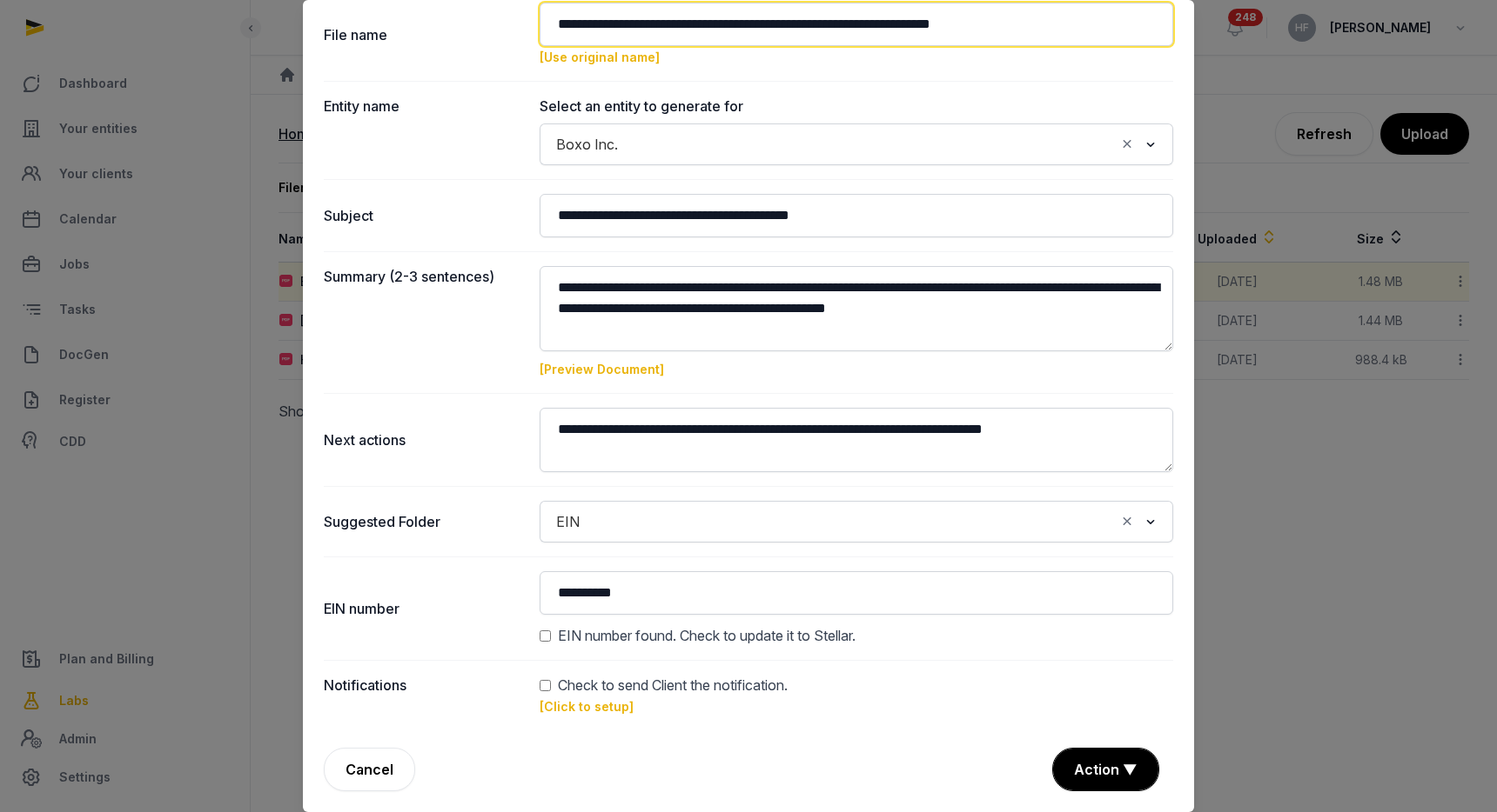
drag, startPoint x: 709, startPoint y: 28, endPoint x: 806, endPoint y: 30, distance: 97.0
click at [806, 30] on input "**********" at bounding box center [855, 24] width 633 height 43
click at [915, 26] on input "**********" at bounding box center [855, 24] width 633 height 43
type input "**********"
